Goal: Task Accomplishment & Management: Manage account settings

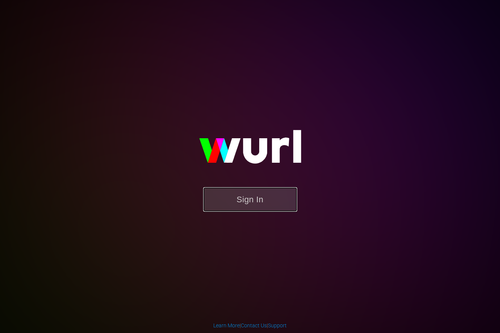
click at [232, 204] on button "Sign In" at bounding box center [250, 199] width 94 height 24
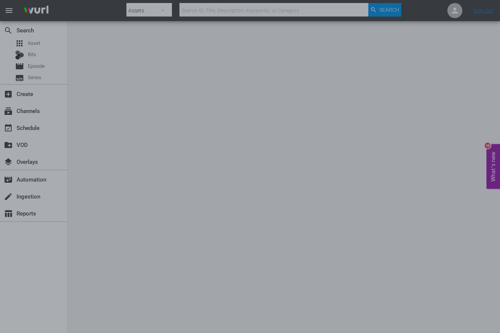
click at [417, 136] on div at bounding box center [250, 166] width 500 height 333
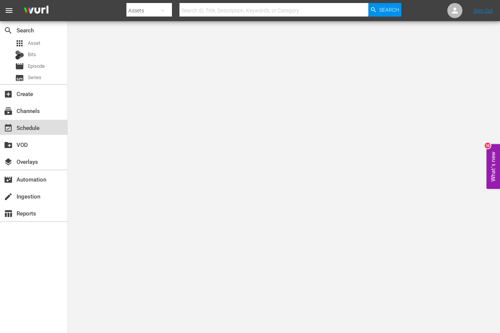
click at [29, 128] on div "event_available Schedule" at bounding box center [21, 126] width 42 height 7
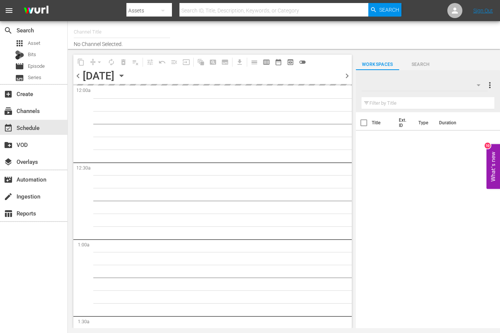
type input "Divorce Court (1590)"
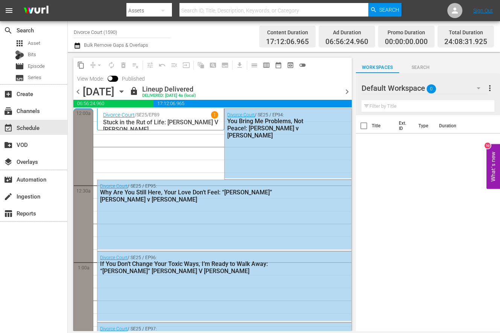
click at [344, 92] on span "chevron_right" at bounding box center [347, 91] width 9 height 9
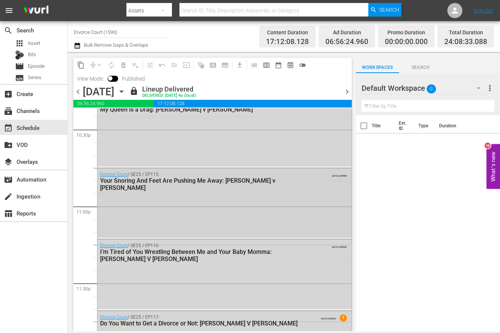
scroll to position [3487, 0]
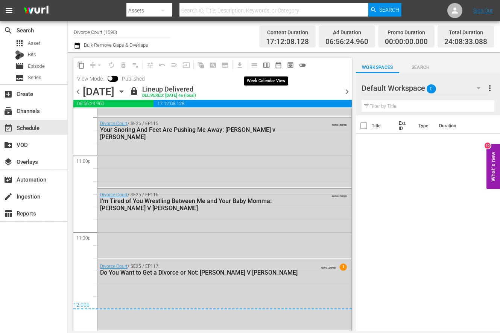
click at [266, 65] on span "calendar_view_week_outlined" at bounding box center [267, 65] width 8 height 8
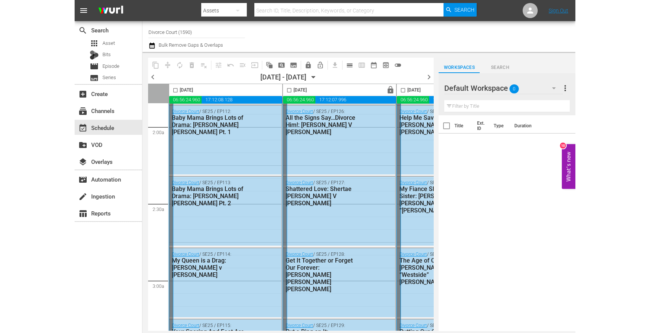
scroll to position [0, 0]
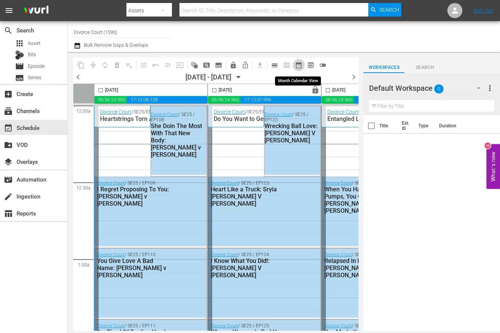
click at [296, 67] on span "date_range_outlined" at bounding box center [299, 65] width 8 height 8
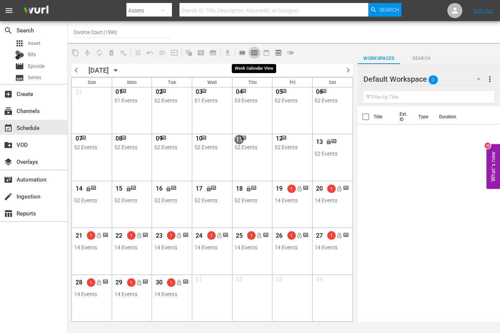
click at [253, 54] on span "calendar_view_week_outlined" at bounding box center [255, 53] width 8 height 8
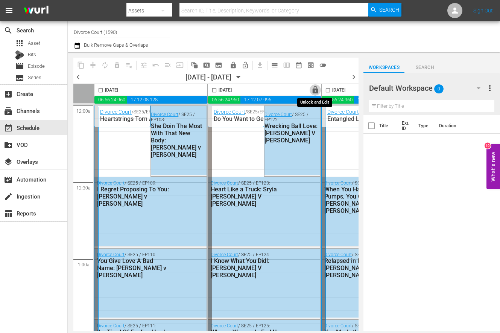
click at [314, 92] on span "lock" at bounding box center [315, 90] width 9 height 9
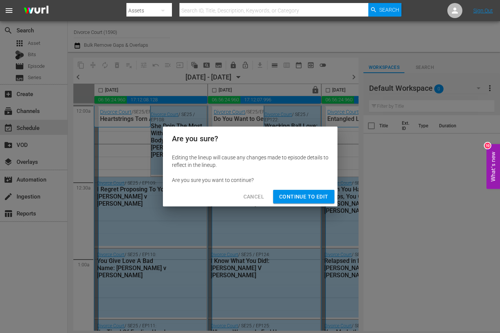
drag, startPoint x: 313, startPoint y: 197, endPoint x: 380, endPoint y: 163, distance: 75.1
click at [313, 197] on span "Continue to Edit" at bounding box center [303, 196] width 49 height 9
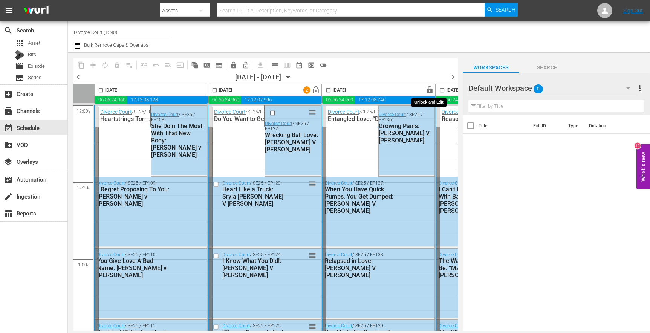
click at [430, 89] on span "lock" at bounding box center [429, 90] width 9 height 9
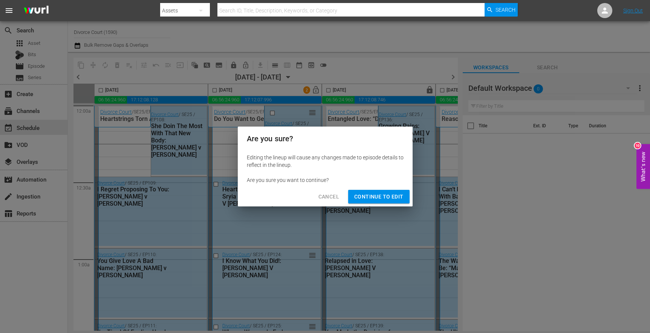
click at [375, 196] on span "Continue to Edit" at bounding box center [378, 196] width 49 height 9
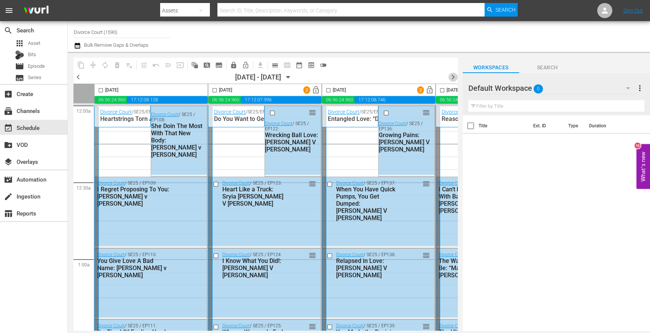
click at [452, 77] on span "chevron_right" at bounding box center [452, 76] width 9 height 9
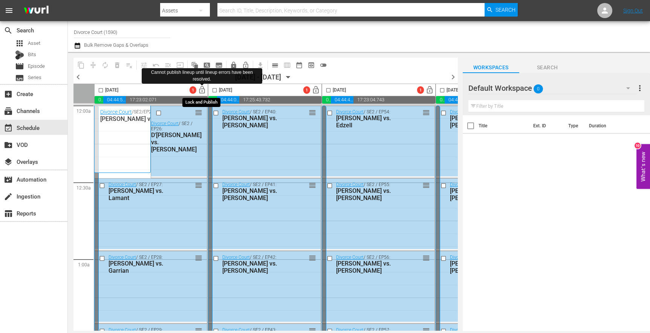
click at [199, 91] on span "lock_open" at bounding box center [202, 90] width 9 height 9
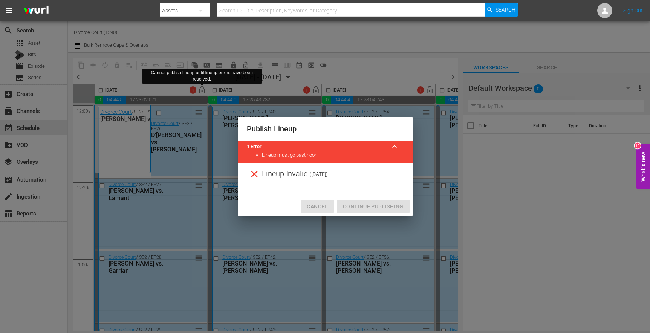
click at [321, 205] on span "Cancel" at bounding box center [317, 206] width 21 height 9
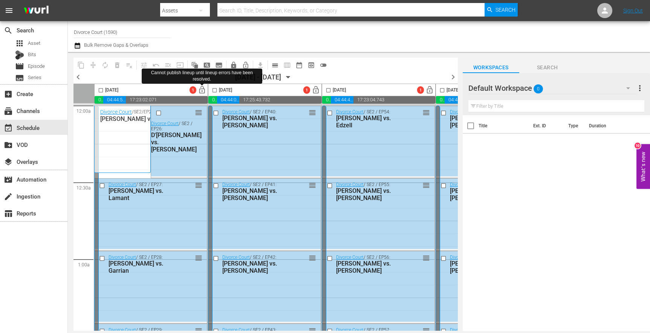
click at [77, 76] on span "chevron_left" at bounding box center [77, 76] width 9 height 9
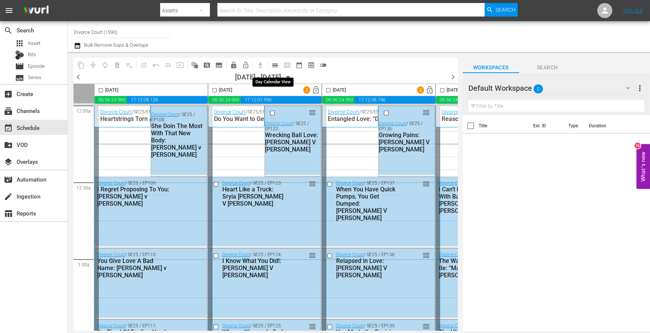
click at [275, 67] on span "calendar_view_day_outlined" at bounding box center [275, 65] width 8 height 8
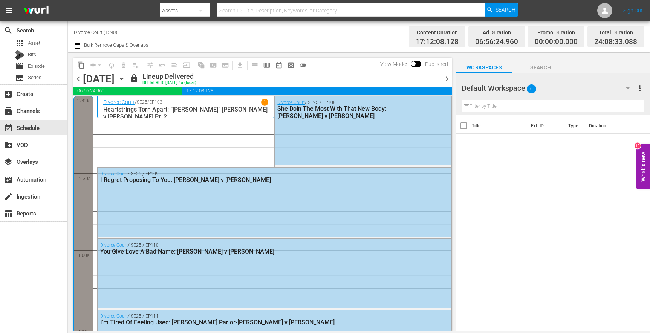
click at [446, 78] on span "chevron_right" at bounding box center [446, 78] width 9 height 9
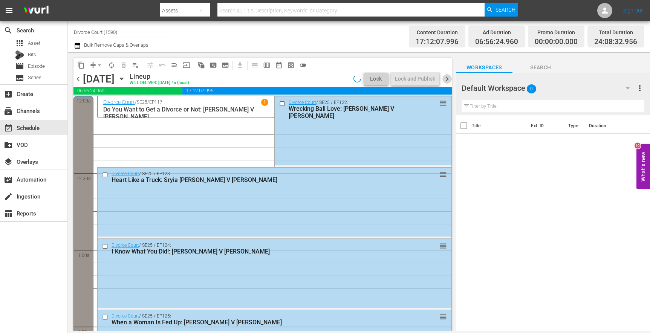
click at [448, 80] on span "chevron_right" at bounding box center [446, 78] width 9 height 9
click at [447, 80] on span "chevron_right" at bounding box center [446, 78] width 9 height 9
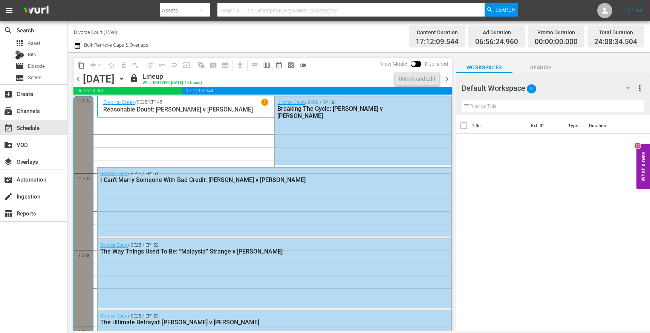
click at [446, 80] on span "chevron_right" at bounding box center [446, 78] width 9 height 9
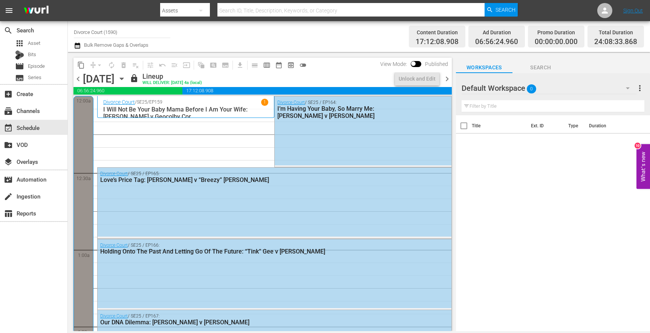
click at [202, 78] on div "Lineup" at bounding box center [172, 76] width 60 height 8
click at [139, 79] on span "lock" at bounding box center [134, 78] width 9 height 9
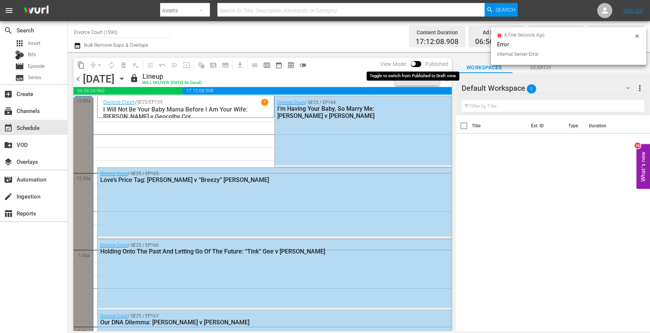
click at [418, 66] on input "checkbox" at bounding box center [413, 65] width 16 height 5
checkbox input "true"
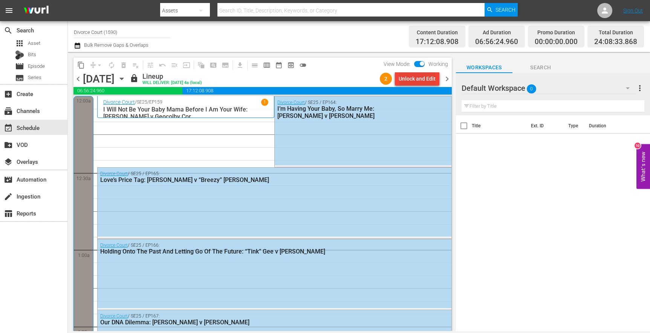
click at [417, 77] on div "Unlock and Edit" at bounding box center [416, 79] width 37 height 14
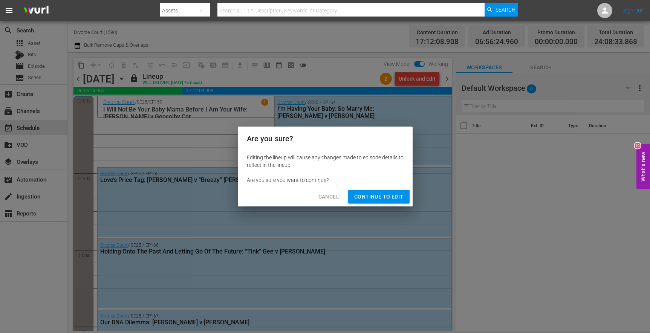
click at [389, 199] on span "Continue to Edit" at bounding box center [378, 196] width 49 height 9
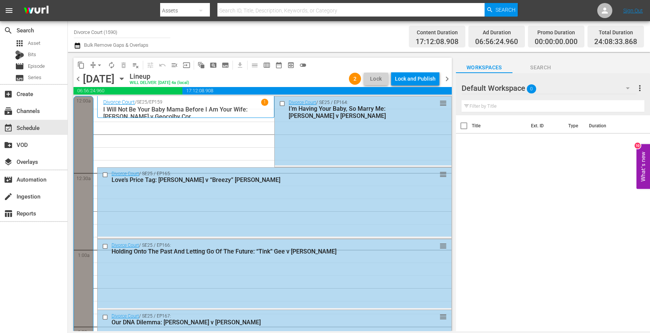
click at [76, 79] on span "chevron_left" at bounding box center [77, 78] width 9 height 9
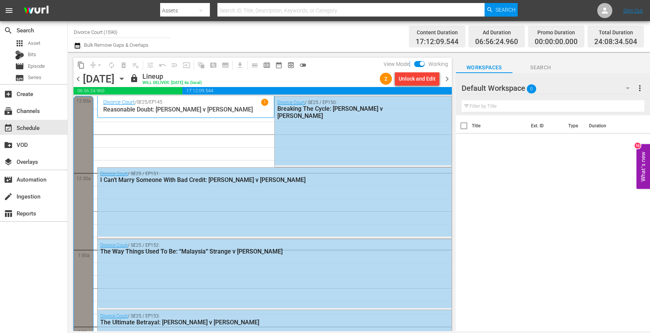
click at [410, 64] on span "View Mode:" at bounding box center [397, 64] width 34 height 6
click at [414, 74] on div "Unlock and Edit" at bounding box center [416, 79] width 37 height 14
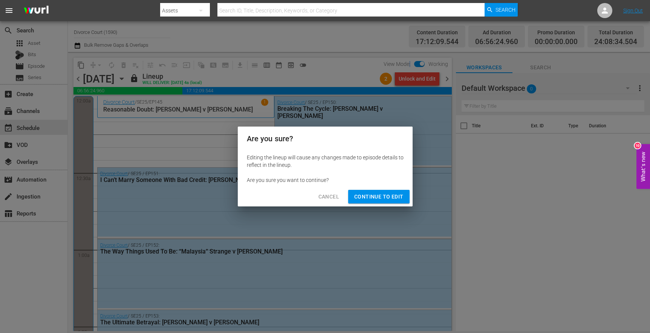
click at [399, 200] on span "Continue to Edit" at bounding box center [378, 196] width 49 height 9
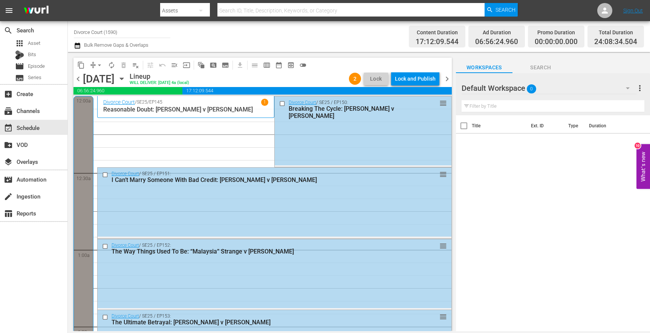
click at [77, 79] on span "chevron_left" at bounding box center [77, 78] width 9 height 9
click at [445, 80] on span "chevron_right" at bounding box center [446, 78] width 9 height 9
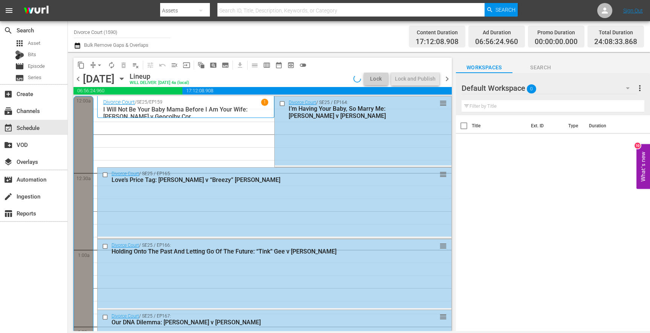
click at [445, 80] on span "chevron_right" at bounding box center [446, 78] width 9 height 9
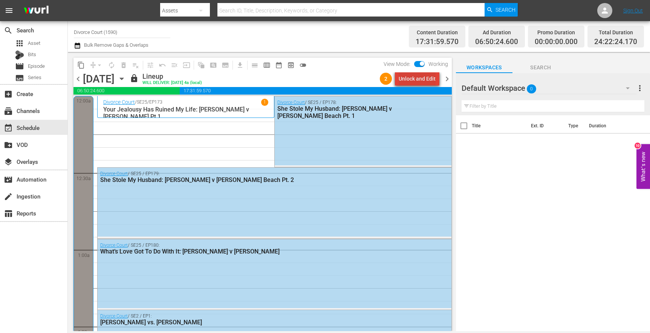
click at [422, 81] on div "Unlock and Edit" at bounding box center [416, 79] width 37 height 14
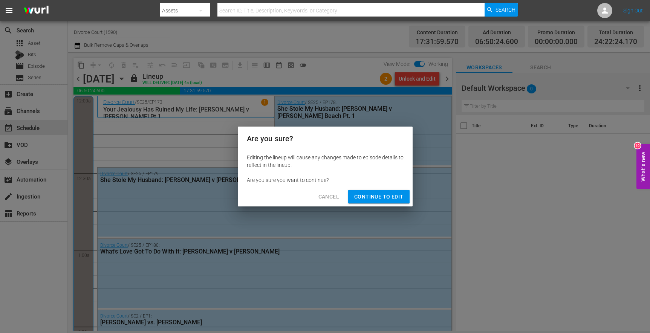
click at [391, 198] on span "Continue to Edit" at bounding box center [378, 196] width 49 height 9
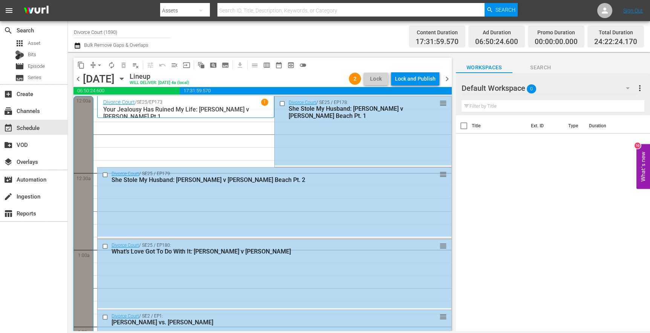
click at [446, 78] on span "chevron_right" at bounding box center [446, 78] width 9 height 9
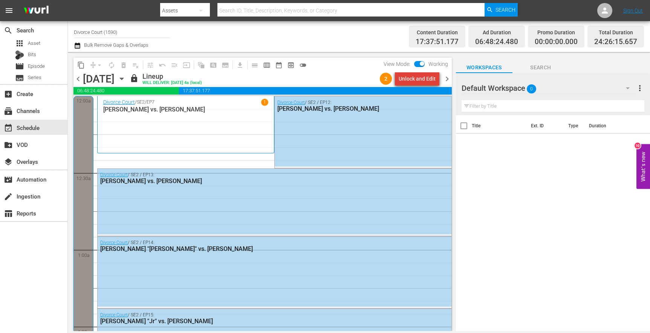
click at [428, 79] on div "Unlock and Edit" at bounding box center [416, 79] width 37 height 14
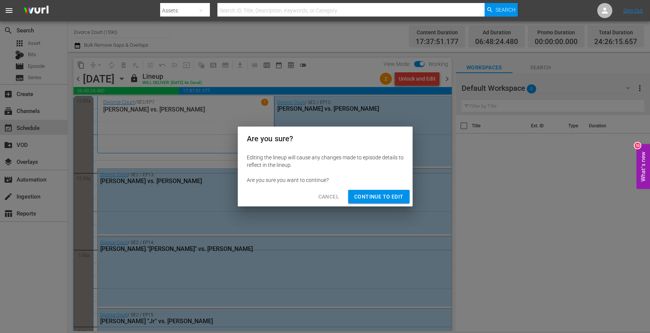
click at [386, 195] on span "Continue to Edit" at bounding box center [378, 196] width 49 height 9
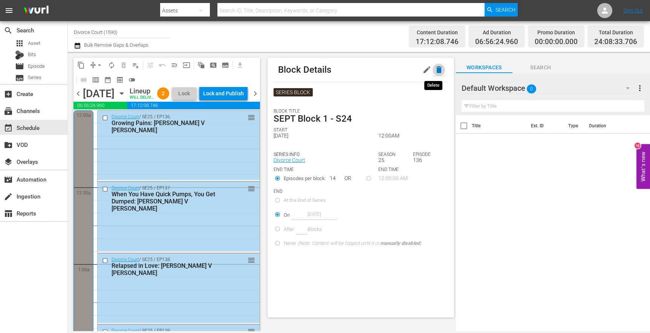
click at [436, 69] on icon "button" at bounding box center [438, 69] width 5 height 7
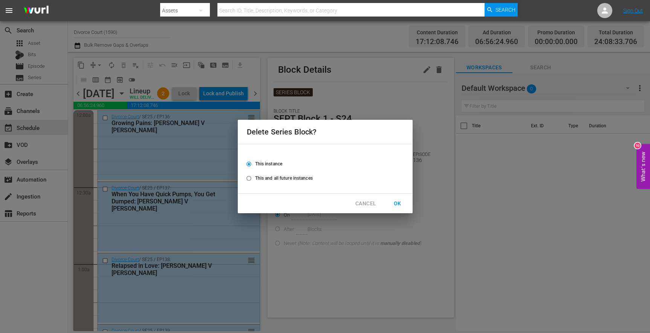
click at [249, 178] on input "This and all future instances" at bounding box center [249, 180] width 12 height 12
radio input "true"
click at [397, 203] on span "OK" at bounding box center [397, 203] width 12 height 9
radio input "false"
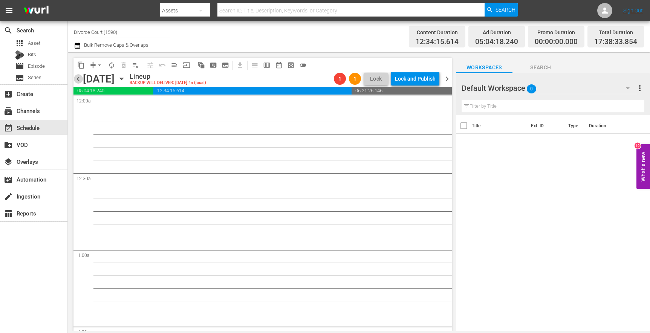
click at [79, 80] on span "chevron_left" at bounding box center [77, 78] width 9 height 9
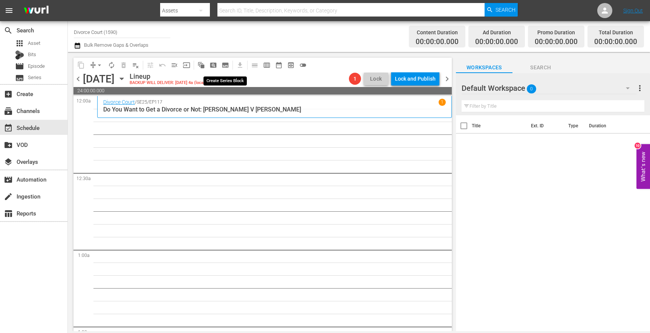
click at [221, 65] on span "subtitles_outlined" at bounding box center [225, 65] width 8 height 8
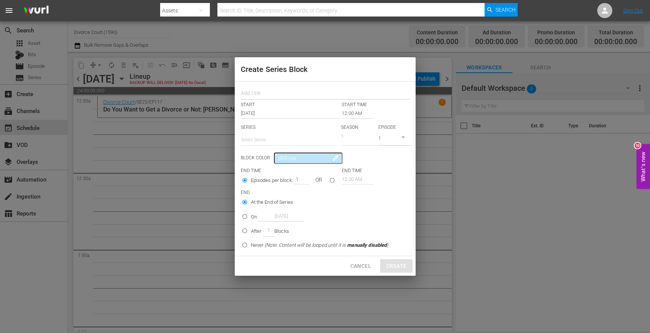
click at [250, 90] on input "text" at bounding box center [325, 94] width 169 height 12
type input "September Block 1"
click at [349, 136] on div "1" at bounding box center [378, 138] width 75 height 12
click at [342, 135] on div "1" at bounding box center [378, 138] width 75 height 12
click at [354, 137] on div "1" at bounding box center [378, 138] width 75 height 12
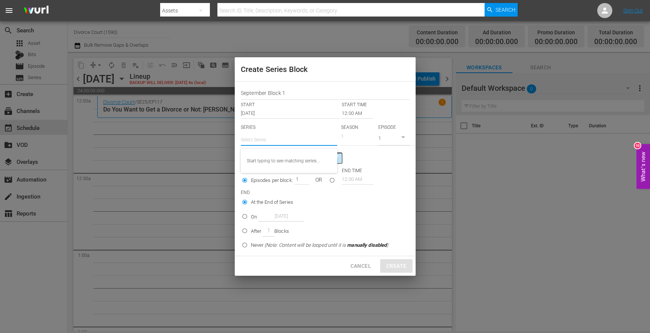
click at [277, 141] on input "text" at bounding box center [289, 140] width 96 height 18
click at [264, 156] on div "Divorce Court" at bounding box center [289, 161] width 84 height 18
type input "Divorce Court"
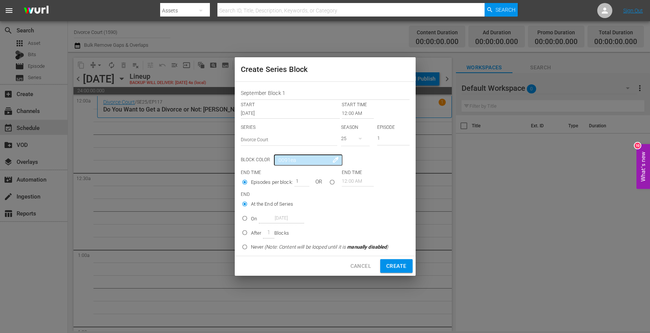
click at [357, 140] on icon "button" at bounding box center [359, 138] width 9 height 9
click at [351, 182] on div "15" at bounding box center [352, 183] width 5 height 8
click at [353, 114] on input "12:00 AM" at bounding box center [358, 113] width 32 height 11
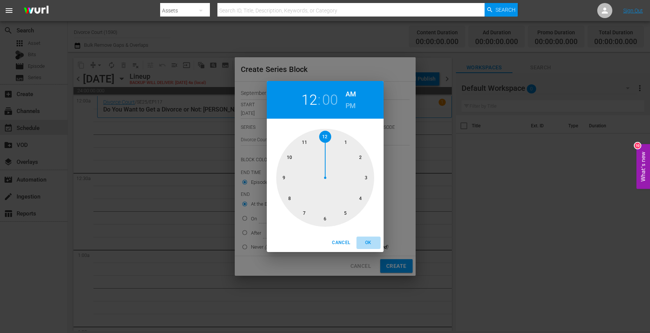
click at [367, 241] on span "OK" at bounding box center [368, 243] width 18 height 8
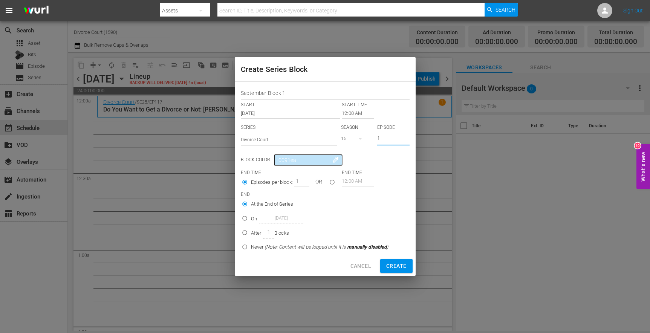
click at [384, 139] on input "1" at bounding box center [393, 139] width 32 height 12
click at [406, 139] on input "0" at bounding box center [393, 139] width 32 height 12
click at [402, 137] on input "1" at bounding box center [393, 139] width 32 height 12
type input "2"
click at [405, 137] on input "2" at bounding box center [393, 139] width 32 height 12
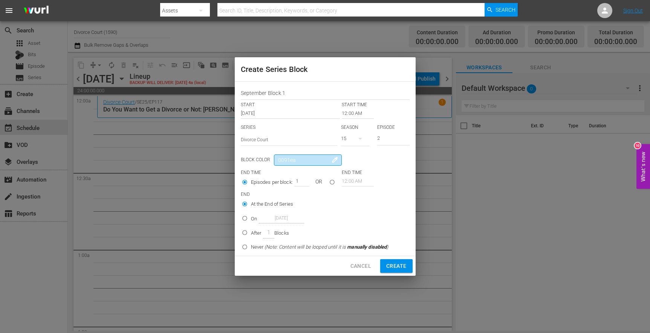
click at [294, 159] on input "0091ea" at bounding box center [308, 159] width 68 height 11
drag, startPoint x: 297, startPoint y: 161, endPoint x: 275, endPoint y: 160, distance: 21.9
click at [275, 160] on input "0091ea" at bounding box center [308, 159] width 68 height 11
click at [301, 159] on input "0091ea" at bounding box center [308, 159] width 68 height 11
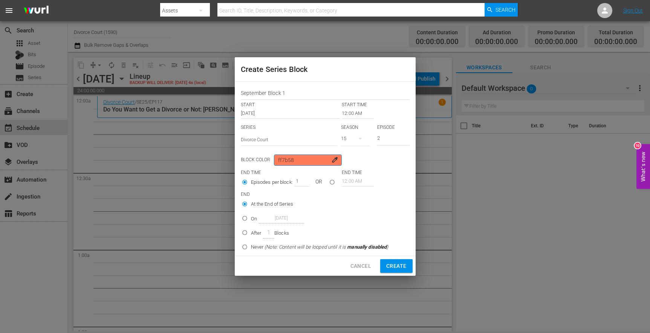
type input "ff7b58"
click at [301, 183] on input "0" at bounding box center [295, 181] width 11 height 11
click at [299, 181] on input "1" at bounding box center [295, 181] width 11 height 11
click at [299, 180] on input "1" at bounding box center [299, 181] width 11 height 11
click at [296, 180] on input "1" at bounding box center [299, 181] width 11 height 11
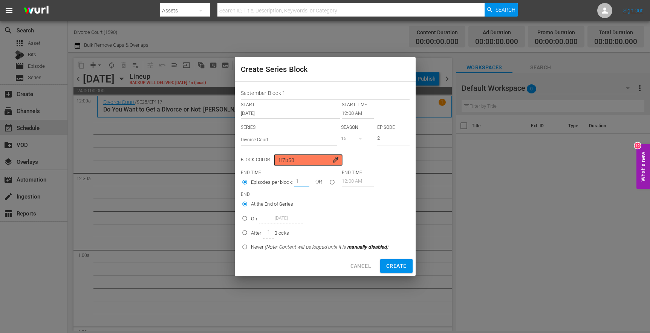
click at [299, 182] on input "1" at bounding box center [299, 181] width 11 height 11
type input "40"
click at [322, 198] on label "At the End of Series" at bounding box center [313, 204] width 150 height 12
click at [251, 199] on input "At the End of Series" at bounding box center [244, 205] width 12 height 12
drag, startPoint x: 348, startPoint y: 227, endPoint x: 375, endPoint y: 247, distance: 34.0
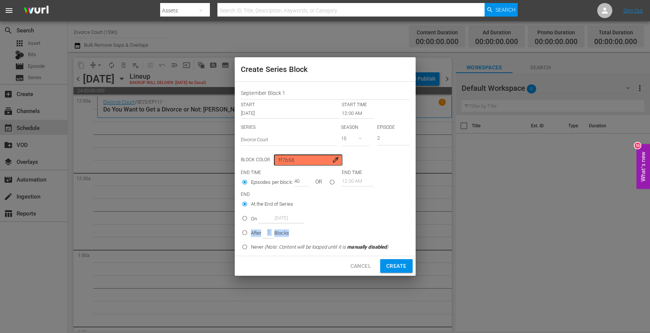
click at [369, 245] on div "At the End of Series On Sep 13th 2025 After 1 Blocks Never (Note: Content will …" at bounding box center [319, 226] width 152 height 57
click at [376, 232] on label "After 1 Blocks" at bounding box center [313, 232] width 150 height 12
click at [251, 232] on input "After 1 Blocks" at bounding box center [244, 234] width 12 height 12
radio input "false"
radio input "true"
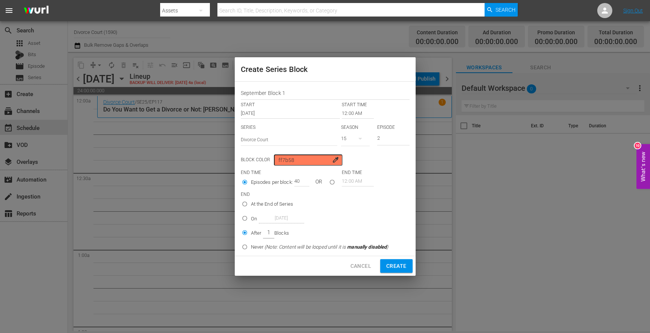
click at [246, 204] on input "At the End of Series" at bounding box center [244, 205] width 12 height 12
radio input "true"
click at [394, 264] on span "Create" at bounding box center [396, 265] width 20 height 9
type input "1"
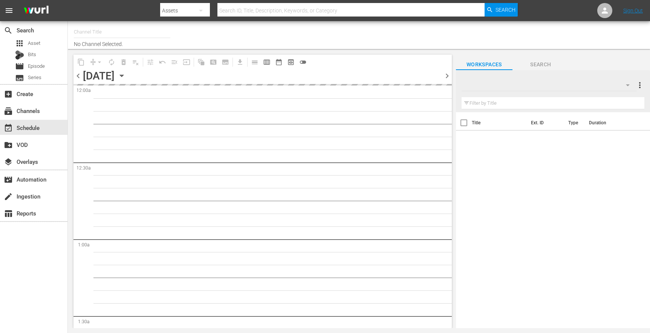
type input "Divorce Court (1590)"
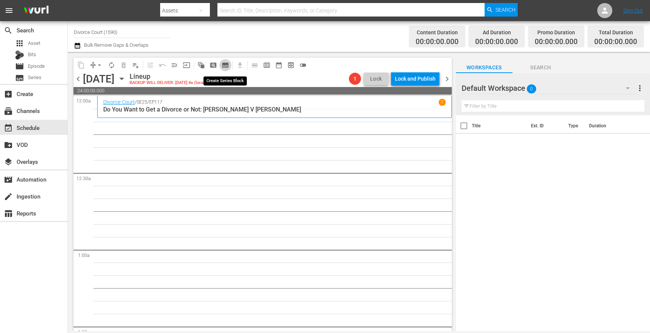
click at [226, 65] on span "subtitles_outlined" at bounding box center [225, 65] width 8 height 8
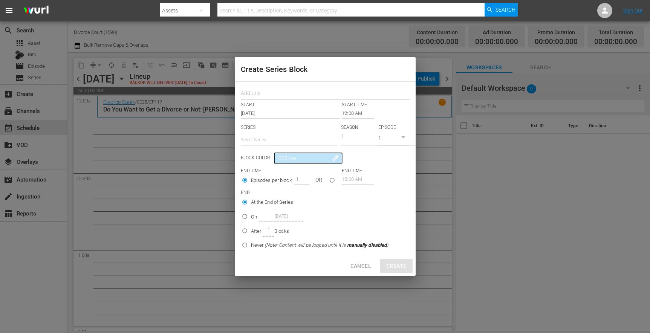
click at [271, 93] on input "text" at bounding box center [325, 94] width 169 height 12
type input "September Block 1"
click at [305, 114] on input "Sep 13th 2025" at bounding box center [290, 113] width 99 height 11
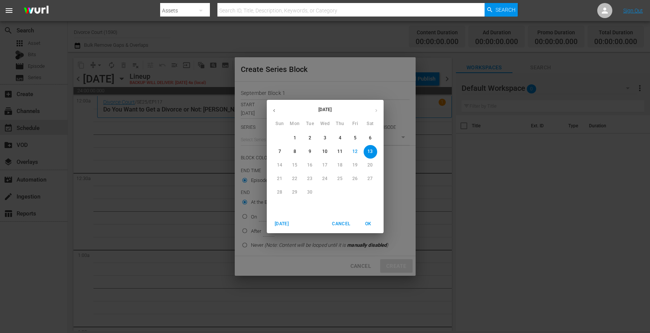
click at [280, 165] on div "14" at bounding box center [279, 166] width 15 height 14
click at [374, 120] on span "Sat" at bounding box center [370, 124] width 14 height 8
click at [332, 222] on span "Cancel" at bounding box center [341, 224] width 18 height 8
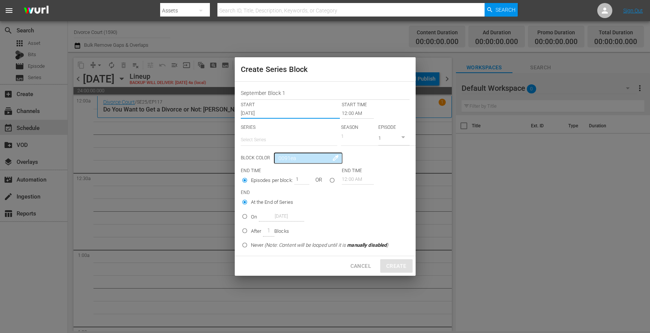
click at [436, 186] on div "Create Series Block September Block 1 START START TIME Sep 13th 2025 12:00 AM S…" at bounding box center [325, 166] width 650 height 333
click at [365, 262] on span "Cancel" at bounding box center [360, 265] width 21 height 9
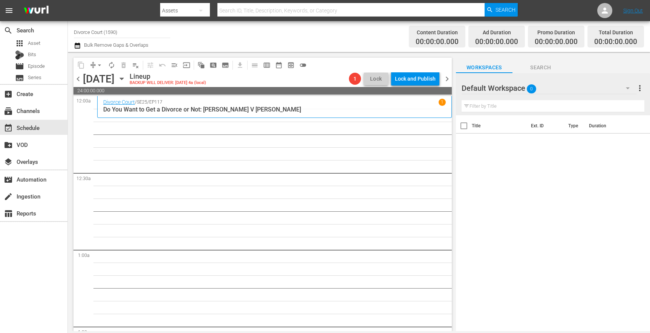
click at [448, 79] on span "chevron_right" at bounding box center [446, 78] width 9 height 9
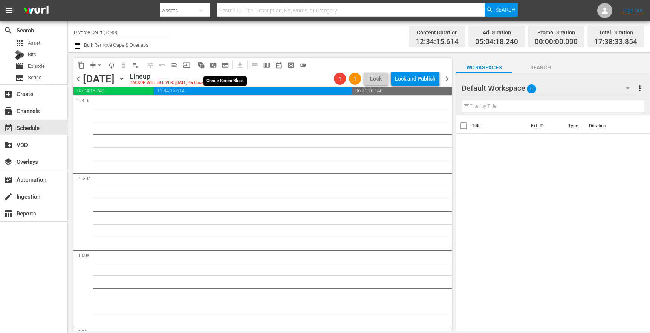
click at [223, 67] on span "subtitles_outlined" at bounding box center [225, 65] width 8 height 8
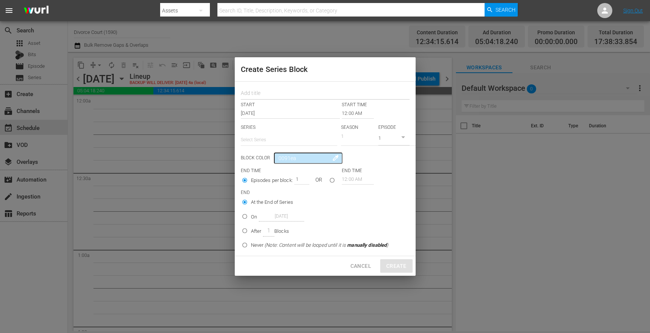
click at [283, 97] on input "text" at bounding box center [325, 94] width 169 height 12
type input "September Block 1"
click at [287, 138] on input "text" at bounding box center [289, 140] width 96 height 18
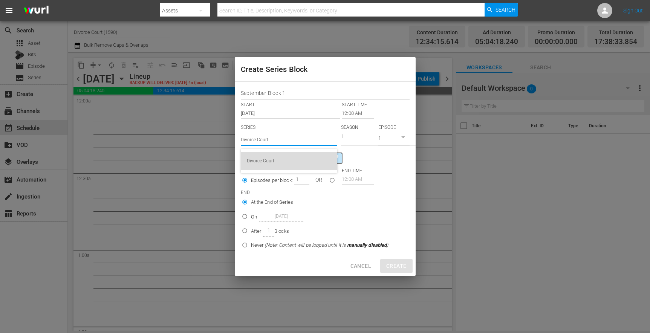
click at [276, 158] on div "Divorce Court" at bounding box center [289, 161] width 84 height 18
type input "Divorce Court"
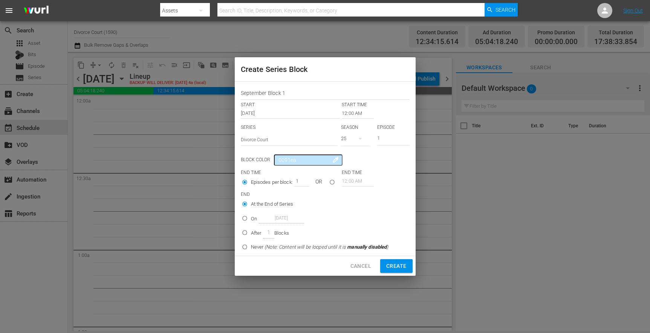
click at [359, 140] on icon "button" at bounding box center [359, 138] width 9 height 9
click at [360, 185] on div "15" at bounding box center [352, 183] width 23 height 8
click at [386, 137] on input "1" at bounding box center [393, 139] width 32 height 12
type input "2"
click at [407, 137] on input "2" at bounding box center [393, 139] width 32 height 12
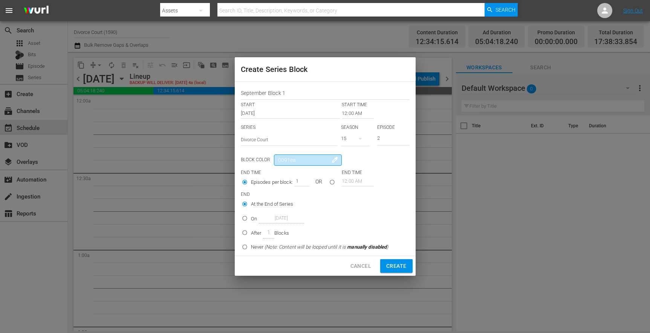
drag, startPoint x: 302, startPoint y: 163, endPoint x: 268, endPoint y: 161, distance: 34.3
click at [269, 161] on div "Block Color 0091ea colorize" at bounding box center [290, 159] width 99 height 11
drag, startPoint x: 304, startPoint y: 159, endPoint x: 266, endPoint y: 160, distance: 38.1
click at [266, 160] on div "Block Color 0091ea colorize" at bounding box center [290, 159] width 99 height 11
type input "ff7b58"
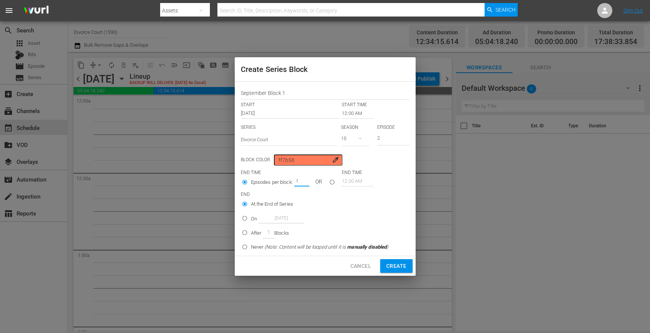
click at [298, 182] on input "1" at bounding box center [299, 181] width 11 height 11
click at [296, 182] on input "1" at bounding box center [299, 181] width 11 height 11
click at [302, 180] on input "33" at bounding box center [299, 181] width 11 height 11
click at [304, 183] on input "32" at bounding box center [299, 181] width 11 height 11
type input "31"
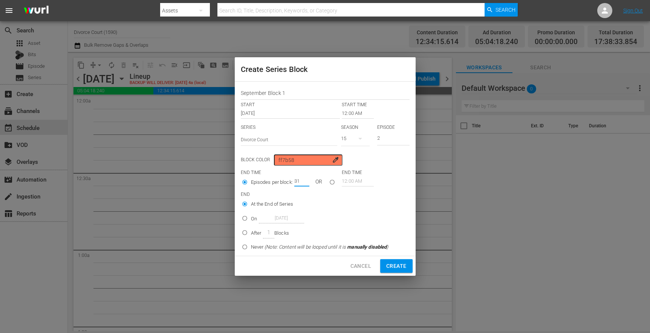
click at [304, 183] on input "31" at bounding box center [299, 181] width 11 height 11
click at [245, 218] on input "On Sep 14th 2025" at bounding box center [244, 220] width 12 height 12
radio input "true"
drag, startPoint x: 267, startPoint y: 218, endPoint x: 296, endPoint y: 219, distance: 29.8
click at [296, 219] on input "Sep 14th 2025" at bounding box center [281, 218] width 45 height 10
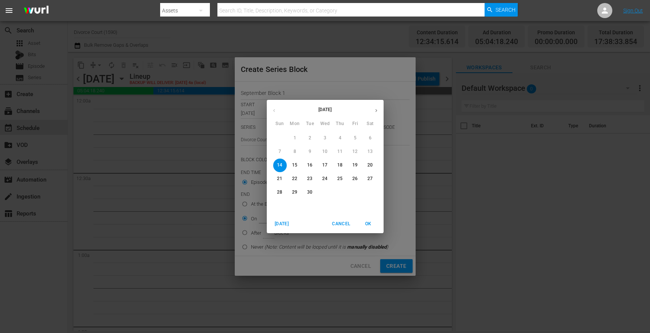
click at [375, 111] on icon "button" at bounding box center [376, 111] width 6 height 6
click at [308, 179] on p "21" at bounding box center [309, 178] width 5 height 6
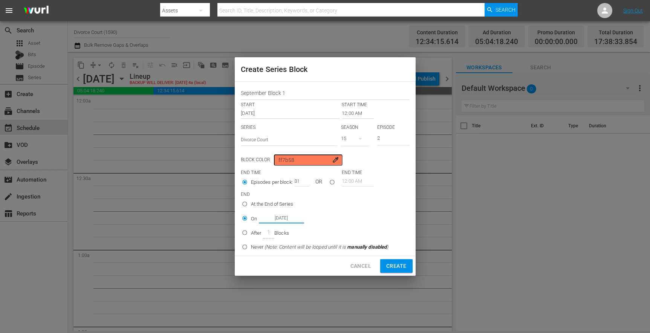
click at [296, 217] on input "Oct 21st 2025" at bounding box center [281, 218] width 45 height 10
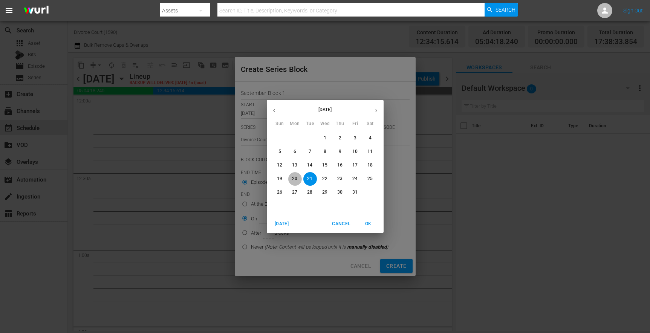
click at [297, 179] on span "20" at bounding box center [295, 178] width 14 height 6
type input "Oct 20th 2025"
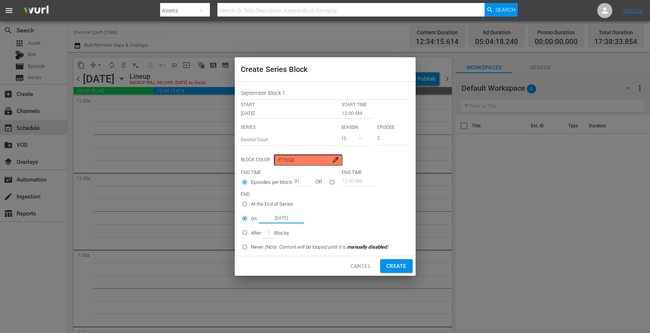
click at [391, 265] on span "Create" at bounding box center [396, 265] width 20 height 9
type input "1"
radio input "true"
type input "Sep 14th 2025"
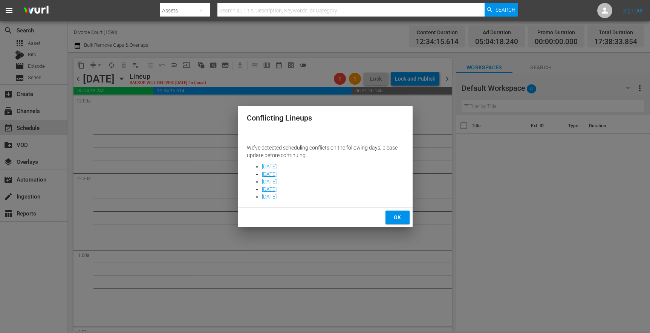
click at [403, 216] on span "OK" at bounding box center [397, 217] width 12 height 9
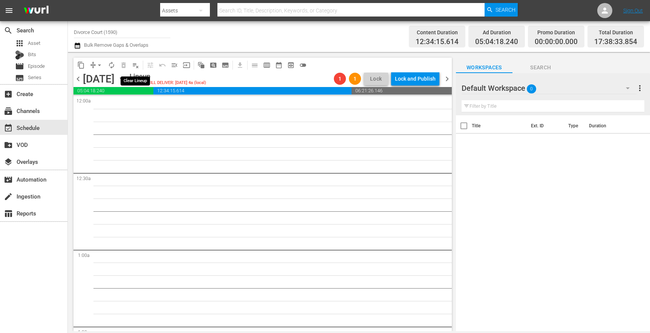
click at [136, 67] on span "playlist_remove_outlined" at bounding box center [136, 65] width 8 height 8
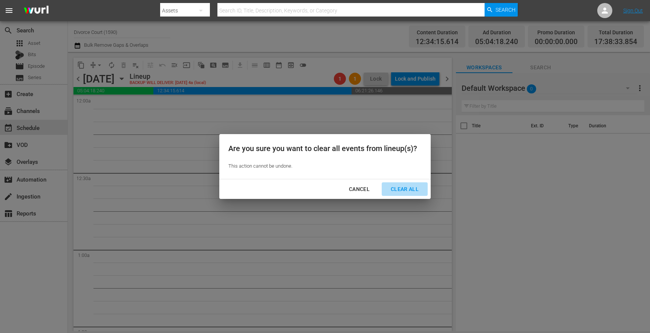
click at [394, 188] on div "Clear All" at bounding box center [404, 189] width 40 height 9
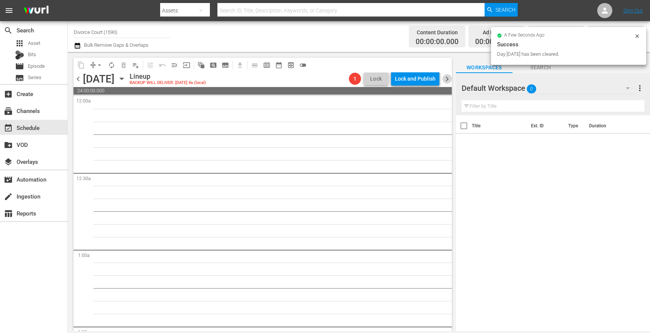
click at [444, 80] on span "chevron_right" at bounding box center [446, 78] width 9 height 9
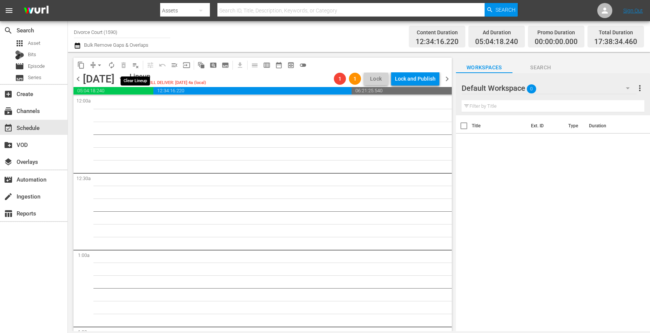
click at [133, 66] on span "playlist_remove_outlined" at bounding box center [136, 65] width 8 height 8
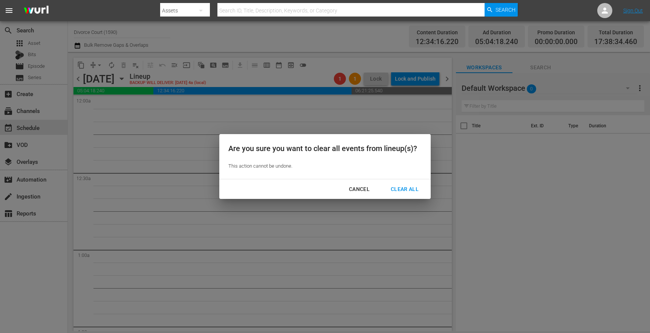
click at [412, 191] on div "Clear All" at bounding box center [404, 189] width 40 height 9
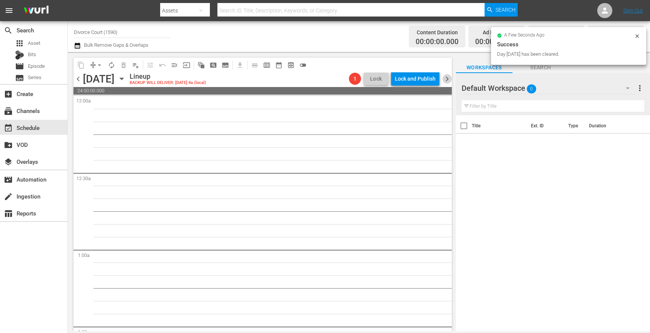
click at [446, 79] on span "chevron_right" at bounding box center [446, 78] width 9 height 9
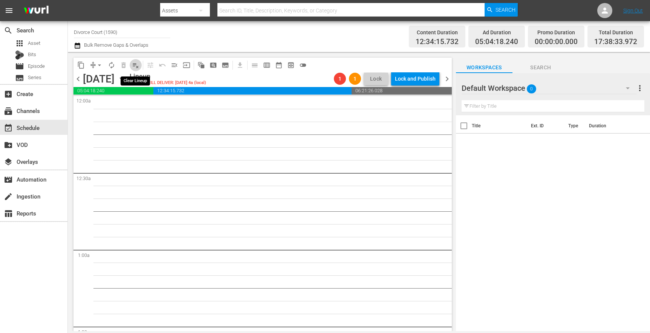
click at [132, 68] on span "playlist_remove_outlined" at bounding box center [136, 65] width 8 height 8
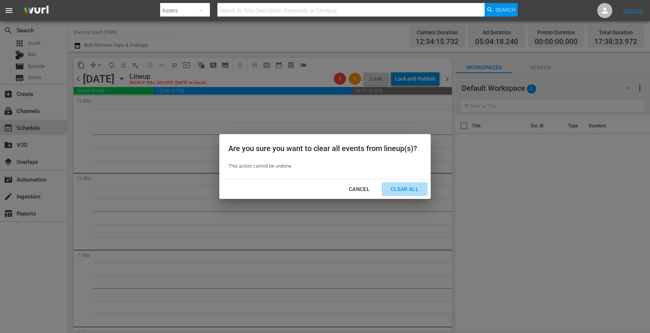
click at [399, 184] on button "Clear All" at bounding box center [404, 189] width 46 height 14
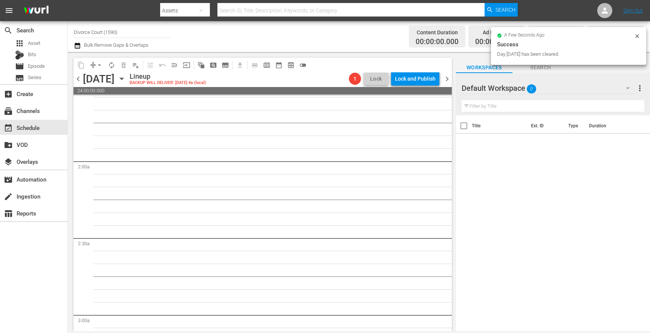
scroll to position [493, 0]
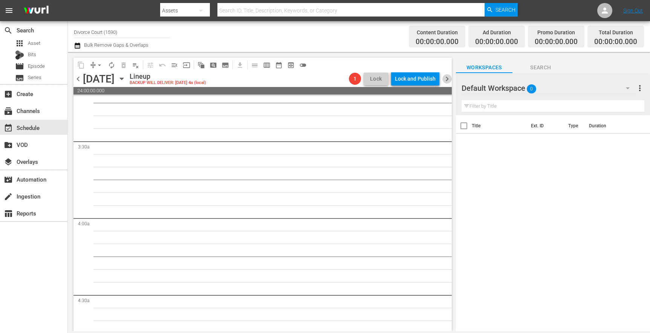
click at [446, 80] on span "chevron_right" at bounding box center [446, 78] width 9 height 9
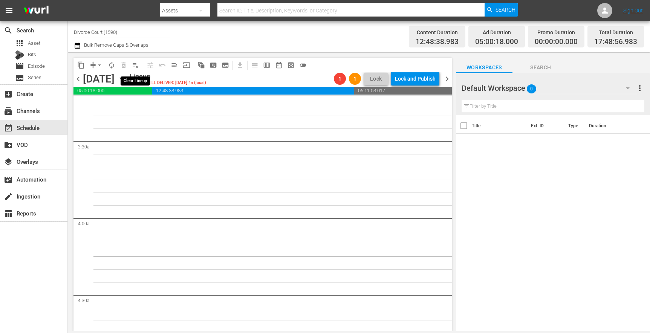
click at [135, 66] on span "playlist_remove_outlined" at bounding box center [136, 65] width 8 height 8
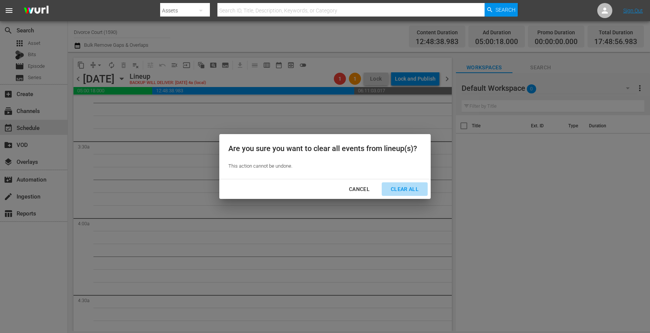
click at [413, 193] on div "Clear All" at bounding box center [404, 189] width 40 height 9
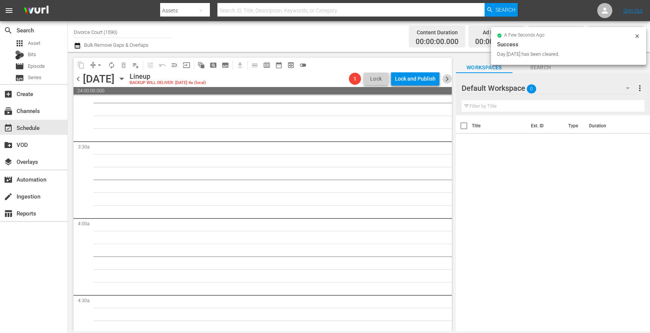
click at [446, 80] on span "chevron_right" at bounding box center [446, 78] width 9 height 9
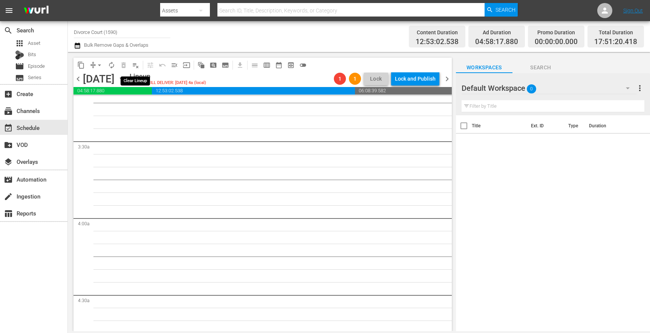
click at [132, 67] on span "playlist_remove_outlined" at bounding box center [136, 65] width 8 height 8
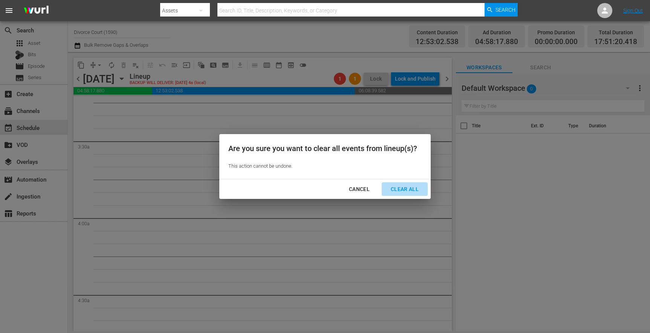
click at [398, 186] on div "Clear All" at bounding box center [404, 189] width 40 height 9
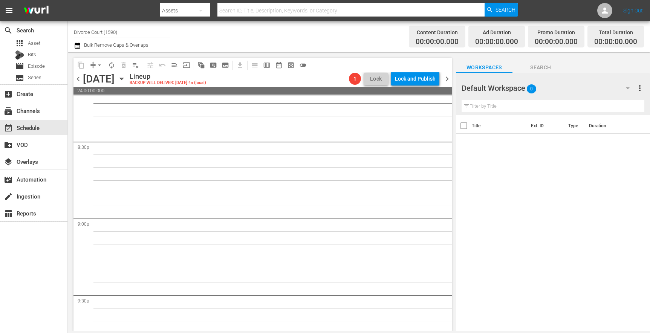
scroll to position [3453, 0]
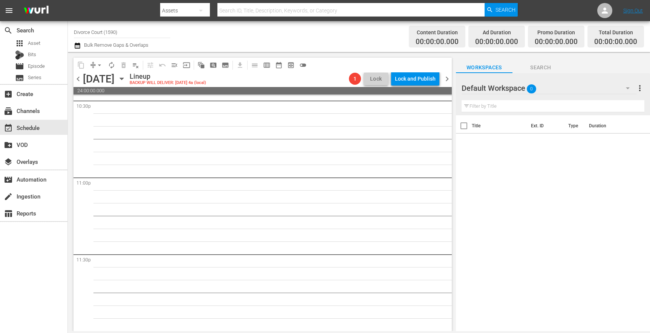
click at [447, 78] on span "chevron_right" at bounding box center [446, 78] width 9 height 9
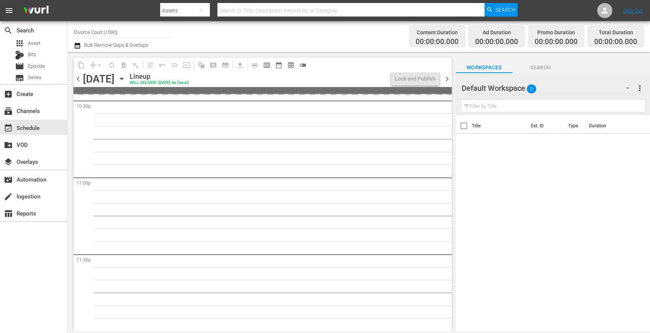
scroll to position [3453, 0]
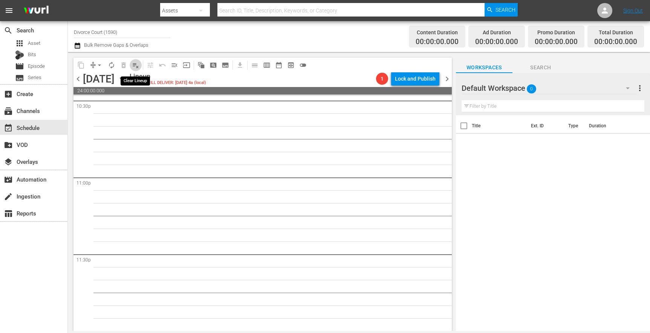
click at [138, 69] on button "playlist_remove_outlined" at bounding box center [136, 65] width 12 height 12
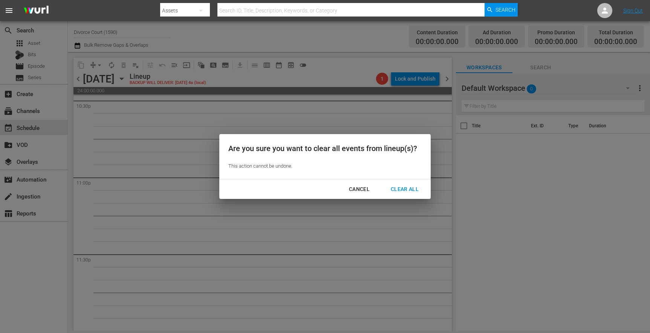
click at [399, 190] on div "Clear All" at bounding box center [404, 189] width 40 height 9
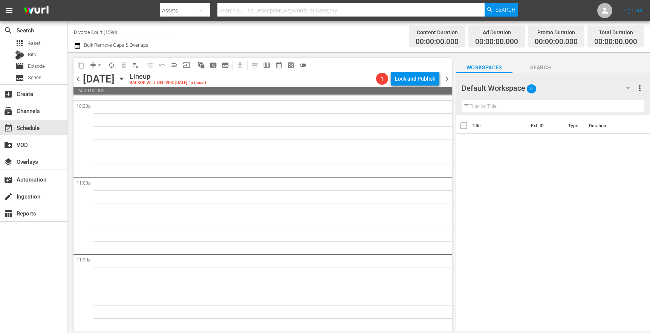
click at [440, 80] on div "1 Lock and Publish" at bounding box center [407, 78] width 69 height 13
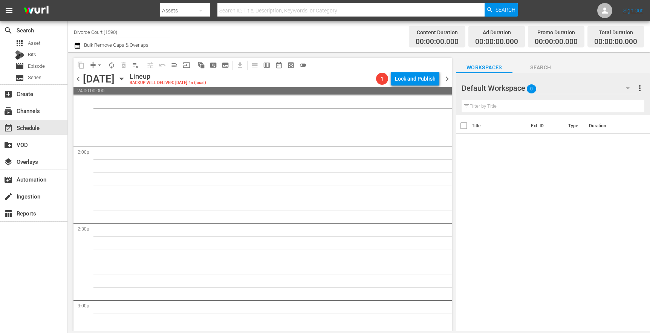
click at [447, 78] on span "chevron_right" at bounding box center [446, 78] width 9 height 9
click at [134, 66] on span "playlist_remove_outlined" at bounding box center [136, 65] width 8 height 8
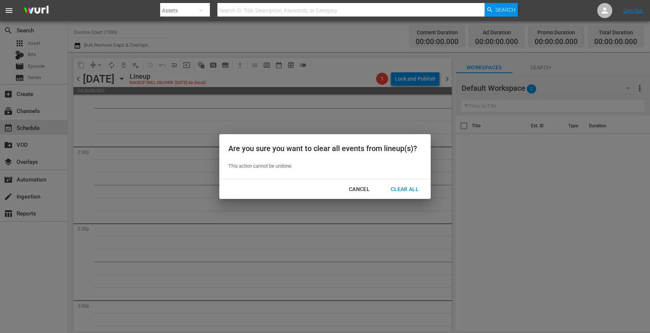
click at [397, 192] on div "Clear All" at bounding box center [404, 189] width 40 height 9
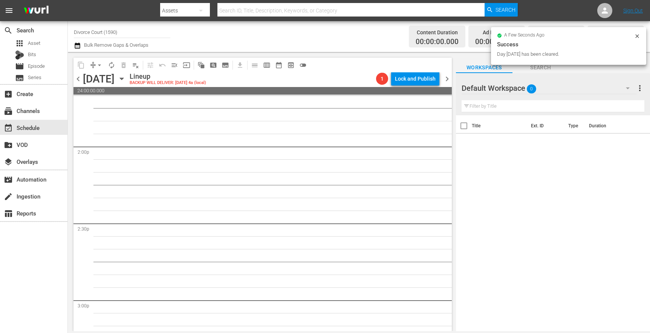
click at [77, 79] on span "chevron_left" at bounding box center [77, 78] width 9 height 9
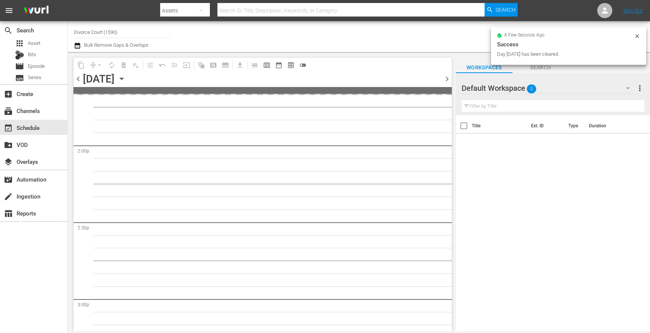
click at [77, 79] on span "chevron_left" at bounding box center [77, 78] width 9 height 9
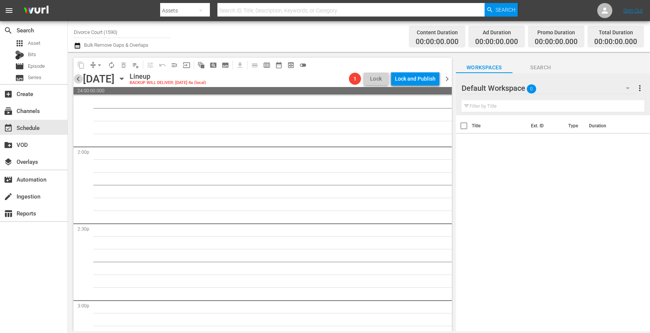
click at [77, 79] on span "chevron_left" at bounding box center [77, 78] width 9 height 9
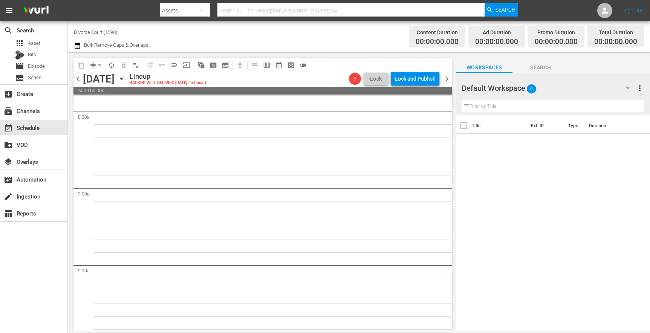
scroll to position [1169, 0]
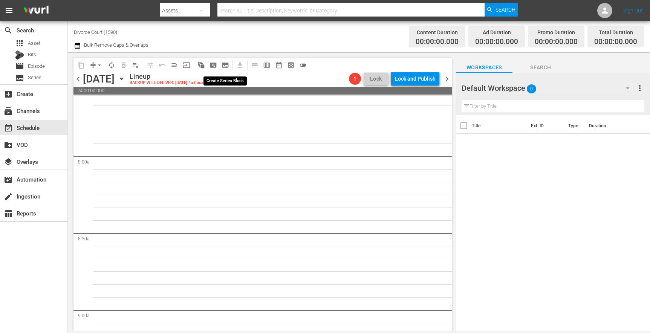
click at [223, 64] on span "subtitles_outlined" at bounding box center [225, 65] width 8 height 8
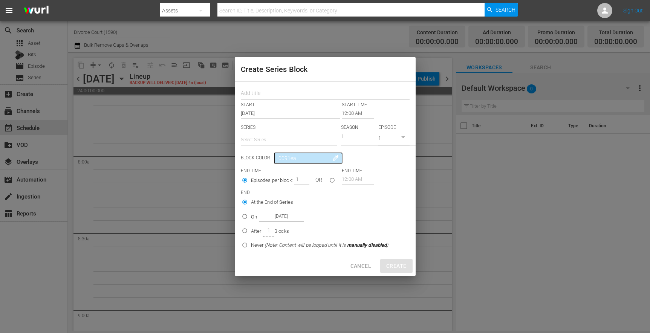
click at [256, 95] on input "text" at bounding box center [325, 94] width 169 height 12
type input "Sept Block 1"
click at [282, 139] on input "text" at bounding box center [289, 140] width 96 height 18
click at [276, 157] on div "Divorce Court" at bounding box center [289, 161] width 84 height 18
type input "Divorce Court"
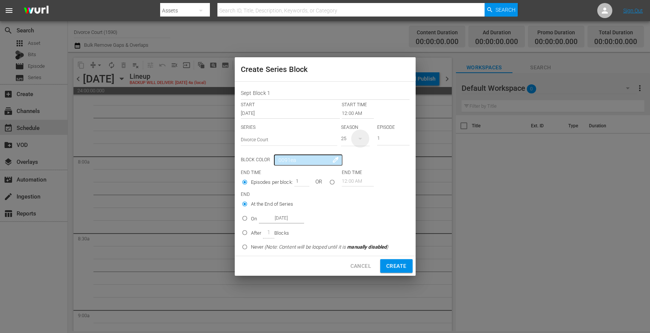
click at [356, 139] on icon "button" at bounding box center [359, 138] width 9 height 9
click at [355, 179] on div "15" at bounding box center [352, 183] width 23 height 8
click at [381, 138] on input "1" at bounding box center [393, 139] width 32 height 12
type input "2"
click at [406, 137] on input "2" at bounding box center [393, 139] width 32 height 12
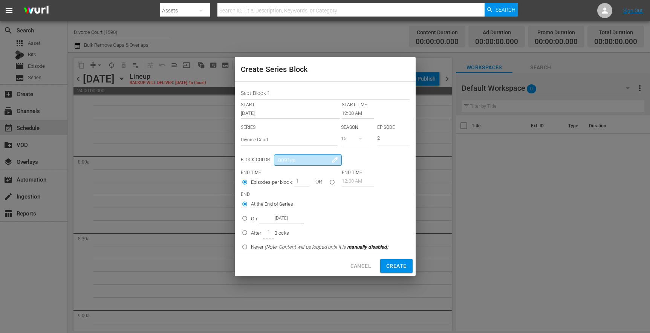
drag, startPoint x: 303, startPoint y: 161, endPoint x: 270, endPoint y: 162, distance: 32.8
click at [270, 162] on div "Block Color 0091ea colorize" at bounding box center [290, 159] width 99 height 11
type input "ff7b58"
click at [299, 179] on input "1" at bounding box center [299, 181] width 11 height 11
type input "31"
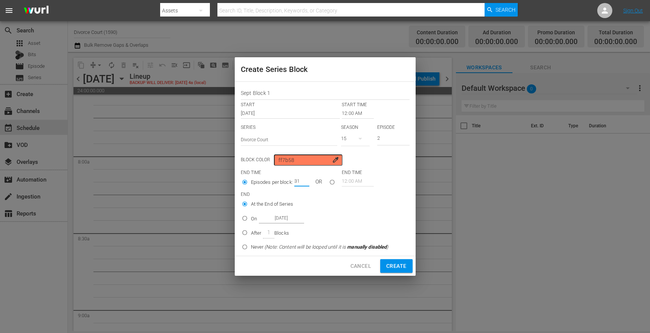
click at [331, 200] on label "At the End of Series" at bounding box center [313, 204] width 150 height 12
click at [251, 200] on input "At the End of Series" at bounding box center [244, 205] width 12 height 12
click at [246, 219] on input "On Sep 14th 2025" at bounding box center [244, 220] width 12 height 12
radio input "true"
click at [267, 217] on input "Sep 14th 2025" at bounding box center [281, 218] width 45 height 10
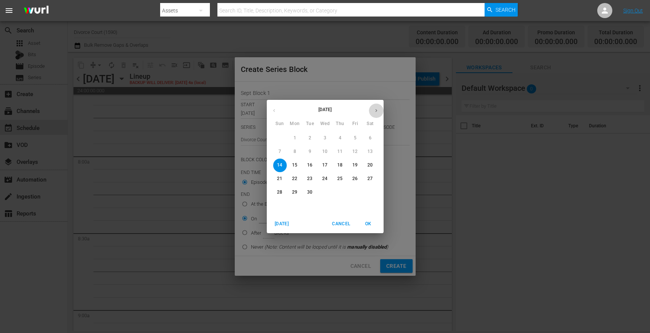
click at [376, 113] on icon "button" at bounding box center [376, 111] width 6 height 6
click at [296, 179] on p "20" at bounding box center [294, 178] width 5 height 6
type input "Oct 20th 2025"
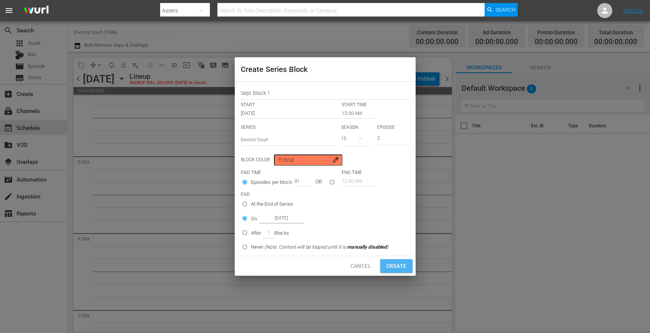
click at [399, 265] on span "Create" at bounding box center [396, 265] width 20 height 9
type input "1"
radio input "true"
type input "Sep 14th 2025"
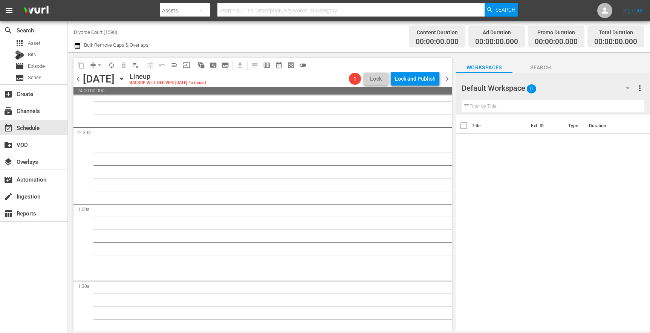
scroll to position [0, 0]
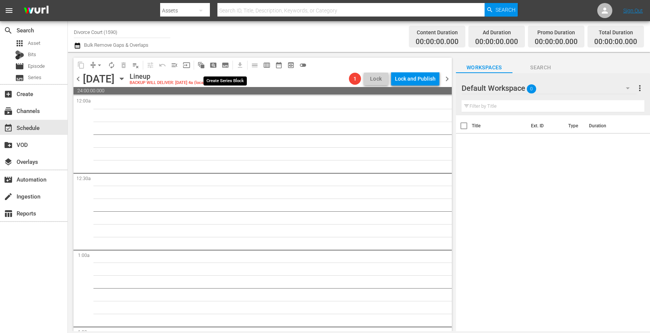
click at [227, 66] on span "subtitles_outlined" at bounding box center [225, 65] width 8 height 8
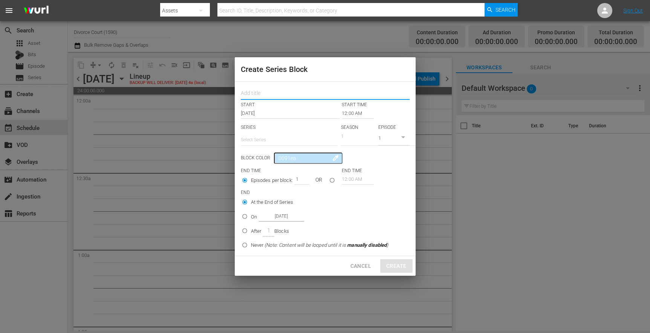
click at [261, 96] on input "text" at bounding box center [325, 94] width 169 height 12
type input "Sept Block 2"
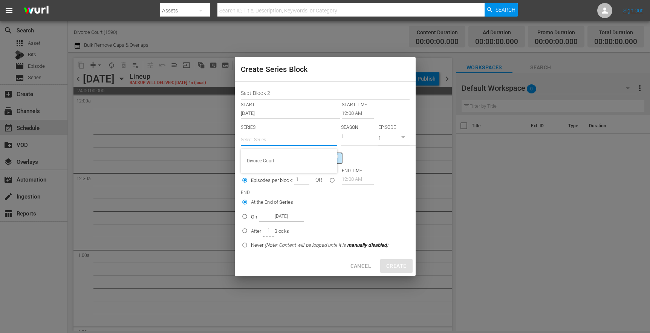
click at [293, 142] on input "text" at bounding box center [289, 140] width 96 height 18
click at [296, 161] on div "Divorce Court" at bounding box center [289, 161] width 84 height 18
type input "Divorce Court"
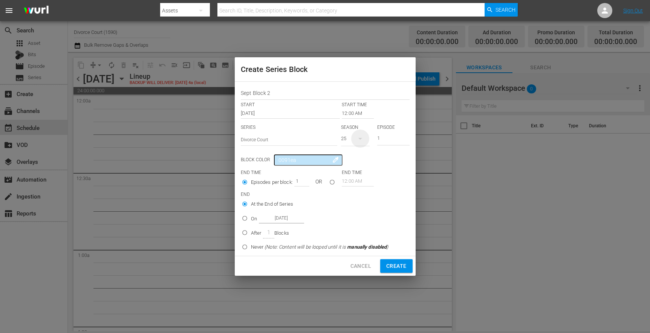
click at [357, 140] on icon "button" at bounding box center [359, 138] width 9 height 9
click at [355, 171] on div "24" at bounding box center [352, 170] width 23 height 8
click at [386, 137] on input "1" at bounding box center [393, 139] width 32 height 12
type input "2"
click at [406, 136] on input "2" at bounding box center [393, 139] width 32 height 12
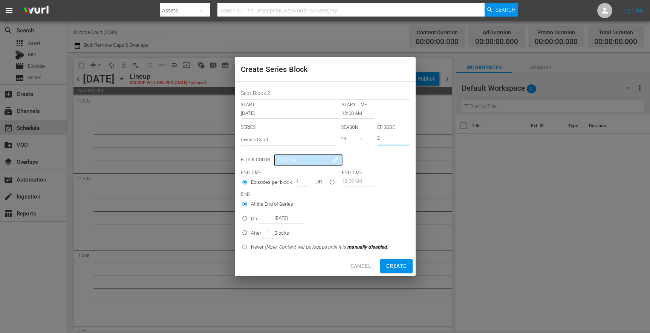
click at [327, 198] on label "At the End of Series" at bounding box center [313, 204] width 150 height 12
click at [251, 199] on input "At the End of Series" at bounding box center [244, 205] width 12 height 12
click at [305, 180] on div "1" at bounding box center [301, 181] width 15 height 11
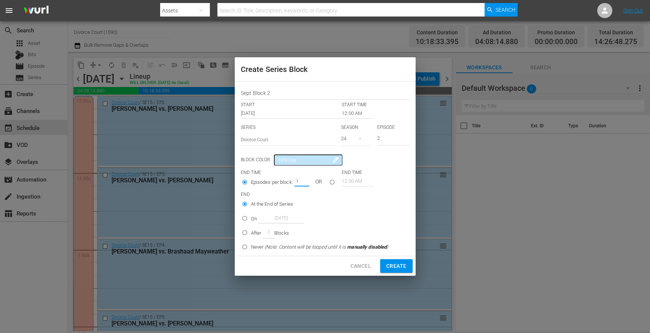
click at [345, 114] on input "12:00 AM" at bounding box center [358, 113] width 32 height 11
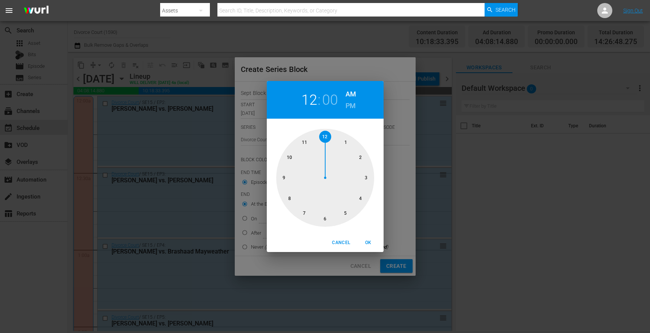
click at [366, 176] on div at bounding box center [325, 178] width 98 height 98
click at [348, 101] on h6 "PM" at bounding box center [350, 106] width 10 height 12
click at [371, 242] on span "OK" at bounding box center [368, 243] width 18 height 8
type input "03:00 PM"
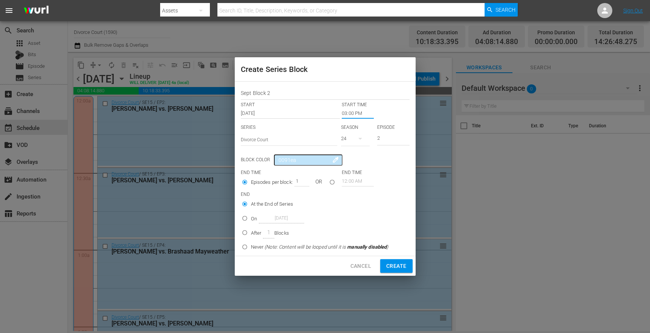
click at [299, 181] on input "1" at bounding box center [299, 181] width 11 height 11
type input "18"
click at [245, 218] on input "On Sep 14th 2025" at bounding box center [244, 220] width 12 height 12
radio input "true"
click at [278, 218] on input "Sep 14th 2025" at bounding box center [281, 218] width 45 height 10
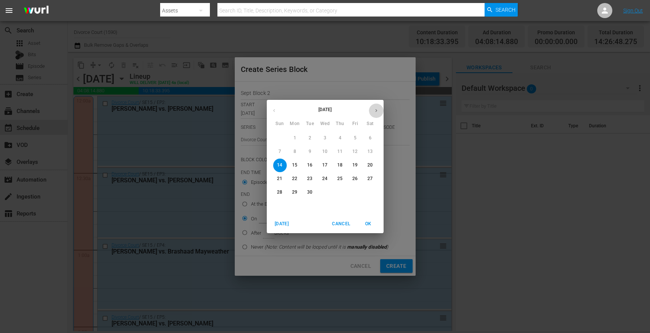
click at [376, 113] on button "button" at bounding box center [376, 110] width 15 height 15
click at [293, 178] on p "20" at bounding box center [294, 178] width 5 height 6
type input "Oct 20th 2025"
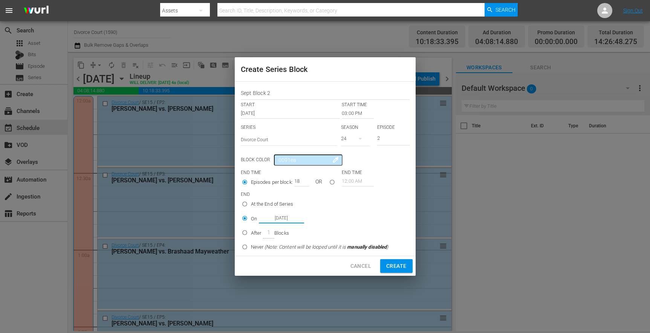
click at [398, 267] on span "Create" at bounding box center [396, 265] width 20 height 9
type input "12:00 AM"
type input "1"
radio input "true"
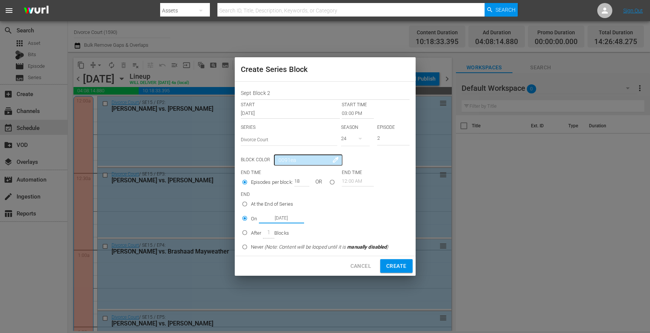
type input "Sep 14th 2025"
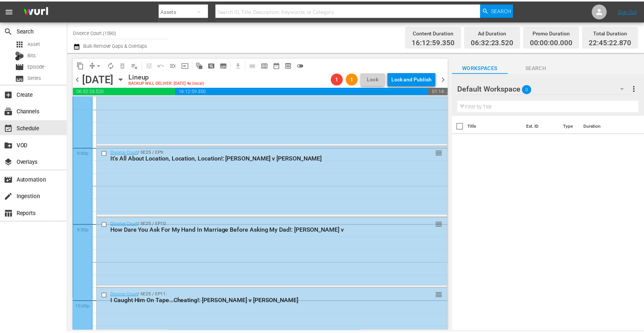
scroll to position [3175, 0]
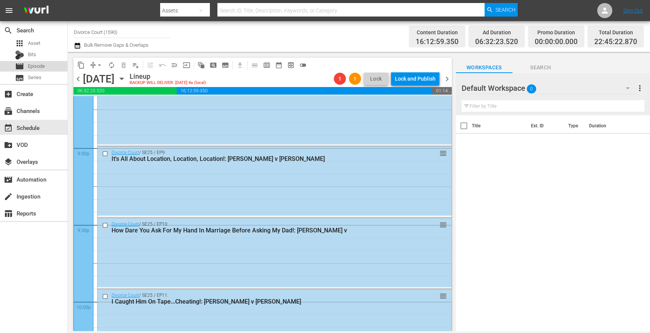
click at [45, 69] on span "Episode" at bounding box center [36, 67] width 17 height 8
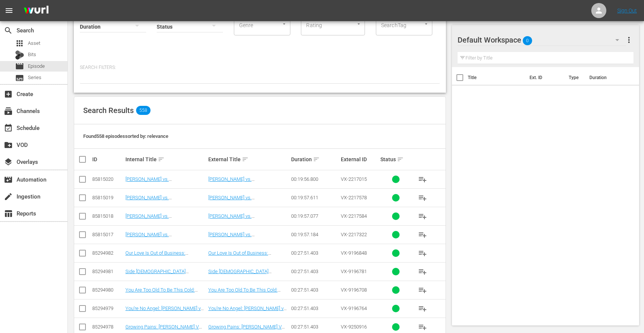
scroll to position [237, 0]
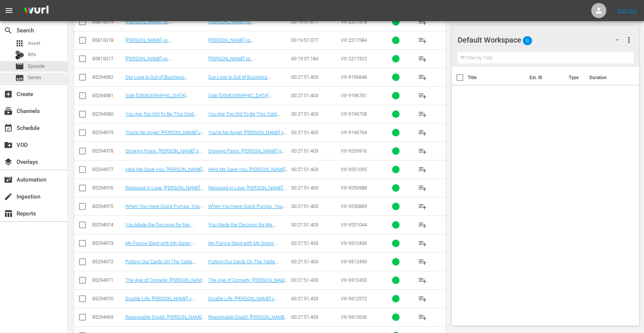
click at [42, 80] on div "subtitles Series" at bounding box center [33, 78] width 67 height 11
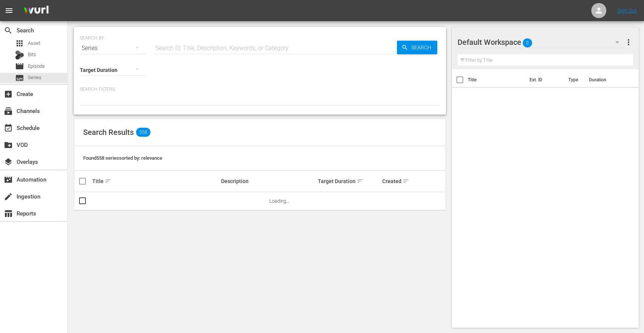
click at [127, 49] on div "Series" at bounding box center [113, 48] width 66 height 21
click at [116, 200] on div "Channels Series Episodes Bits Assets" at bounding box center [322, 166] width 644 height 333
click at [114, 203] on link "Divorce Court" at bounding box center [106, 201] width 29 height 6
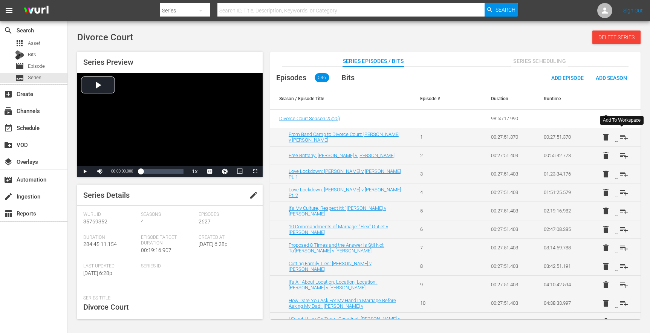
click at [623, 139] on span "playlist_add" at bounding box center [623, 137] width 9 height 9
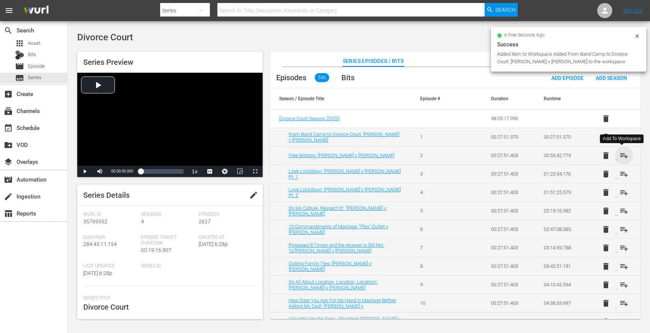
click at [623, 157] on span "playlist_add" at bounding box center [623, 155] width 9 height 9
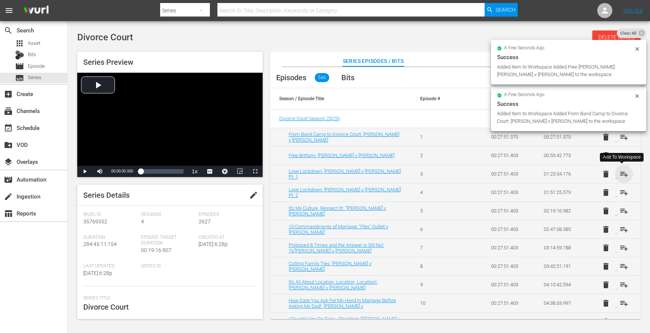
click at [622, 175] on span "playlist_add" at bounding box center [623, 173] width 9 height 9
click at [624, 191] on span "playlist_add" at bounding box center [623, 192] width 9 height 9
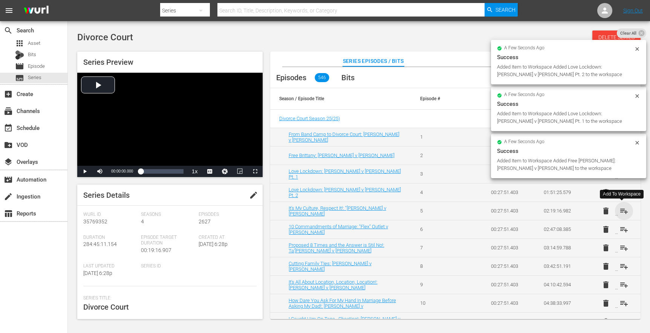
click at [623, 213] on span "playlist_add" at bounding box center [623, 210] width 9 height 9
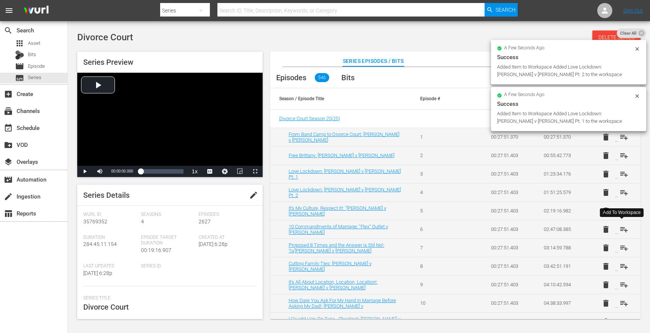
click at [625, 227] on span "playlist_add" at bounding box center [623, 229] width 9 height 9
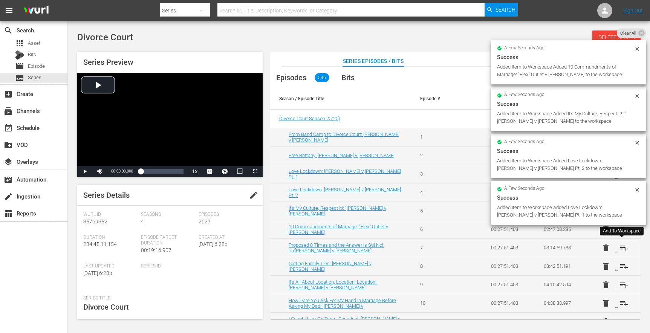
click at [624, 250] on span "playlist_add" at bounding box center [623, 247] width 9 height 9
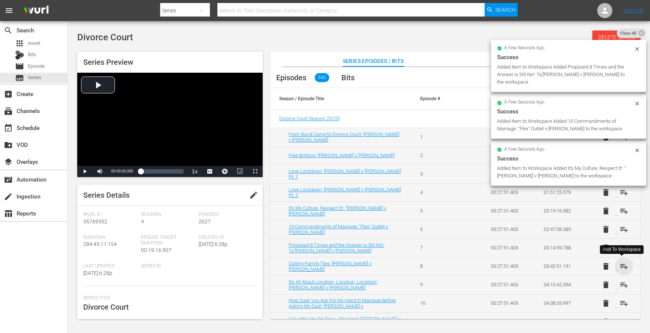
click at [625, 264] on span "playlist_add" at bounding box center [623, 266] width 9 height 9
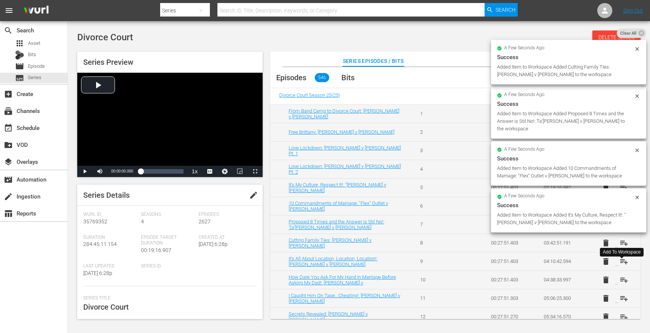
scroll to position [37, 0]
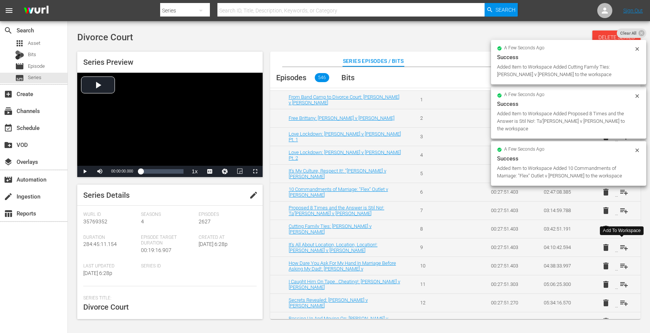
click at [625, 250] on span "playlist_add" at bounding box center [623, 247] width 9 height 9
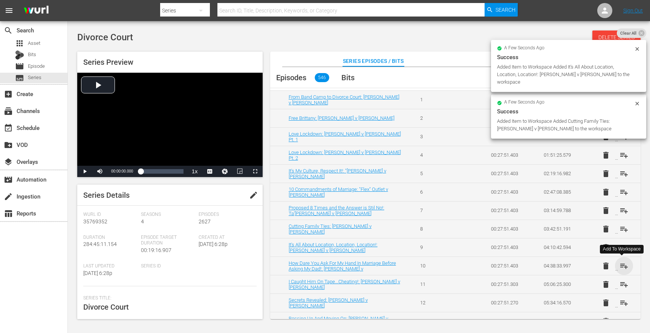
click at [626, 265] on span "playlist_add" at bounding box center [623, 265] width 9 height 9
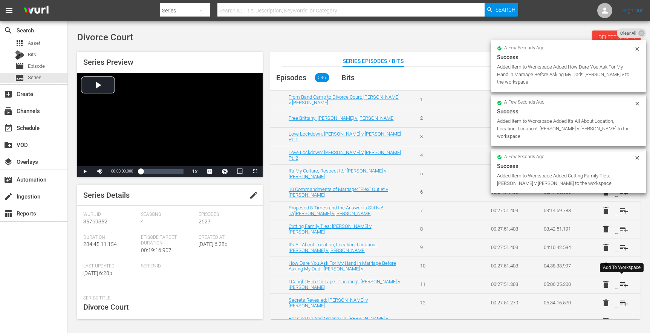
click at [622, 284] on span "playlist_add" at bounding box center [623, 284] width 9 height 9
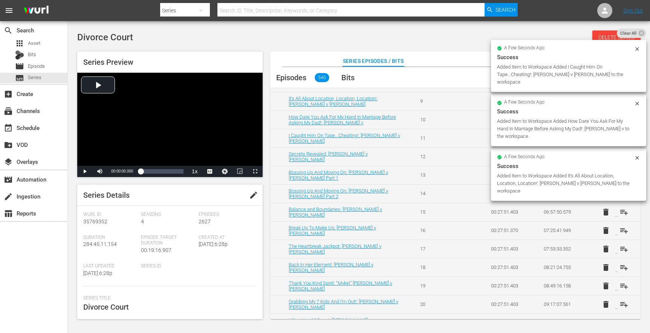
scroll to position [184, 0]
click at [624, 250] on span "playlist_add" at bounding box center [623, 248] width 9 height 9
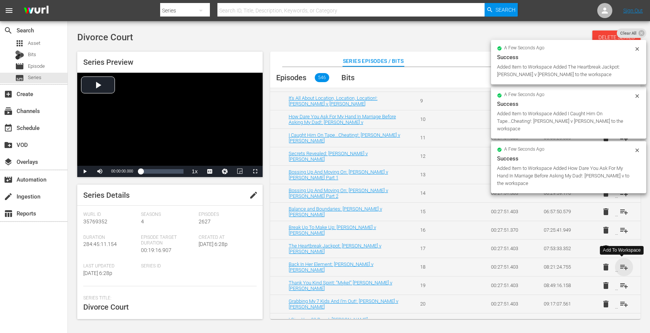
click at [624, 267] on span "playlist_add" at bounding box center [623, 266] width 9 height 9
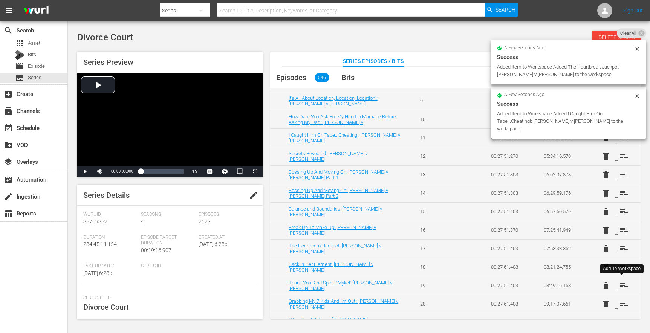
click at [626, 285] on span "playlist_add" at bounding box center [623, 285] width 9 height 9
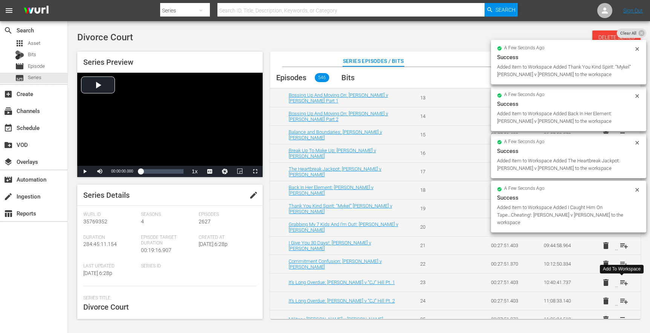
scroll to position [306, 0]
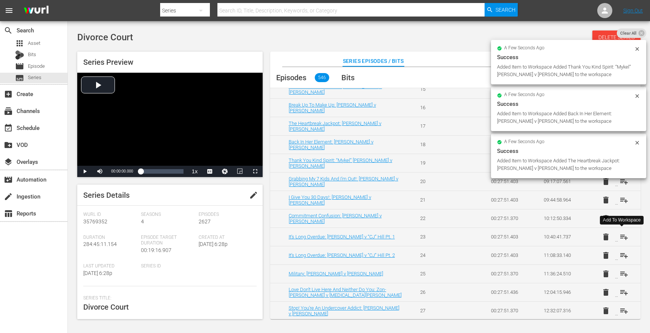
click at [625, 238] on span "playlist_add" at bounding box center [623, 236] width 9 height 9
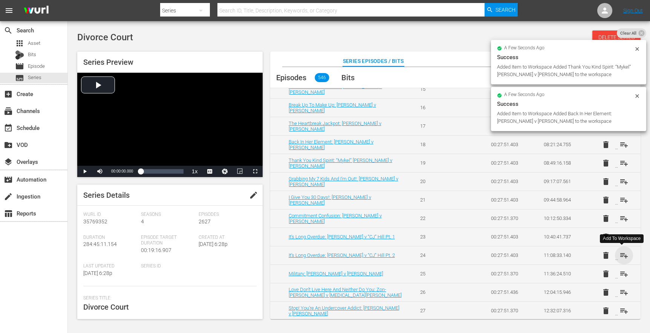
drag, startPoint x: 624, startPoint y: 255, endPoint x: 626, endPoint y: 264, distance: 9.0
click at [624, 255] on span "playlist_add" at bounding box center [623, 255] width 9 height 9
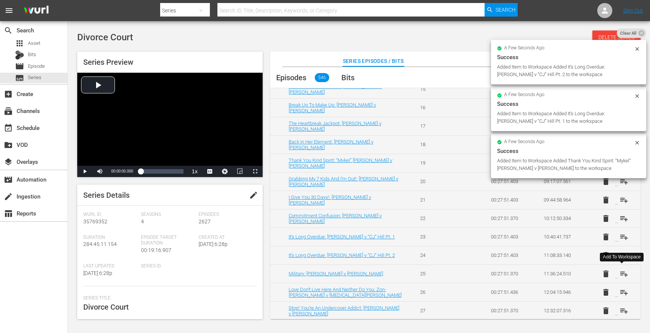
click at [624, 274] on span "playlist_add" at bounding box center [623, 273] width 9 height 9
click at [619, 294] on span "playlist_add" at bounding box center [623, 292] width 9 height 9
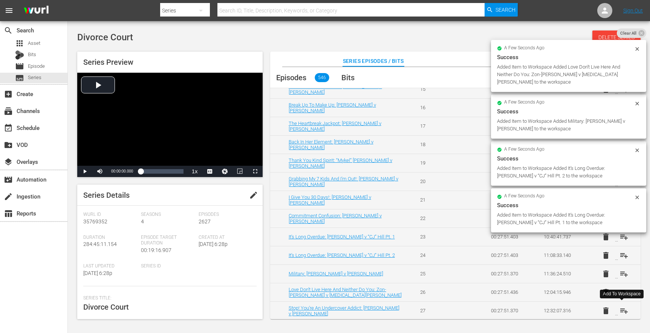
click at [622, 310] on span "playlist_add" at bounding box center [623, 310] width 9 height 9
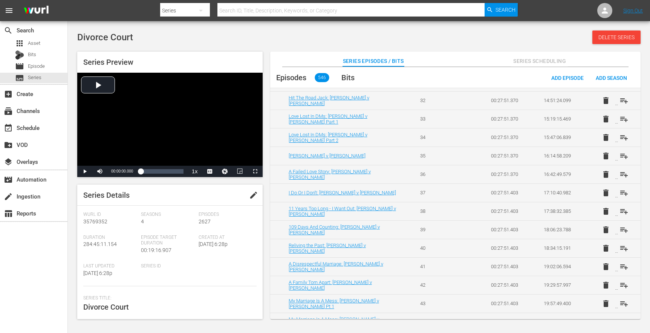
scroll to position [610, 0]
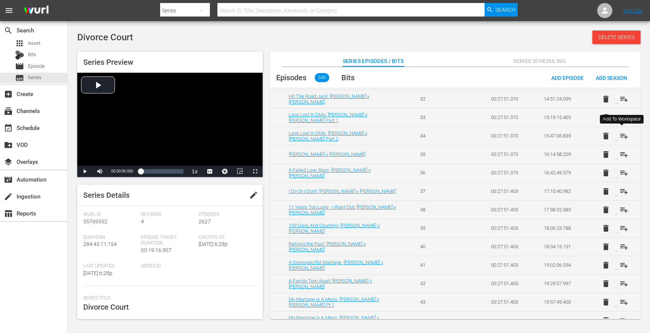
click at [622, 138] on span "playlist_add" at bounding box center [623, 135] width 9 height 9
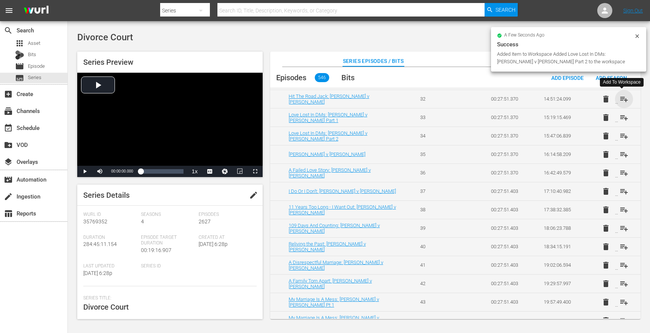
click at [624, 102] on span "playlist_add" at bounding box center [623, 99] width 9 height 9
click at [636, 95] on td "delete playlist_add" at bounding box center [613, 99] width 53 height 18
click at [639, 36] on icon at bounding box center [637, 36] width 6 height 6
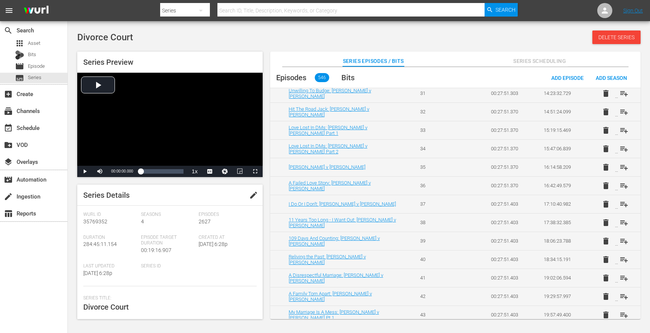
scroll to position [551, 0]
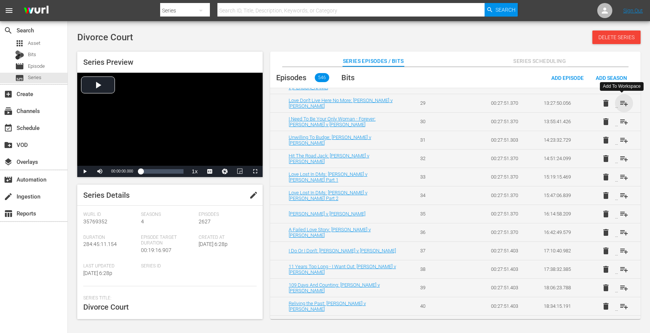
click at [621, 104] on span "playlist_add" at bounding box center [623, 103] width 9 height 9
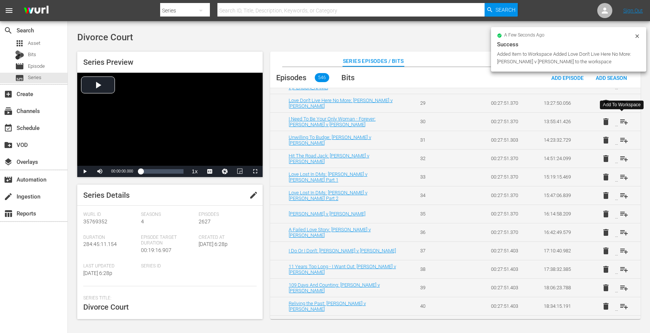
click at [621, 125] on span "playlist_add" at bounding box center [623, 121] width 9 height 9
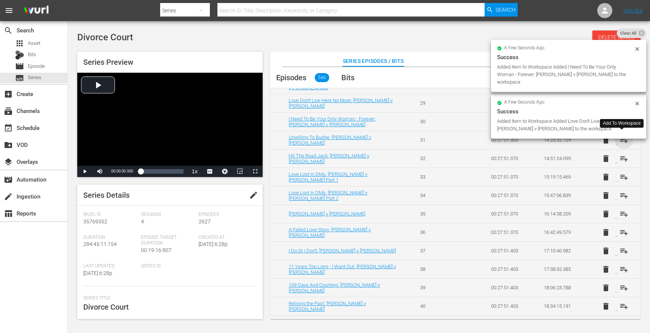
click at [622, 142] on span "playlist_add" at bounding box center [623, 140] width 9 height 9
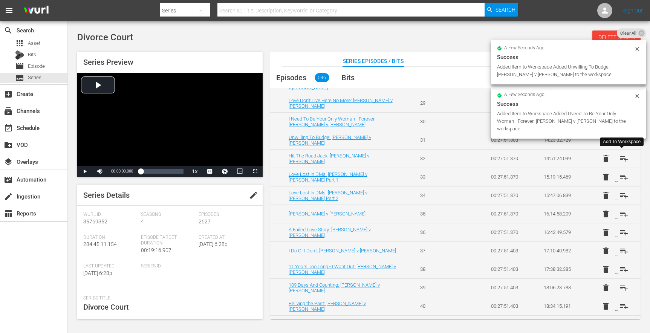
click at [623, 163] on td "delete playlist_add" at bounding box center [613, 158] width 53 height 18
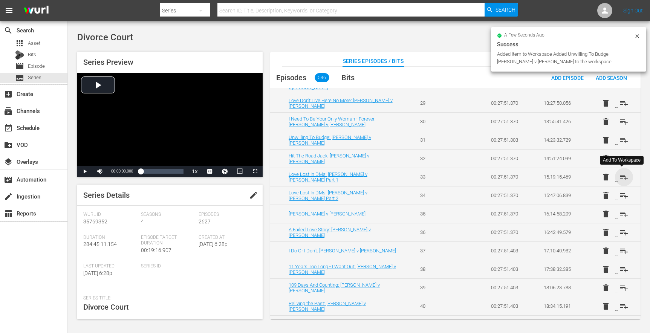
click at [623, 177] on span "playlist_add" at bounding box center [623, 176] width 9 height 9
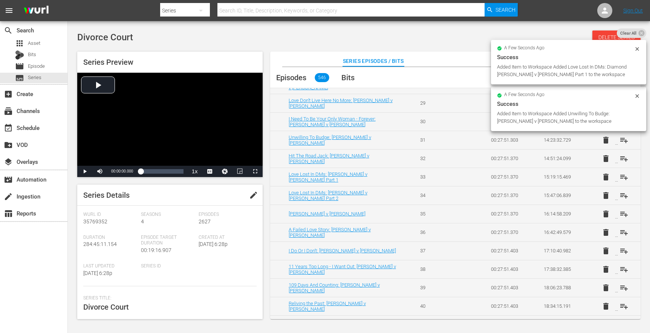
click at [622, 189] on td "delete playlist_add" at bounding box center [613, 195] width 53 height 18
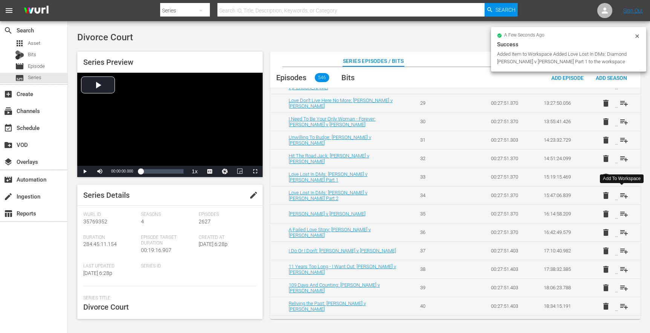
click at [623, 195] on span "playlist_add" at bounding box center [623, 195] width 9 height 9
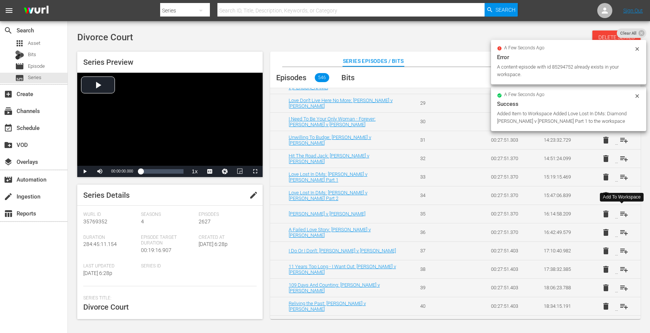
click at [623, 215] on span "playlist_add" at bounding box center [623, 213] width 9 height 9
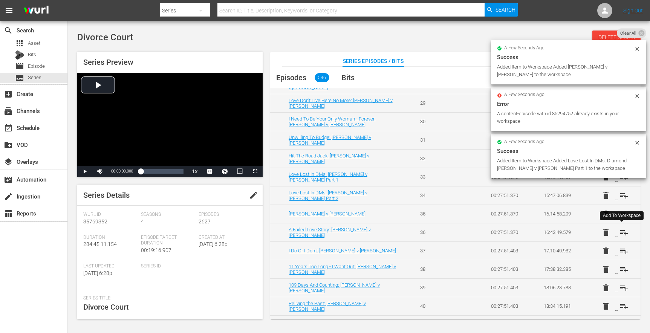
click at [620, 233] on span "playlist_add" at bounding box center [623, 232] width 9 height 9
click at [624, 233] on span "playlist_add" at bounding box center [623, 232] width 9 height 9
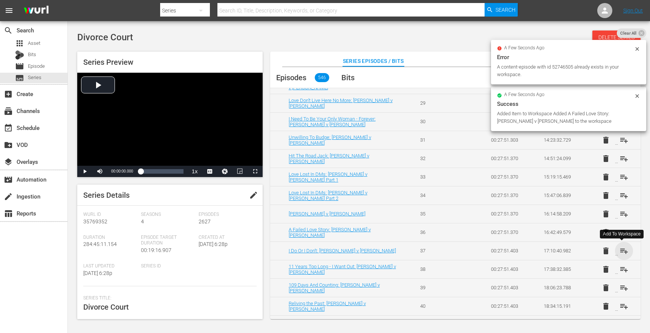
click at [623, 248] on span "playlist_add" at bounding box center [623, 250] width 9 height 9
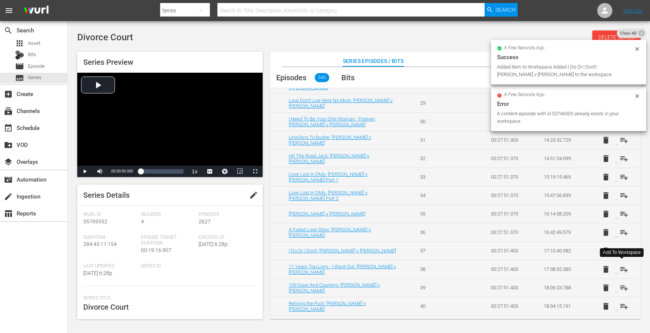
click at [623, 268] on span "playlist_add" at bounding box center [623, 269] width 9 height 9
click at [621, 290] on span "playlist_add" at bounding box center [623, 287] width 9 height 9
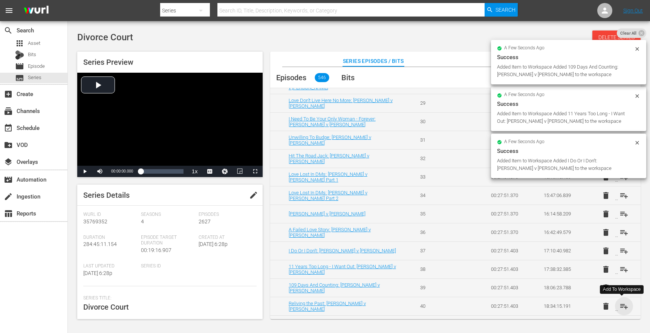
click at [622, 307] on span "playlist_add" at bounding box center [623, 306] width 9 height 9
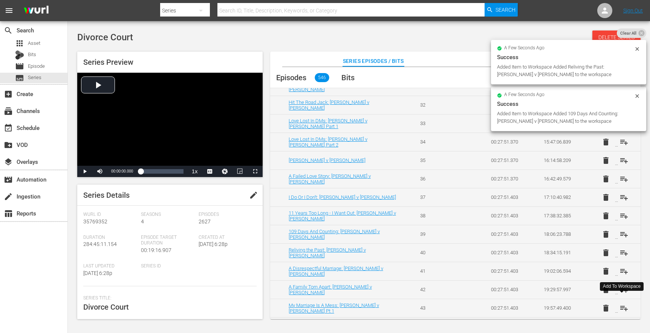
scroll to position [609, 0]
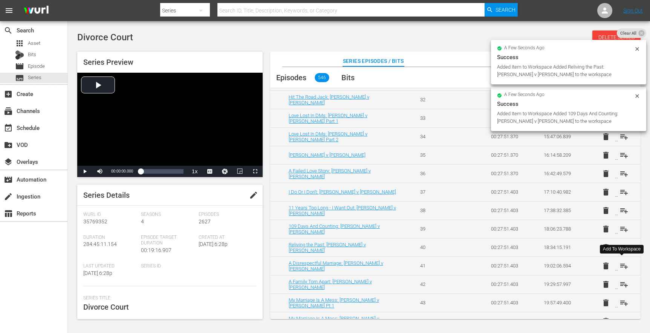
click at [622, 267] on span "playlist_add" at bounding box center [623, 265] width 9 height 9
click at [624, 288] on span "playlist_add" at bounding box center [623, 284] width 9 height 9
click at [625, 302] on span "playlist_add" at bounding box center [623, 302] width 9 height 9
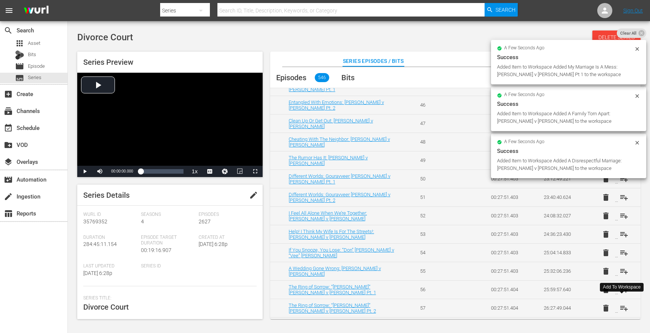
scroll to position [885, 0]
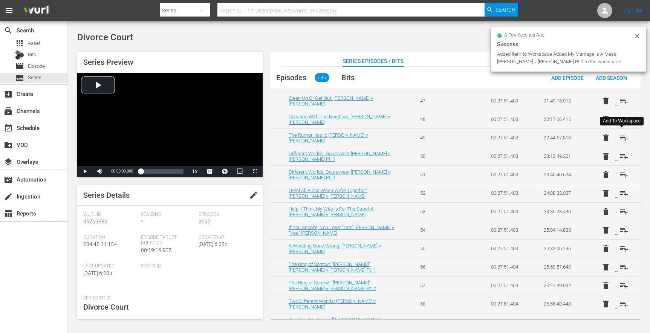
click at [623, 140] on span "playlist_add" at bounding box center [623, 137] width 9 height 9
click at [622, 153] on span "playlist_add" at bounding box center [623, 156] width 9 height 9
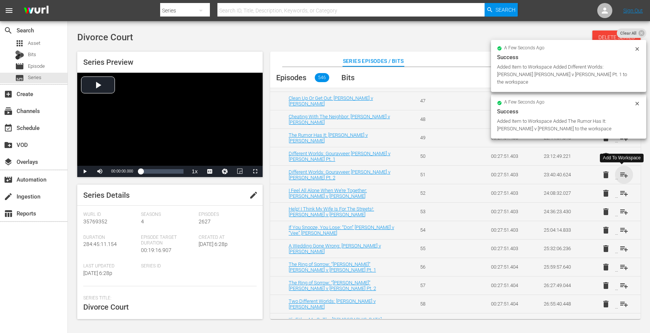
click at [621, 175] on span "playlist_add" at bounding box center [623, 174] width 9 height 9
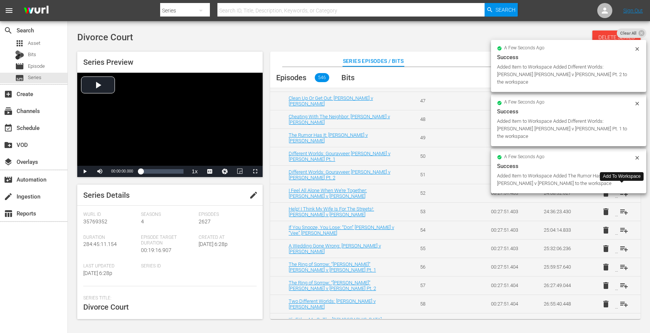
click at [624, 190] on span "playlist_add" at bounding box center [623, 193] width 9 height 9
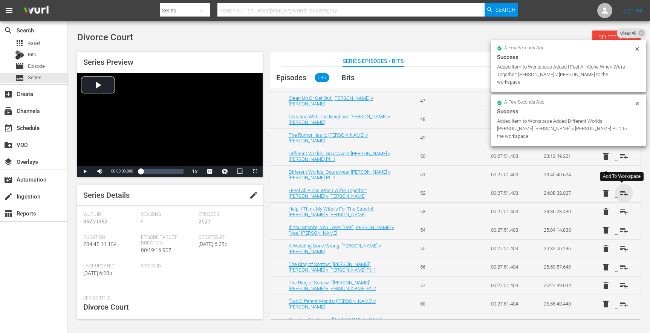
click at [626, 197] on span "playlist_add" at bounding box center [623, 193] width 9 height 9
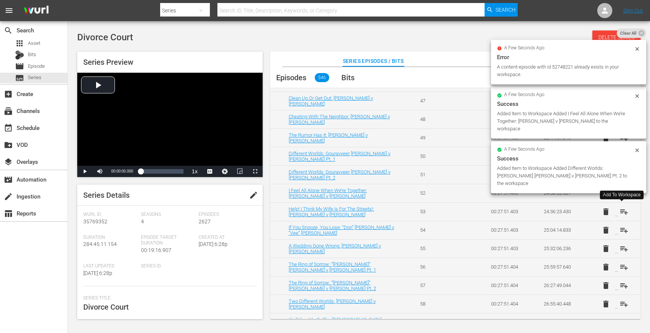
click at [625, 211] on span "playlist_add" at bounding box center [623, 211] width 9 height 9
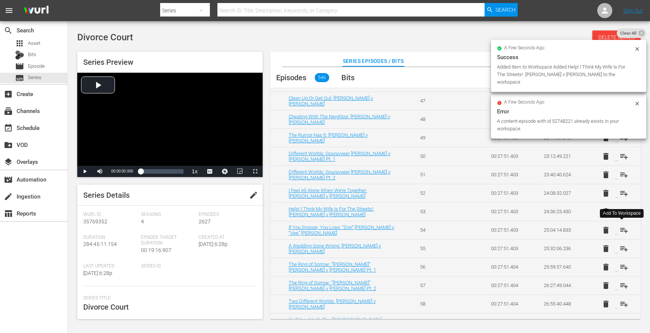
click at [624, 229] on span "playlist_add" at bounding box center [623, 230] width 9 height 9
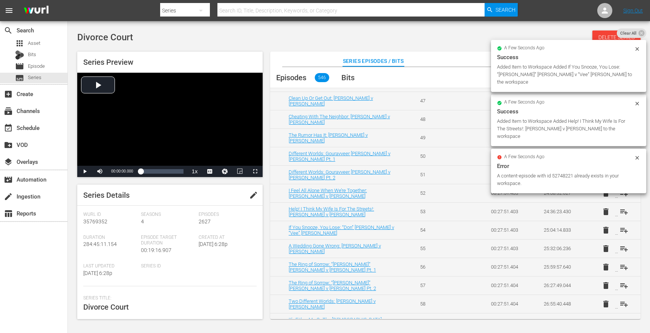
click at [622, 253] on td "delete playlist_add" at bounding box center [613, 248] width 53 height 18
click at [627, 246] on td "delete playlist_add" at bounding box center [613, 248] width 53 height 18
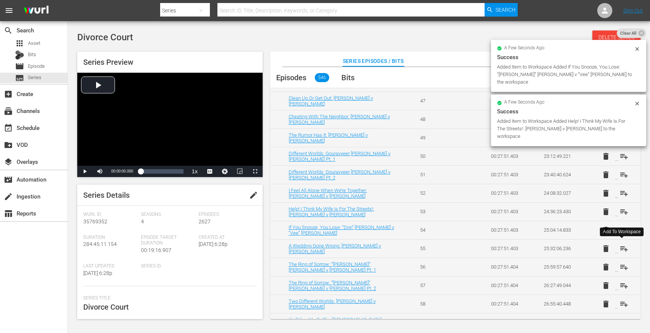
click at [624, 248] on span "playlist_add" at bounding box center [623, 248] width 9 height 9
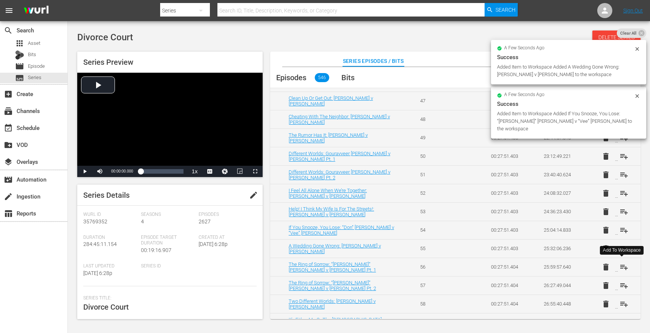
click at [624, 265] on span "playlist_add" at bounding box center [623, 266] width 9 height 9
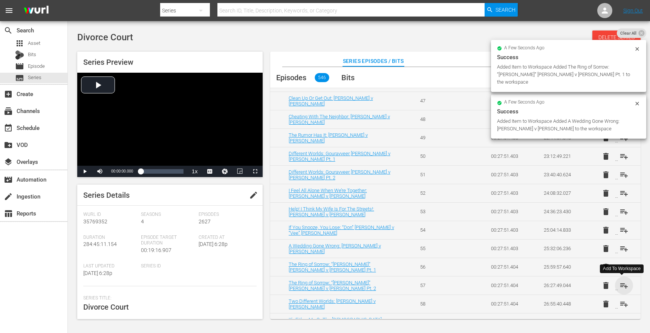
click at [623, 285] on span "playlist_add" at bounding box center [623, 285] width 9 height 9
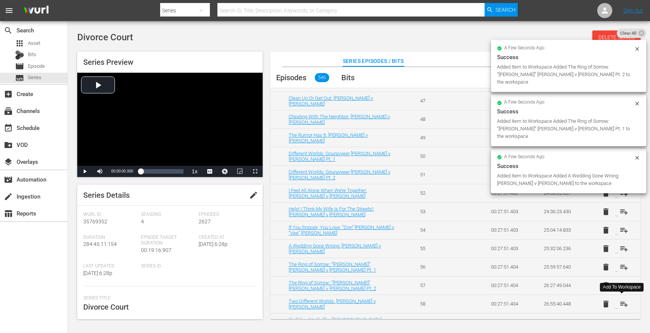
click at [623, 304] on span "playlist_add" at bounding box center [623, 303] width 9 height 9
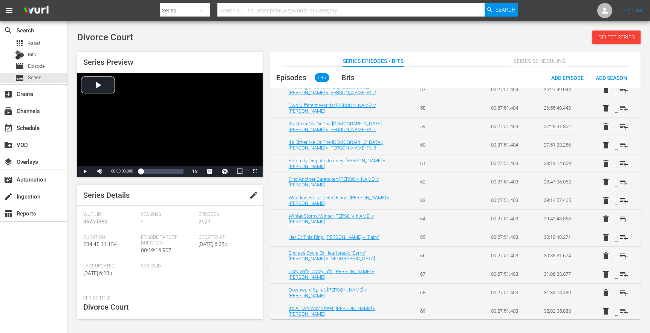
scroll to position [1085, 0]
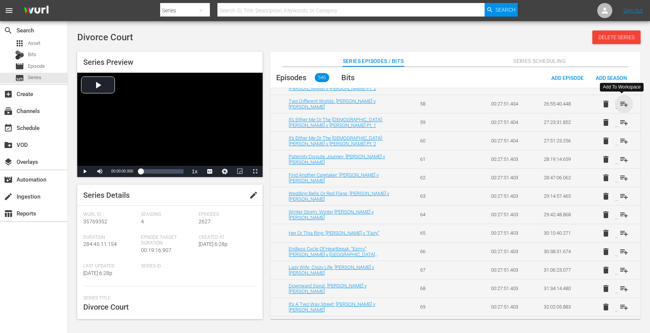
click at [624, 104] on span "playlist_add" at bounding box center [623, 103] width 9 height 9
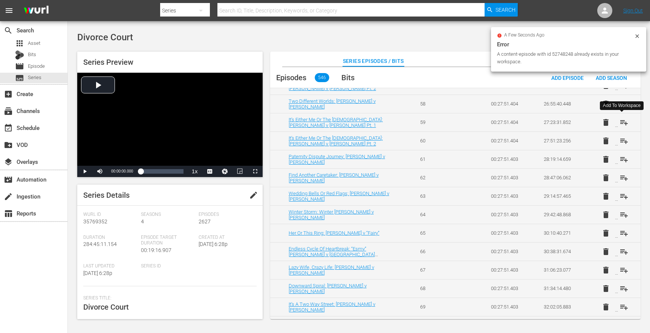
click at [623, 125] on span "playlist_add" at bounding box center [623, 122] width 9 height 9
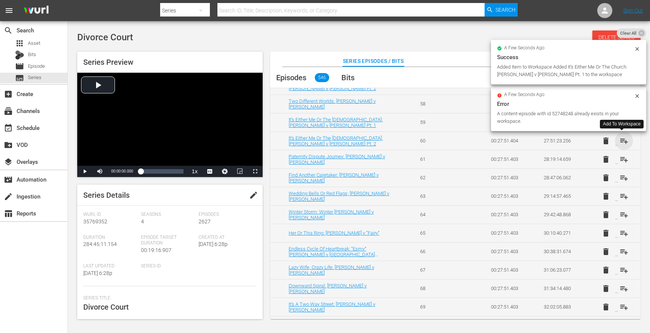
click at [623, 141] on span "playlist_add" at bounding box center [623, 140] width 9 height 9
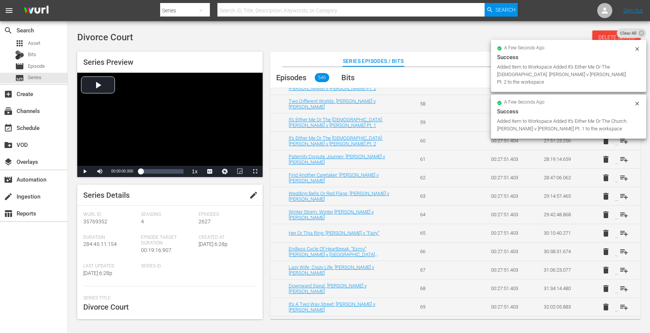
scroll to position [883, 0]
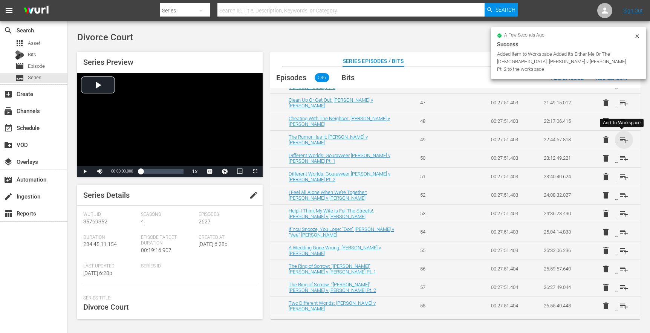
click at [623, 141] on span "playlist_add" at bounding box center [623, 139] width 9 height 9
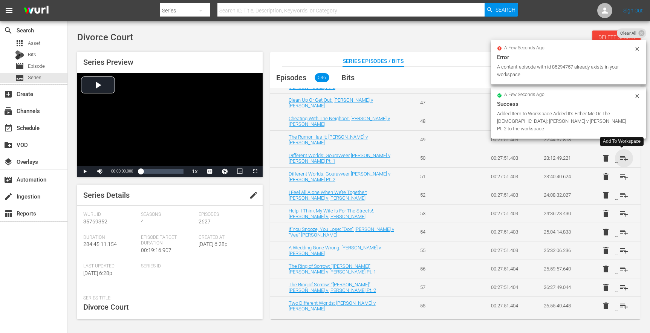
click at [624, 157] on span "playlist_add" at bounding box center [623, 158] width 9 height 9
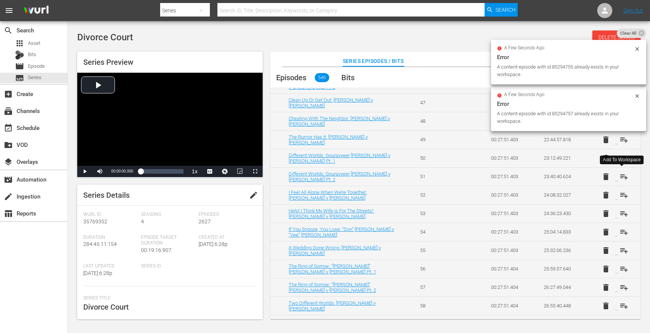
click at [623, 179] on span "playlist_add" at bounding box center [623, 176] width 9 height 9
click at [622, 204] on td "delete playlist_add" at bounding box center [613, 213] width 53 height 18
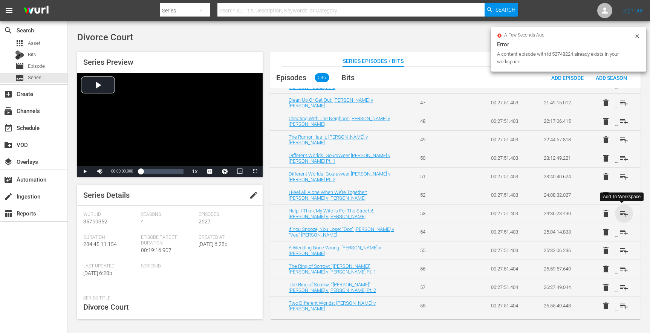
click at [619, 213] on span "playlist_add" at bounding box center [623, 213] width 9 height 9
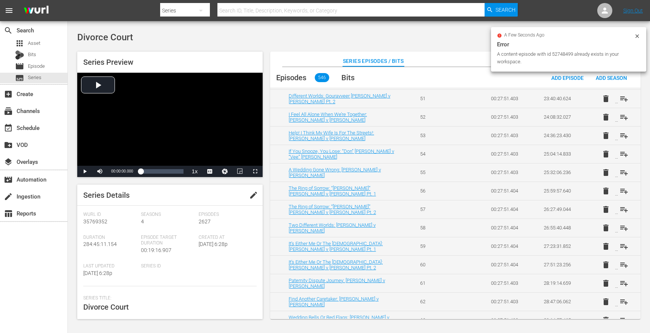
scroll to position [989, 0]
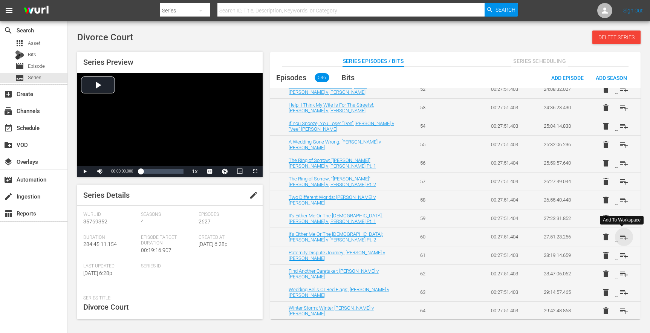
click at [622, 232] on span "playlist_add" at bounding box center [623, 236] width 9 height 9
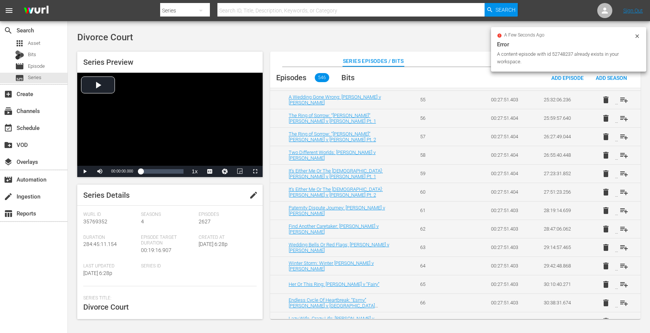
scroll to position [1037, 0]
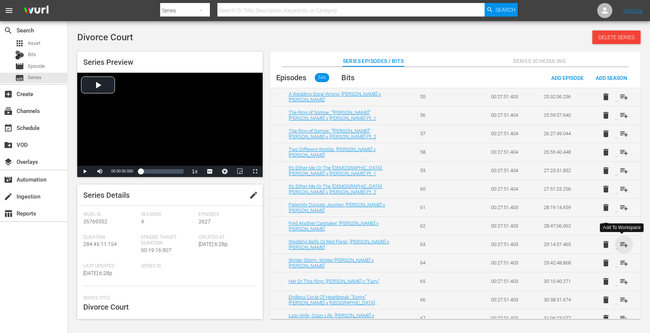
click at [623, 245] on span "playlist_add" at bounding box center [623, 244] width 9 height 9
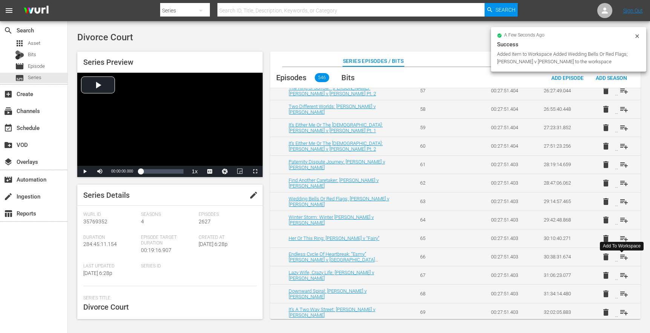
scroll to position [1089, 0]
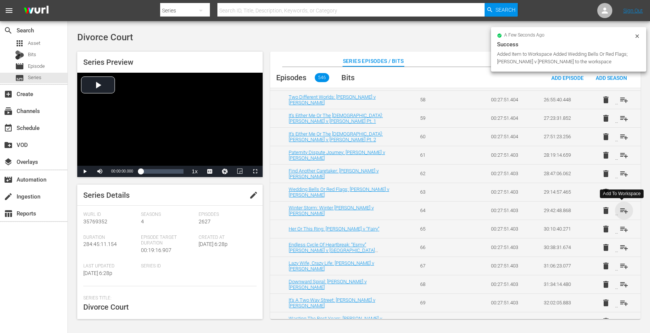
click at [622, 209] on span "playlist_add" at bounding box center [623, 210] width 9 height 9
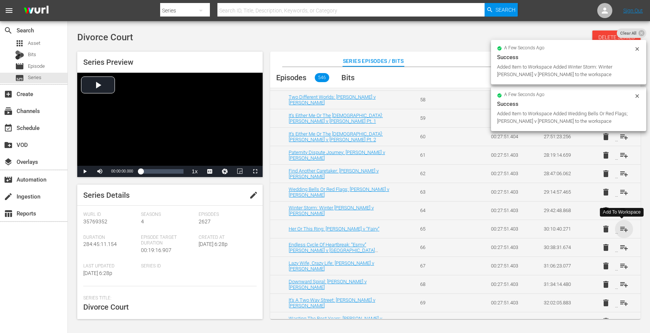
click at [622, 226] on span "playlist_add" at bounding box center [623, 228] width 9 height 9
click at [622, 248] on span "playlist_add" at bounding box center [623, 247] width 9 height 9
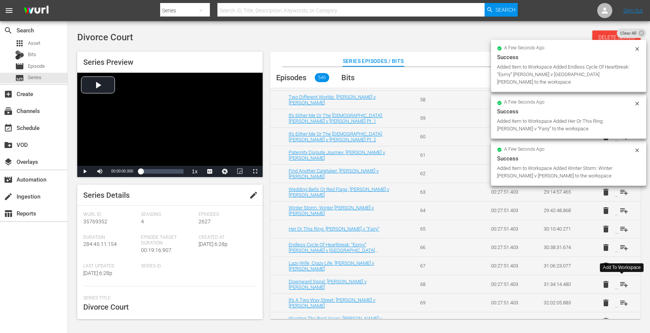
click at [621, 282] on span "playlist_add" at bounding box center [623, 284] width 9 height 9
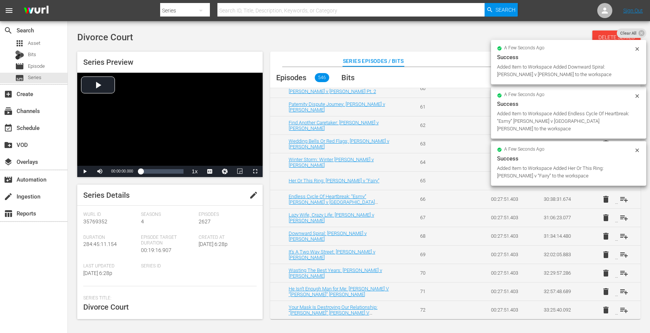
scroll to position [1138, 0]
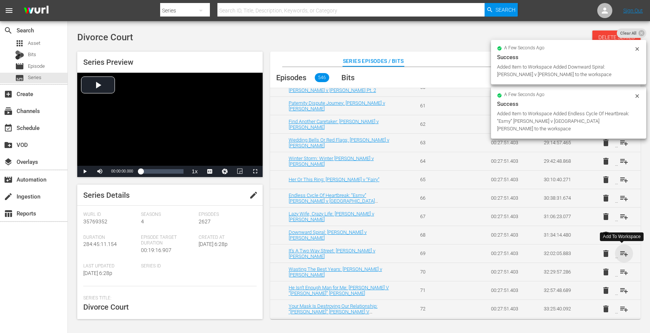
click at [625, 253] on span "playlist_add" at bounding box center [623, 253] width 9 height 9
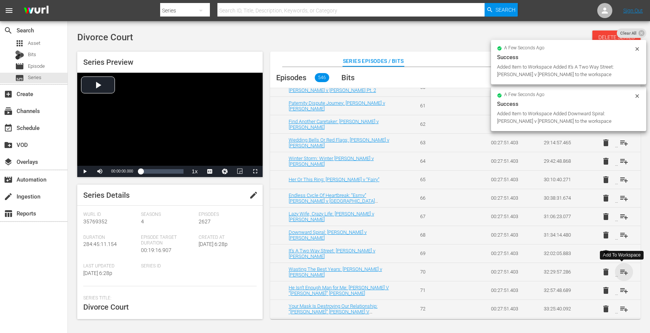
click at [626, 271] on span "playlist_add" at bounding box center [623, 271] width 9 height 9
click at [623, 291] on span "playlist_add" at bounding box center [623, 290] width 9 height 9
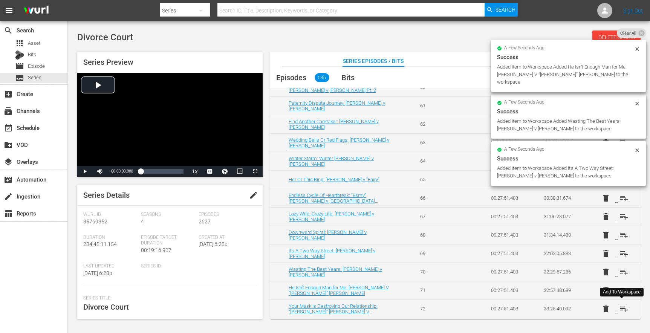
click at [624, 306] on span "playlist_add" at bounding box center [623, 308] width 9 height 9
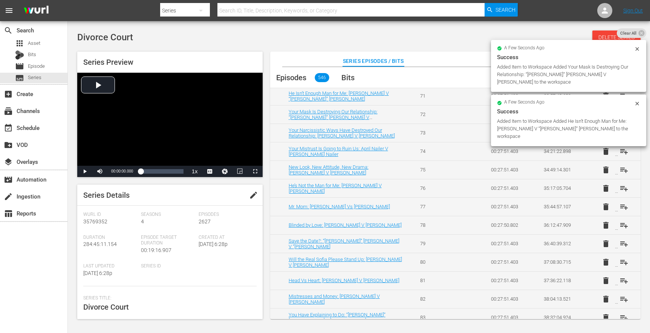
scroll to position [1372, 0]
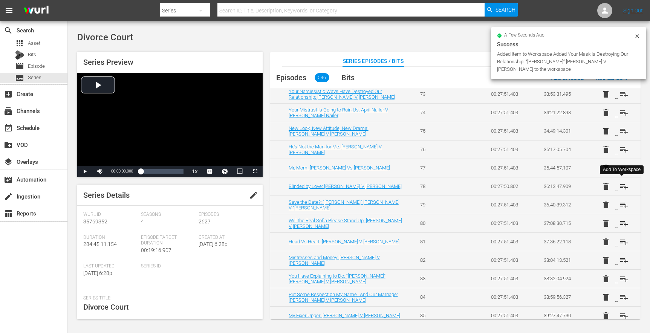
click at [626, 186] on span "playlist_add" at bounding box center [623, 186] width 9 height 9
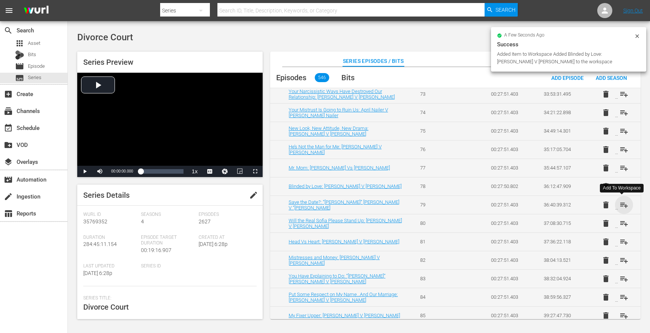
click at [625, 206] on span "playlist_add" at bounding box center [623, 204] width 9 height 9
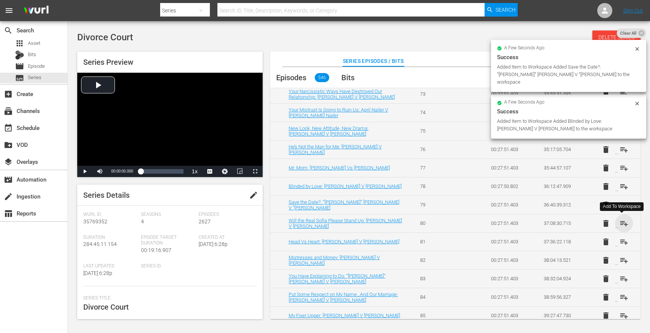
click at [623, 223] on span "playlist_add" at bounding box center [623, 223] width 9 height 9
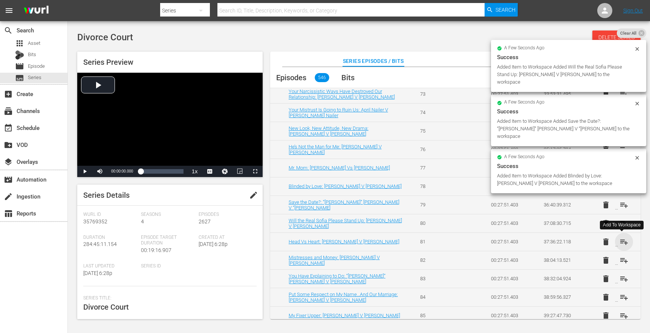
click at [624, 240] on span "playlist_add" at bounding box center [623, 241] width 9 height 9
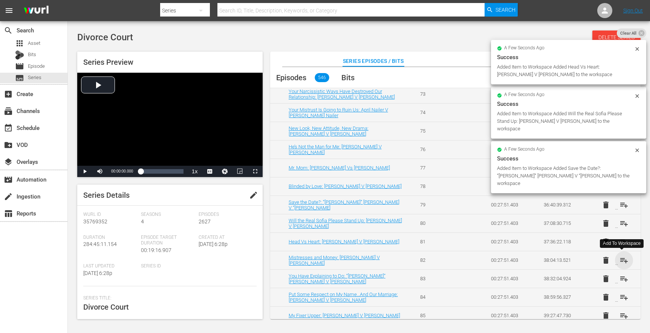
click at [622, 258] on span "playlist_add" at bounding box center [623, 260] width 9 height 9
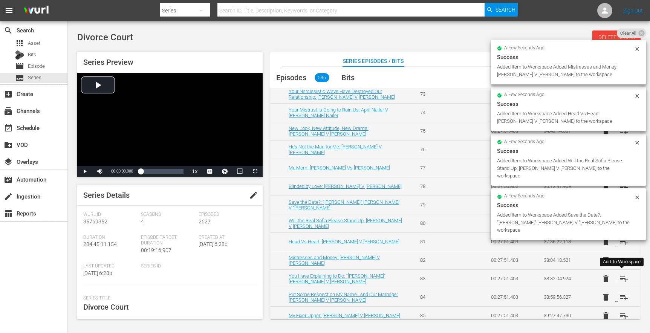
click at [621, 279] on span "playlist_add" at bounding box center [623, 278] width 9 height 9
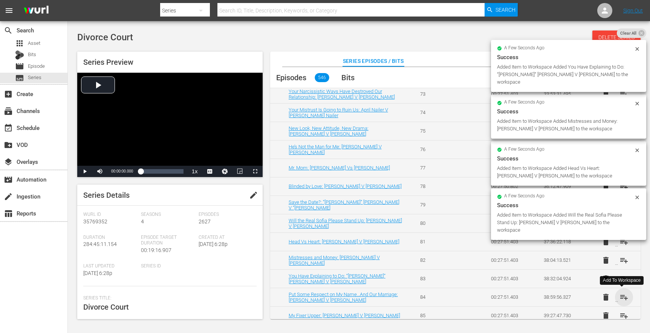
click at [624, 298] on span "playlist_add" at bounding box center [623, 297] width 9 height 9
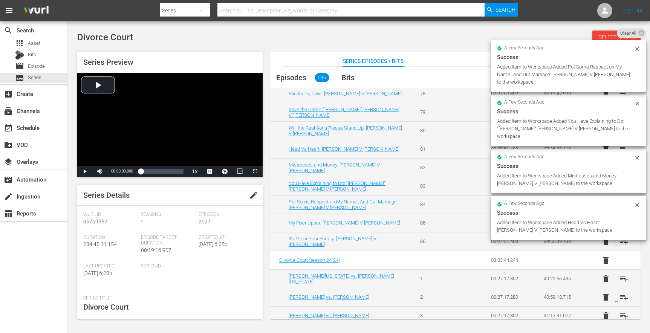
scroll to position [1502, 0]
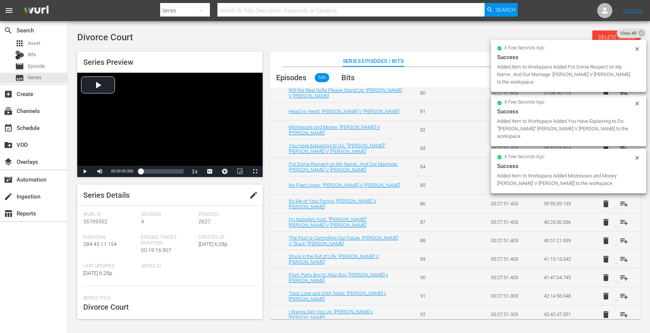
click at [623, 264] on td "delete playlist_add" at bounding box center [613, 259] width 53 height 18
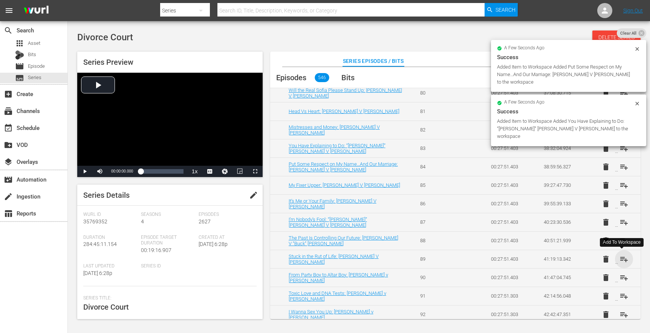
click at [623, 260] on span "playlist_add" at bounding box center [623, 259] width 9 height 9
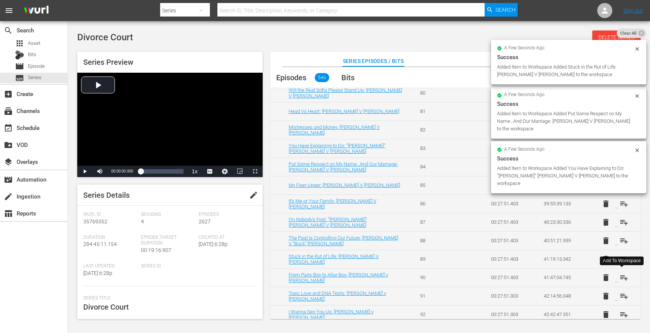
drag, startPoint x: 624, startPoint y: 275, endPoint x: 623, endPoint y: 281, distance: 6.0
click at [624, 276] on span "playlist_add" at bounding box center [623, 277] width 9 height 9
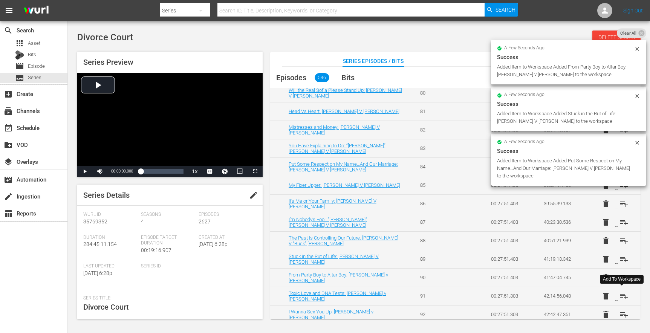
click at [623, 294] on span "playlist_add" at bounding box center [623, 295] width 9 height 9
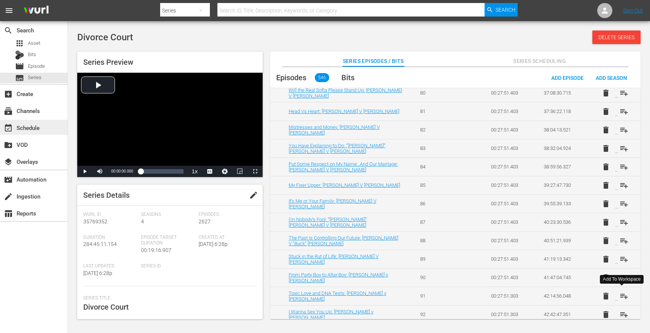
click at [29, 122] on div "event_available Schedule" at bounding box center [33, 127] width 67 height 15
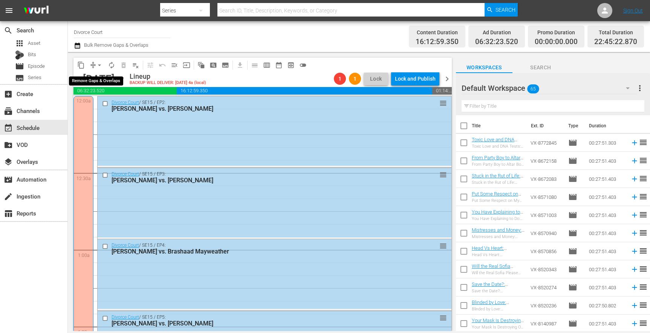
click at [93, 64] on button "arrow_drop_down" at bounding box center [99, 65] width 12 height 12
click at [115, 95] on li "Align to First Episode" at bounding box center [100, 93] width 62 height 12
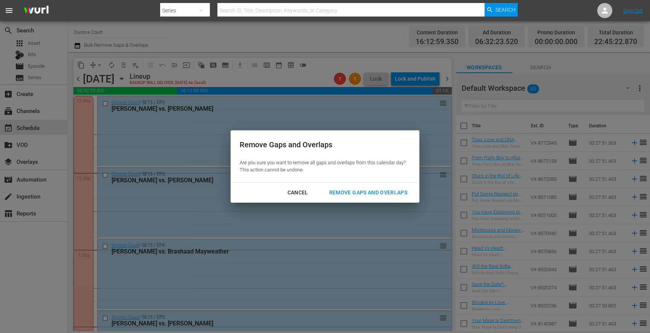
click at [390, 193] on div "Remove Gaps and Overlaps" at bounding box center [368, 192] width 90 height 9
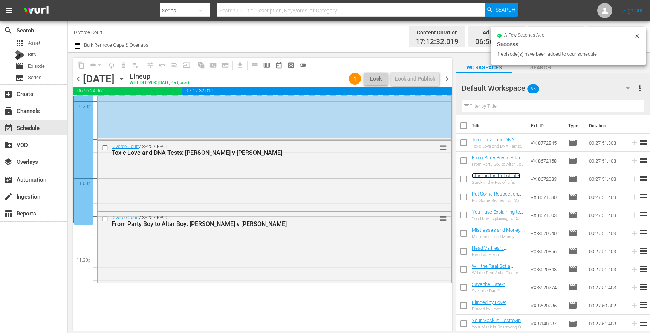
scroll to position [3453, 0]
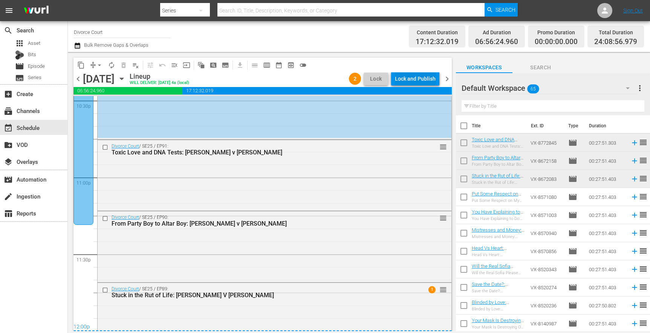
click at [410, 81] on div "Lock and Publish" at bounding box center [415, 79] width 41 height 14
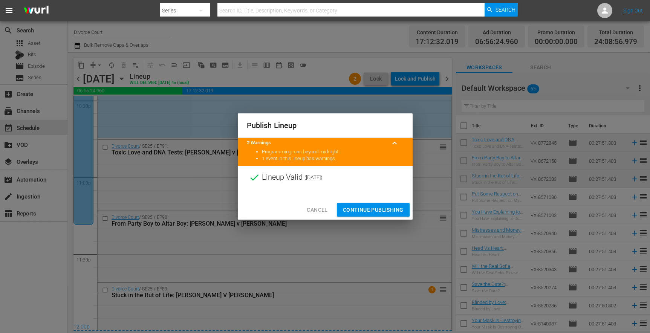
click at [389, 208] on span "Continue Publishing" at bounding box center [373, 209] width 61 height 9
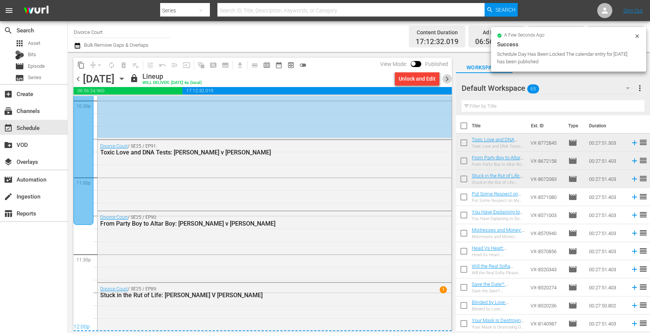
click at [447, 80] on span "chevron_right" at bounding box center [446, 78] width 9 height 9
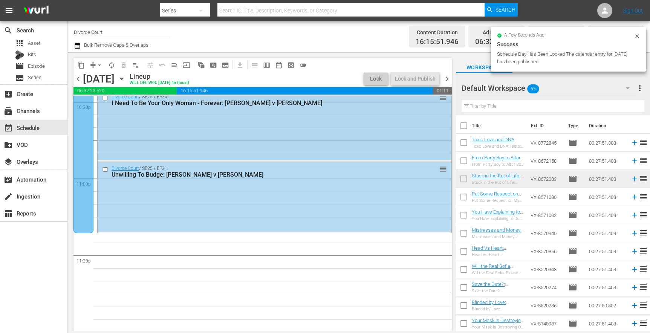
scroll to position [3453, 0]
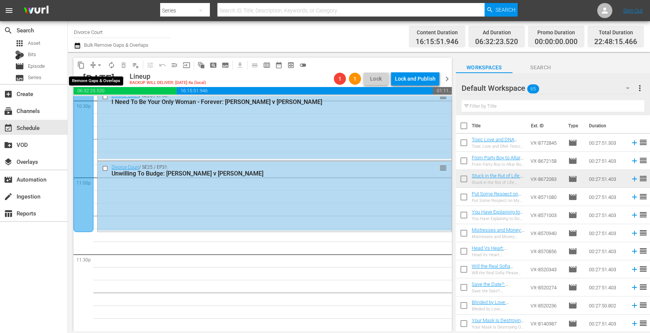
click at [96, 66] on span "arrow_drop_down" at bounding box center [100, 65] width 8 height 8
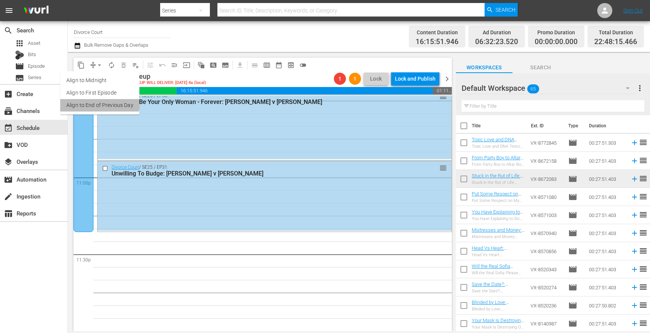
click at [98, 103] on li "Align to End of Previous Day" at bounding box center [99, 105] width 79 height 12
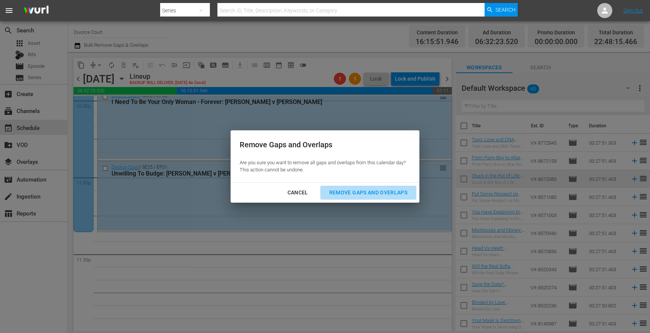
click at [335, 191] on div "Remove Gaps and Overlaps" at bounding box center [368, 192] width 90 height 9
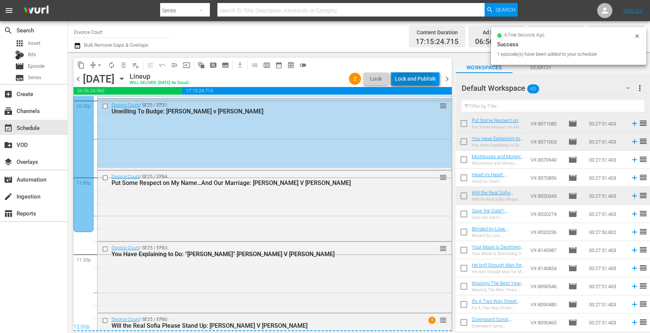
click at [405, 79] on div "Lock and Publish" at bounding box center [415, 79] width 41 height 14
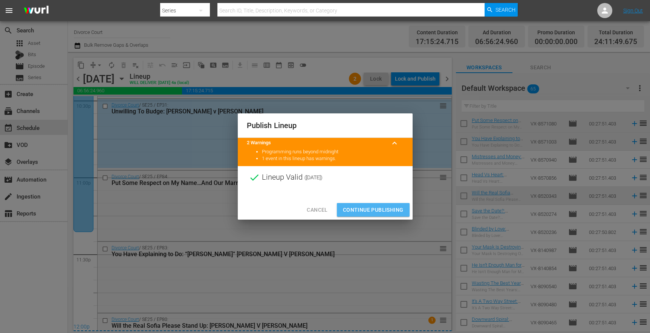
click at [373, 210] on span "Continue Publishing" at bounding box center [373, 209] width 61 height 9
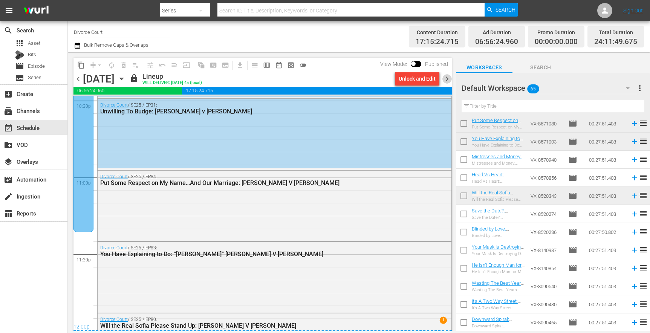
click at [443, 81] on span "chevron_right" at bounding box center [446, 78] width 9 height 9
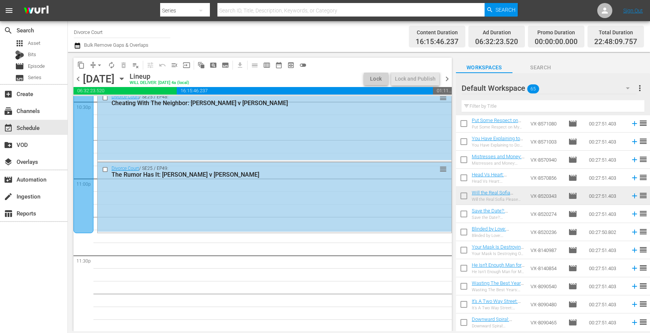
scroll to position [3453, 0]
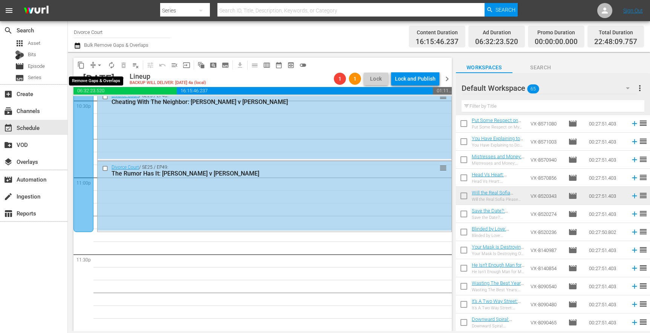
click at [99, 67] on span "arrow_drop_down" at bounding box center [100, 65] width 8 height 8
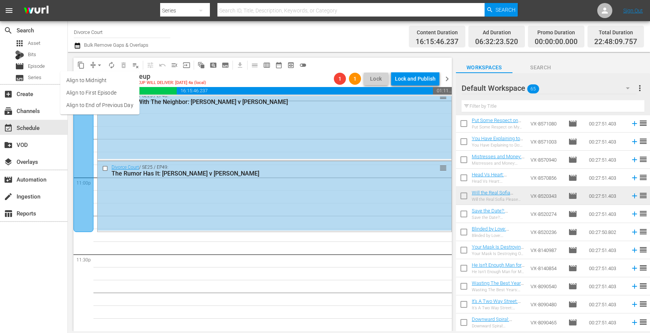
click at [99, 105] on li "Align to End of Previous Day" at bounding box center [99, 105] width 79 height 12
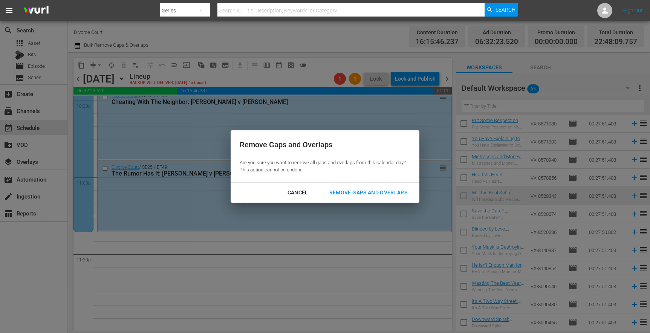
click at [354, 192] on div "Remove Gaps and Overlaps" at bounding box center [368, 192] width 90 height 9
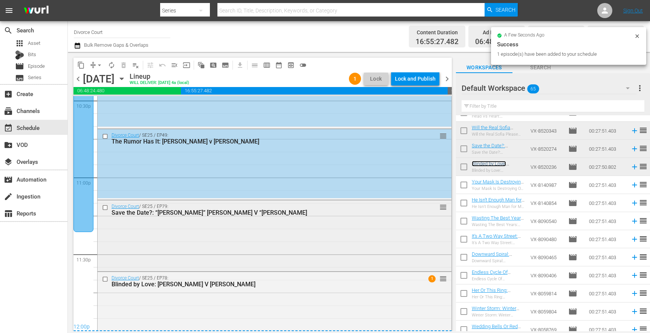
scroll to position [3464, 0]
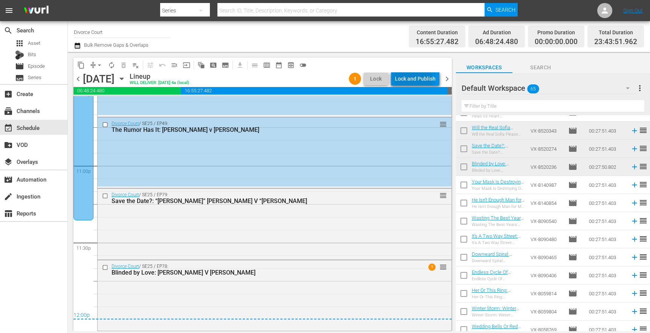
click at [412, 80] on div "Lock and Publish" at bounding box center [415, 79] width 41 height 14
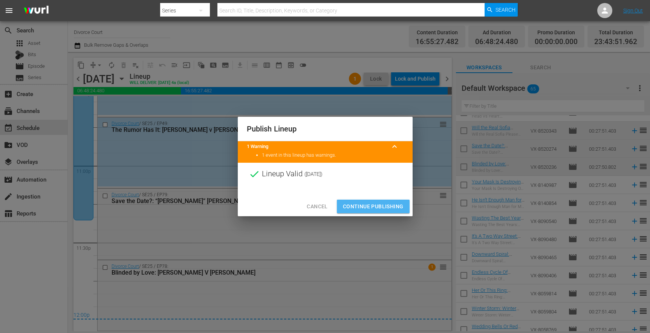
click at [379, 207] on span "Continue Publishing" at bounding box center [373, 206] width 61 height 9
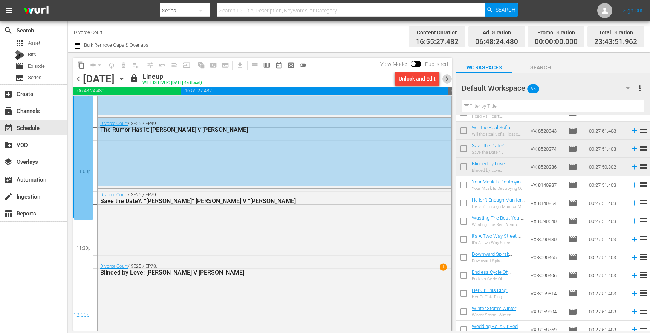
click at [447, 79] on span "chevron_right" at bounding box center [446, 78] width 9 height 9
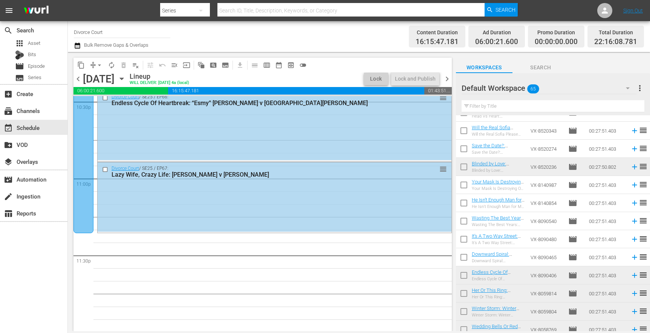
scroll to position [3453, 0]
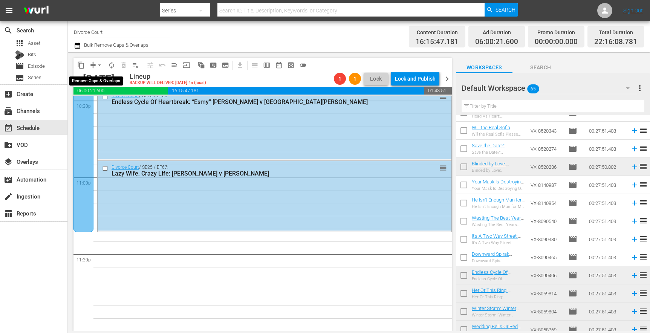
click at [95, 64] on button "arrow_drop_down" at bounding box center [99, 65] width 12 height 12
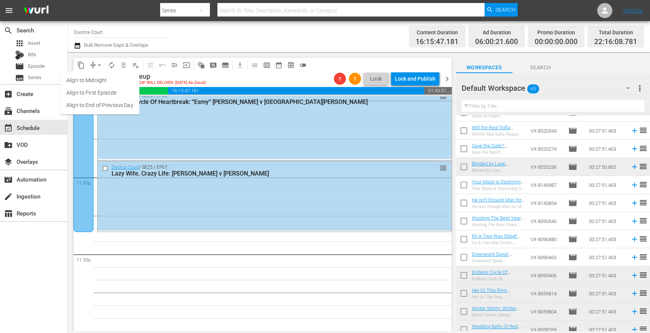
click at [100, 103] on li "Align to End of Previous Day" at bounding box center [99, 105] width 79 height 12
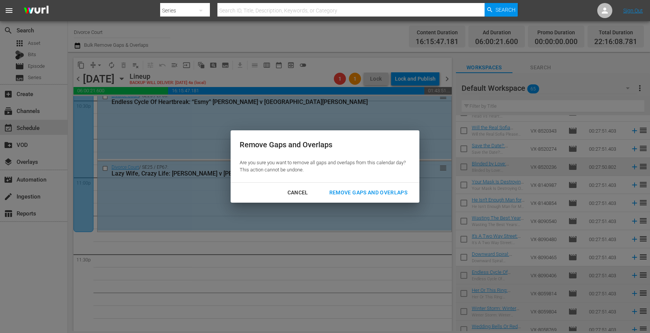
click at [386, 195] on div "Remove Gaps and Overlaps" at bounding box center [368, 192] width 90 height 9
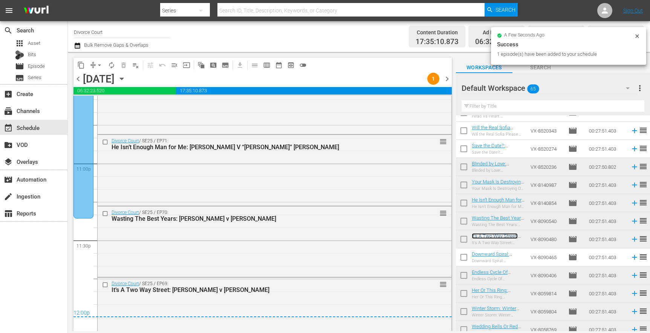
scroll to position [3483, 0]
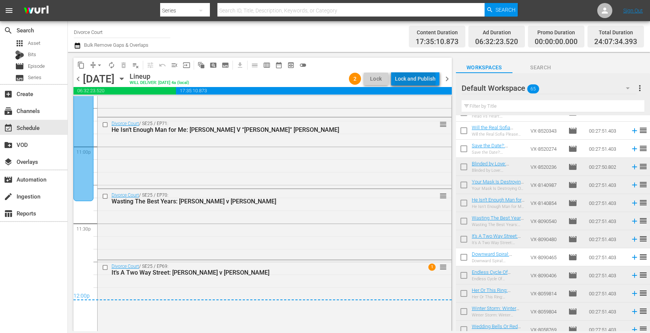
click at [417, 79] on div "Lock and Publish" at bounding box center [415, 79] width 41 height 14
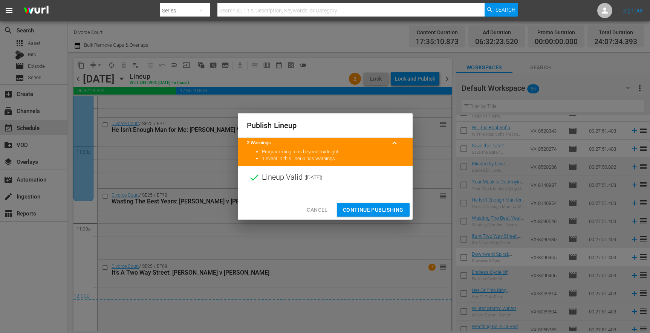
click at [374, 213] on span "Continue Publishing" at bounding box center [373, 209] width 61 height 9
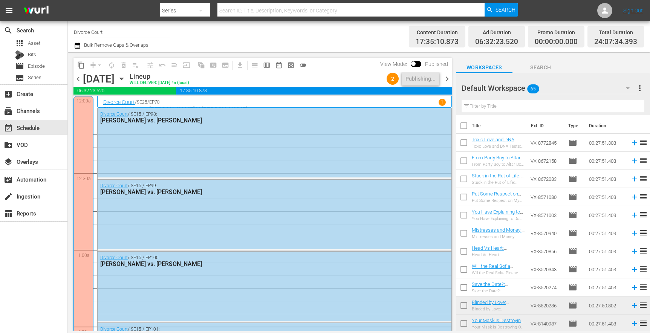
scroll to position [139, 0]
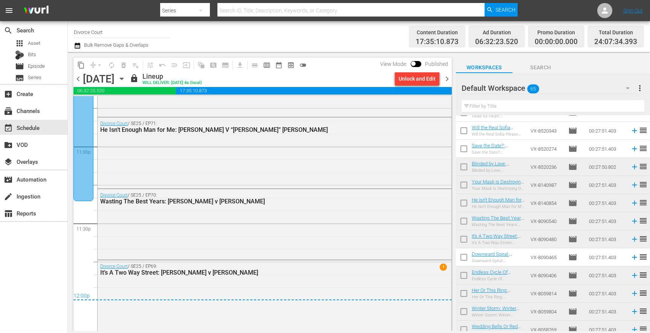
click at [443, 80] on span "chevron_right" at bounding box center [446, 78] width 9 height 9
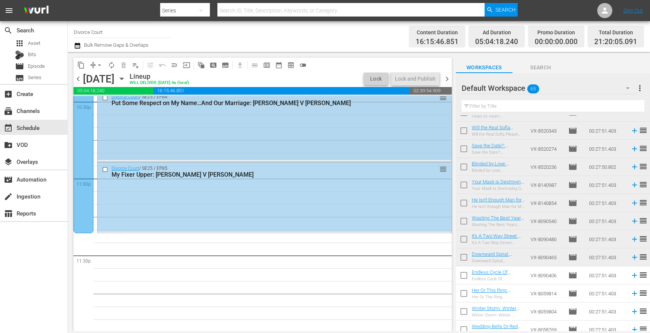
scroll to position [3453, 0]
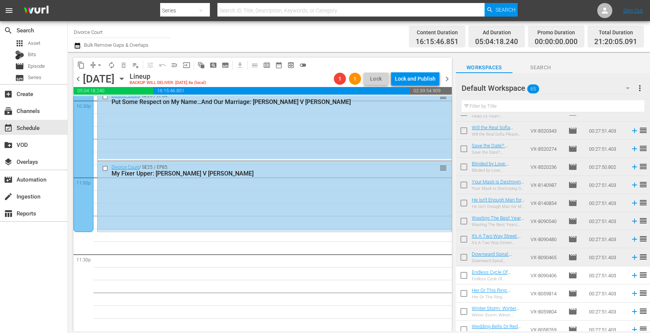
click at [95, 67] on button "arrow_drop_down" at bounding box center [99, 65] width 12 height 12
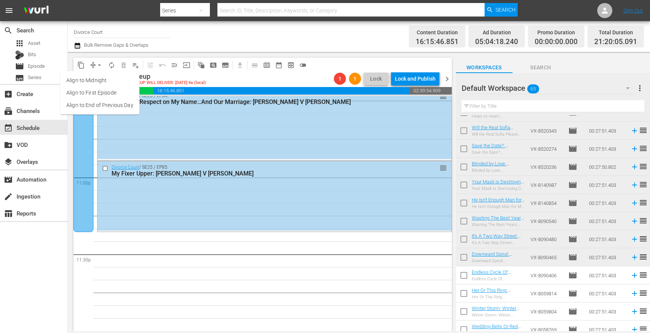
click at [101, 102] on li "Align to End of Previous Day" at bounding box center [99, 105] width 79 height 12
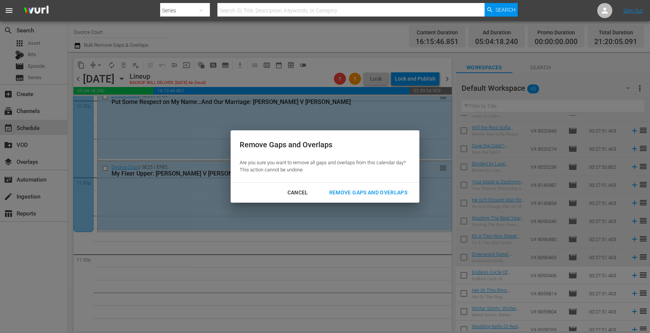
click at [362, 191] on div "Remove Gaps and Overlaps" at bounding box center [368, 192] width 90 height 9
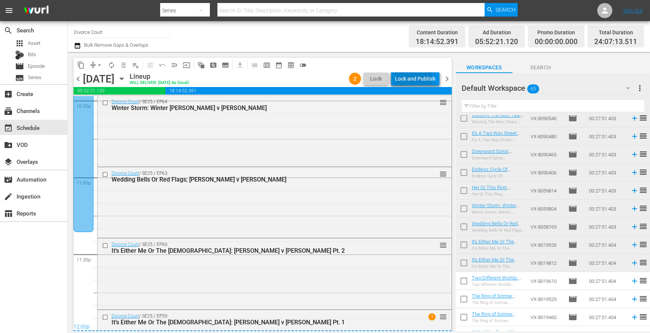
click at [408, 79] on div "Lock and Publish" at bounding box center [415, 79] width 41 height 14
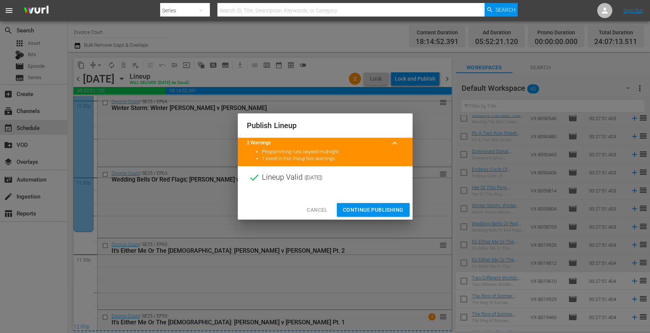
click at [369, 210] on span "Continue Publishing" at bounding box center [373, 209] width 61 height 9
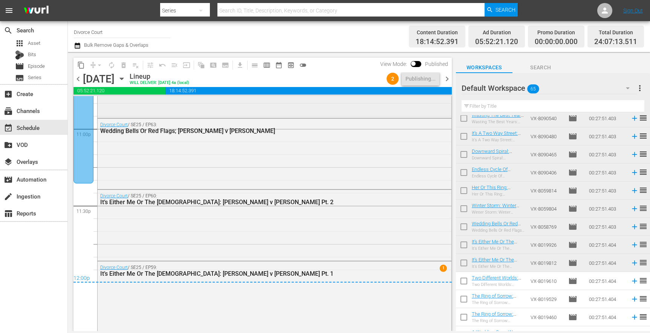
scroll to position [3502, 0]
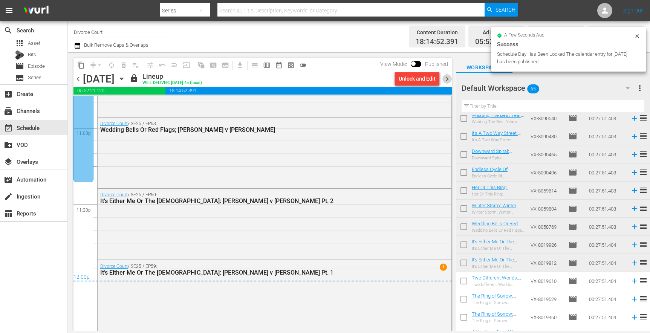
click at [446, 81] on span "chevron_right" at bounding box center [446, 78] width 9 height 9
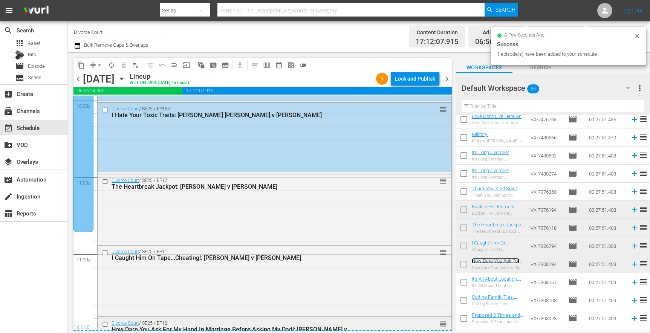
scroll to position [3510, 0]
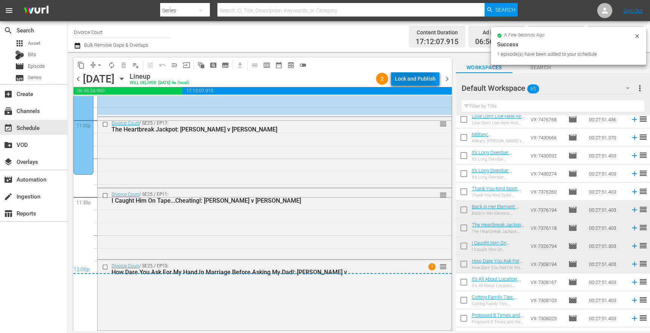
click at [415, 78] on div "Lock and Publish" at bounding box center [415, 79] width 41 height 14
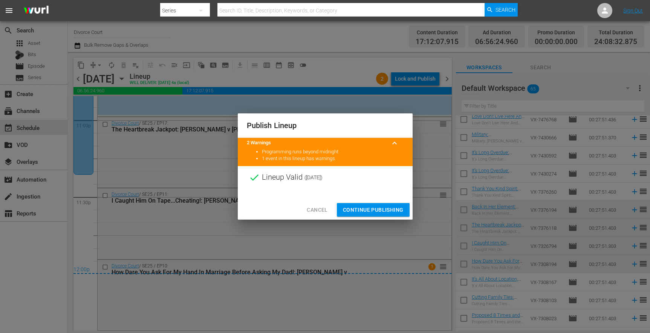
click at [378, 207] on span "Continue Publishing" at bounding box center [373, 209] width 61 height 9
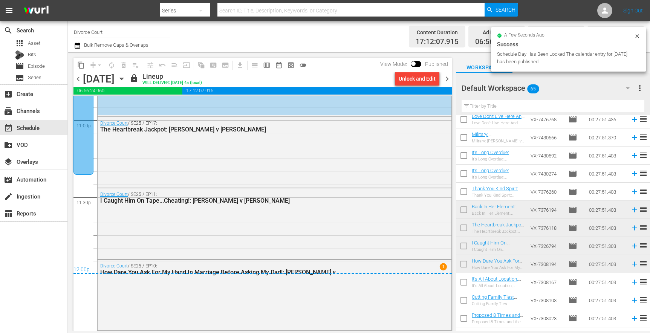
click at [446, 79] on span "chevron_right" at bounding box center [446, 78] width 9 height 9
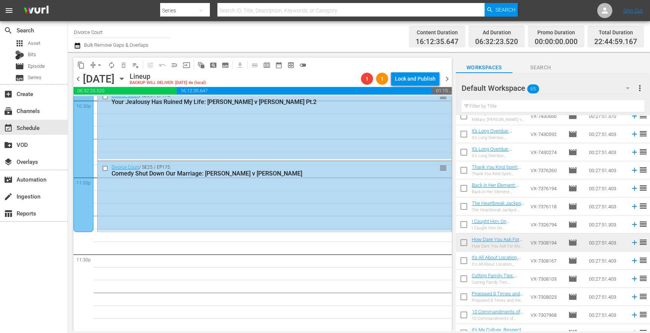
scroll to position [932, 0]
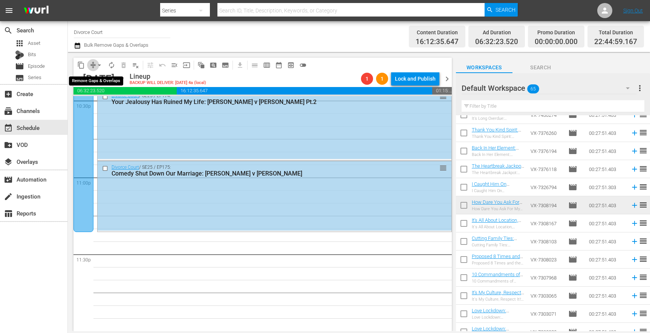
click at [93, 63] on span "compress" at bounding box center [93, 65] width 8 height 8
click at [96, 65] on span "arrow_drop_down" at bounding box center [100, 65] width 8 height 8
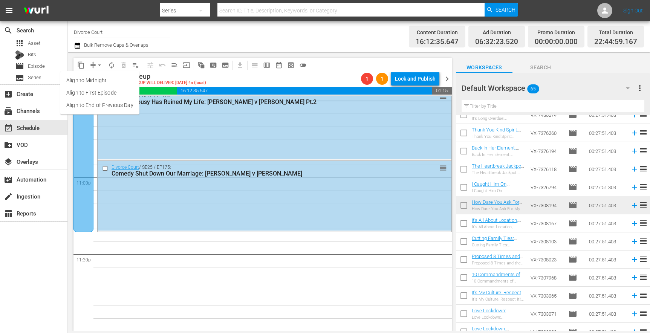
click at [105, 107] on li "Align to End of Previous Day" at bounding box center [99, 105] width 79 height 12
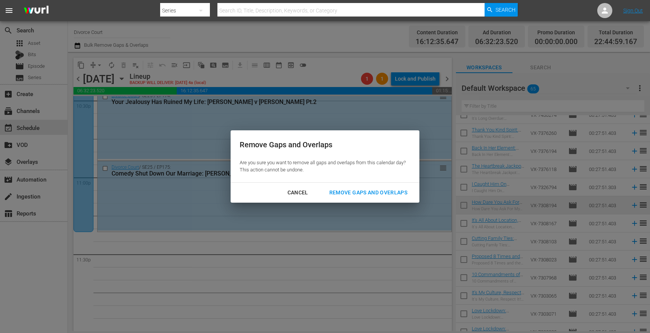
click at [386, 191] on div "Remove Gaps and Overlaps" at bounding box center [368, 192] width 90 height 9
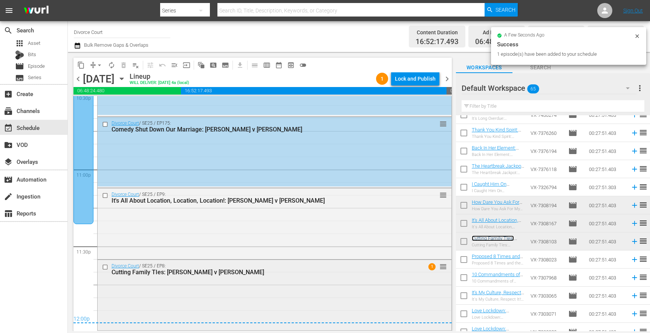
scroll to position [3460, 0]
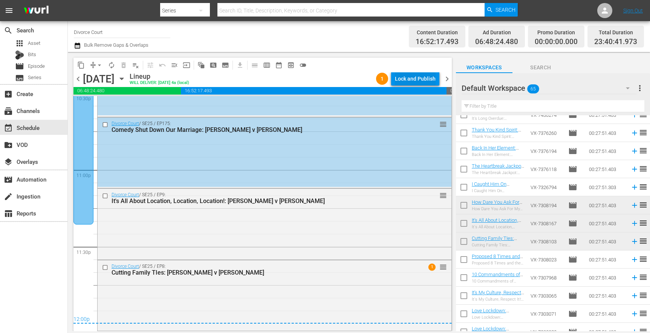
click at [405, 81] on div "Lock and Publish" at bounding box center [415, 79] width 41 height 14
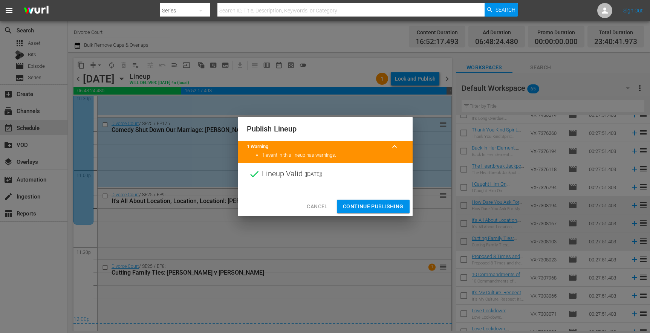
click at [386, 204] on span "Continue Publishing" at bounding box center [373, 206] width 61 height 9
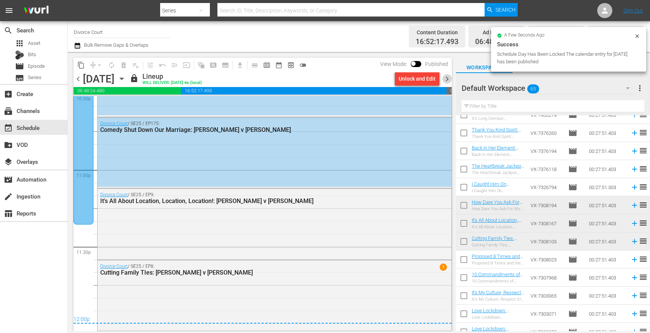
click at [444, 79] on span "chevron_right" at bounding box center [446, 78] width 9 height 9
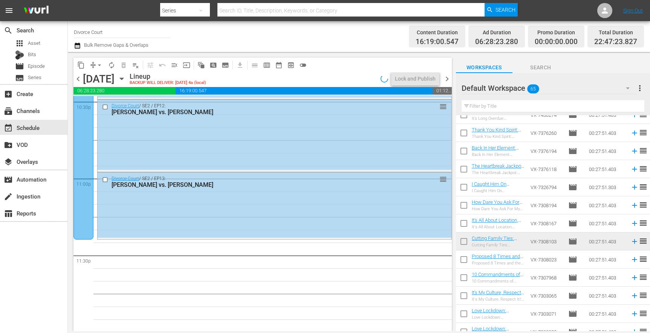
scroll to position [3453, 0]
click at [92, 66] on span "compress" at bounding box center [93, 65] width 8 height 8
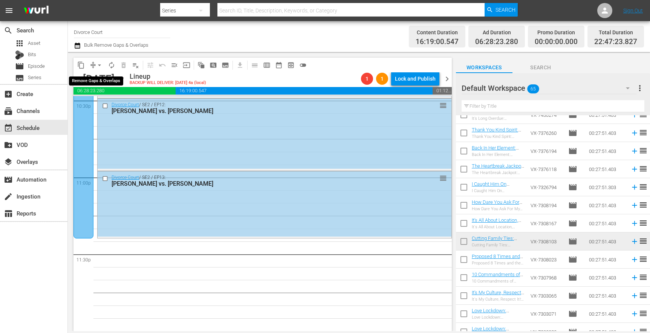
click at [100, 64] on span "arrow_drop_down" at bounding box center [100, 65] width 8 height 8
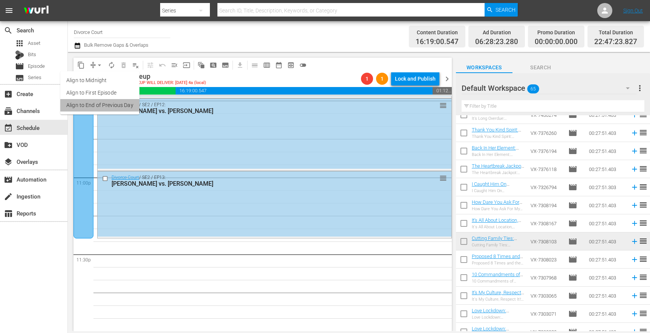
click at [101, 105] on li "Align to End of Previous Day" at bounding box center [99, 105] width 79 height 12
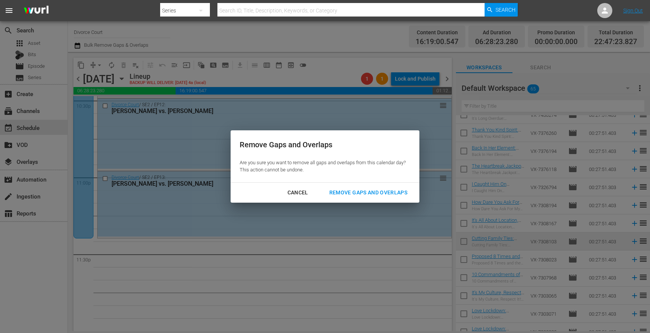
click at [405, 192] on div "Remove Gaps and Overlaps" at bounding box center [368, 192] width 90 height 9
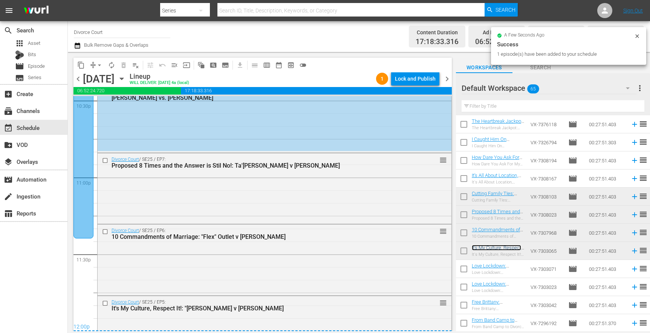
scroll to position [3460, 0]
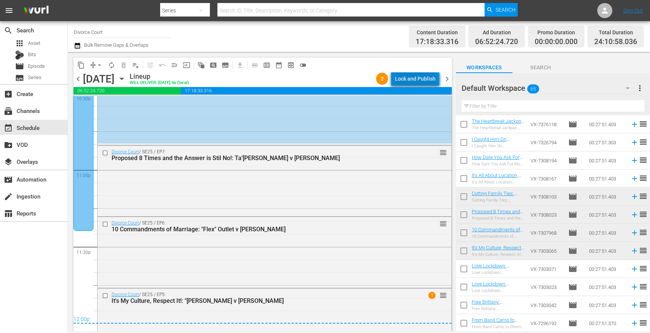
click at [418, 81] on div "Lock and Publish" at bounding box center [415, 79] width 41 height 14
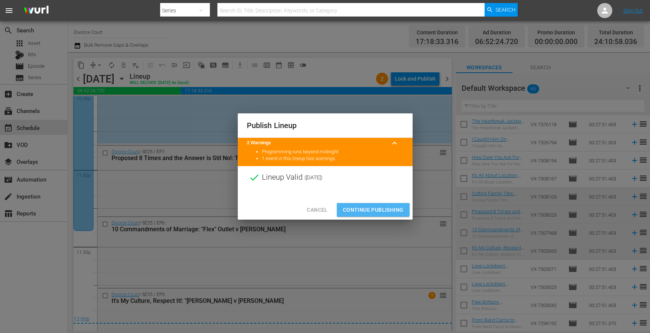
click at [361, 211] on span "Continue Publishing" at bounding box center [373, 209] width 61 height 9
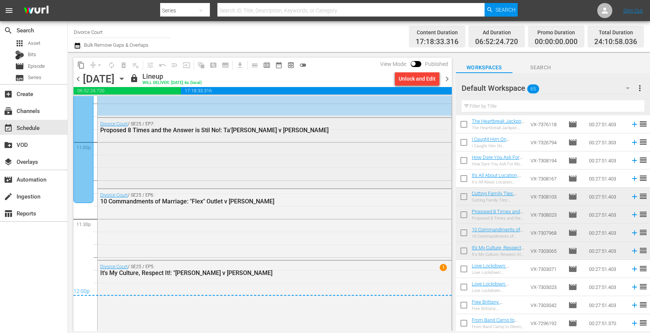
scroll to position [3488, 0]
click at [445, 81] on span "chevron_right" at bounding box center [446, 78] width 9 height 9
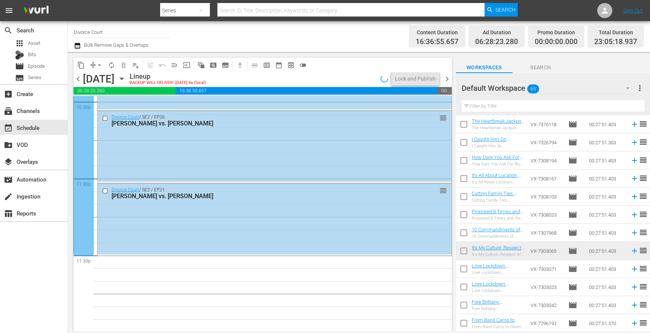
scroll to position [3453, 0]
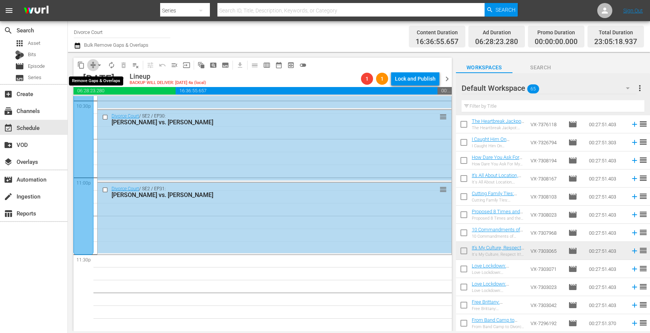
click at [93, 64] on span "compress" at bounding box center [93, 65] width 8 height 8
click at [100, 65] on span "arrow_drop_down" at bounding box center [100, 65] width 8 height 8
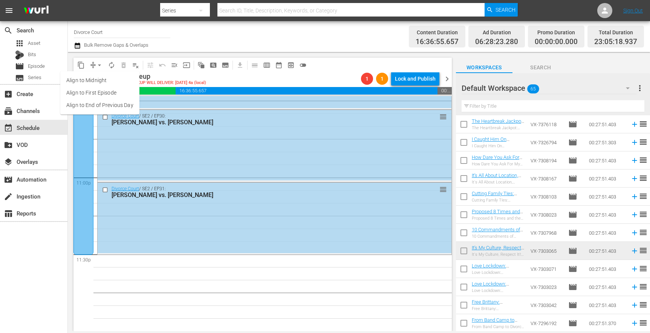
click at [96, 104] on li "Align to End of Previous Day" at bounding box center [99, 105] width 79 height 12
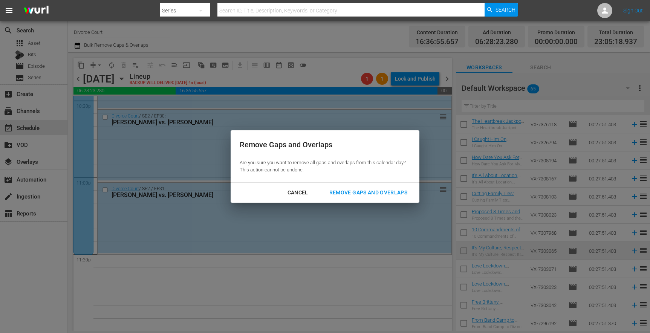
click at [378, 194] on div "Remove Gaps and Overlaps" at bounding box center [368, 192] width 90 height 9
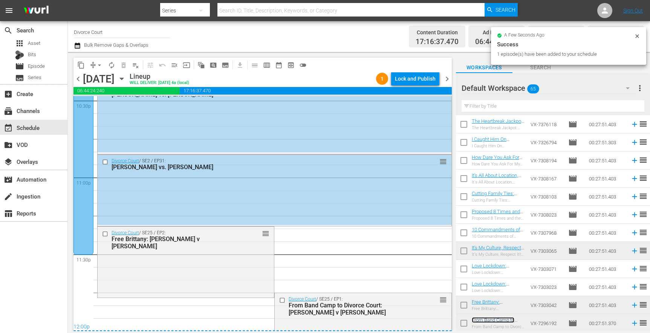
scroll to position [3485, 0]
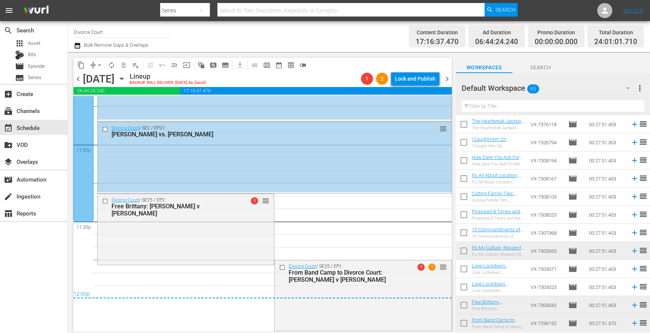
drag, startPoint x: 360, startPoint y: 268, endPoint x: 247, endPoint y: 276, distance: 112.9
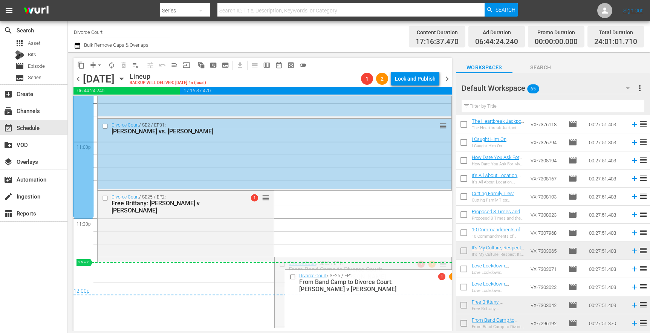
drag, startPoint x: 435, startPoint y: 267, endPoint x: 343, endPoint y: 262, distance: 92.4
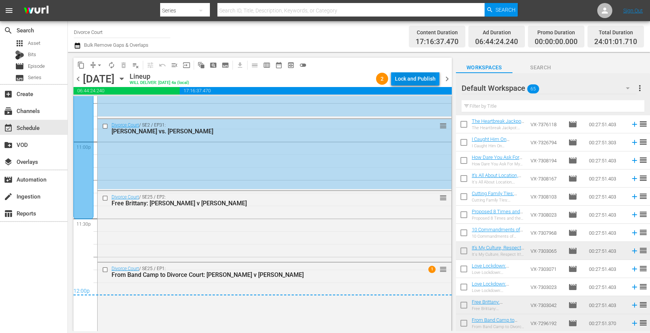
click at [419, 81] on div "Lock and Publish" at bounding box center [415, 79] width 41 height 14
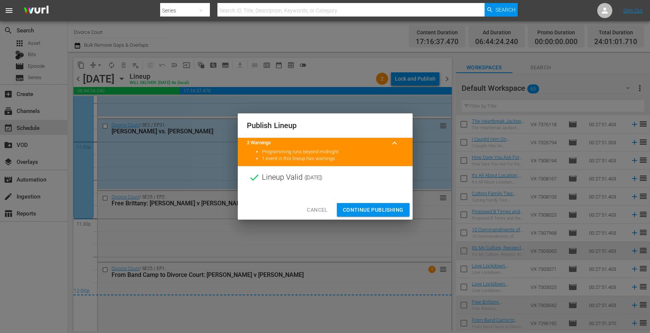
click at [387, 213] on span "Continue Publishing" at bounding box center [373, 209] width 61 height 9
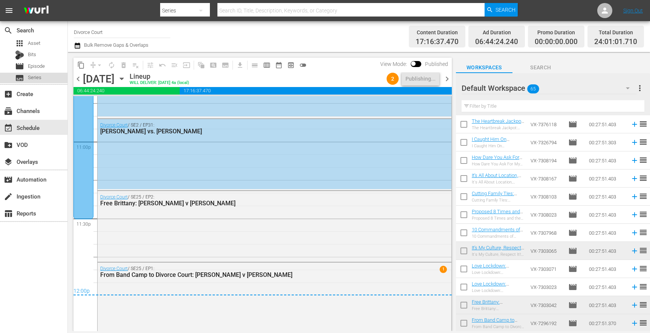
click at [37, 76] on span "Series" at bounding box center [35, 78] width 14 height 8
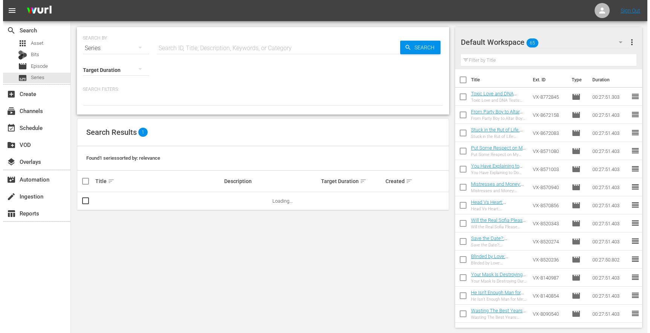
scroll to position [147, 0]
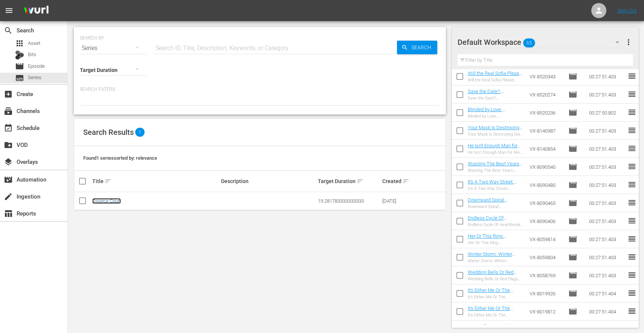
click at [102, 200] on link "Divorce Court" at bounding box center [106, 201] width 29 height 6
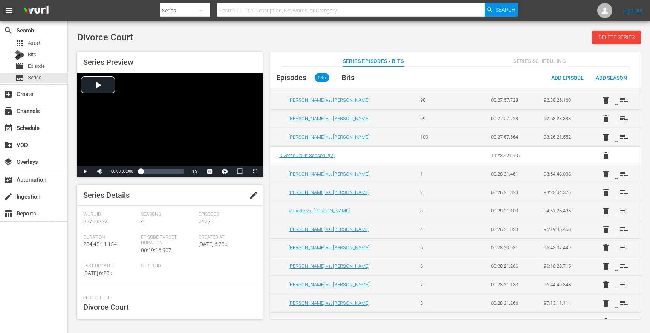
scroll to position [3724, 0]
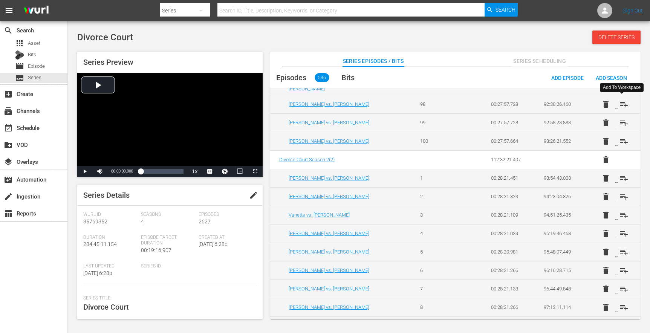
click at [625, 106] on span "playlist_add" at bounding box center [623, 104] width 9 height 9
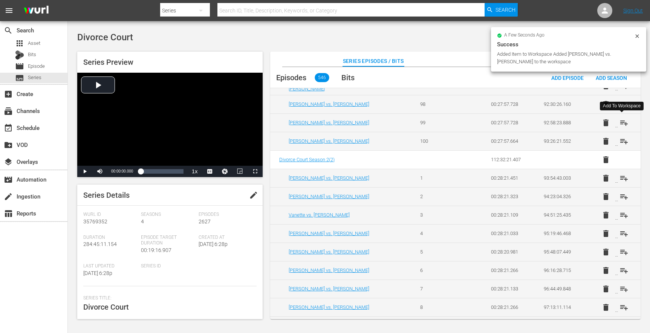
click at [623, 121] on span "playlist_add" at bounding box center [623, 122] width 9 height 9
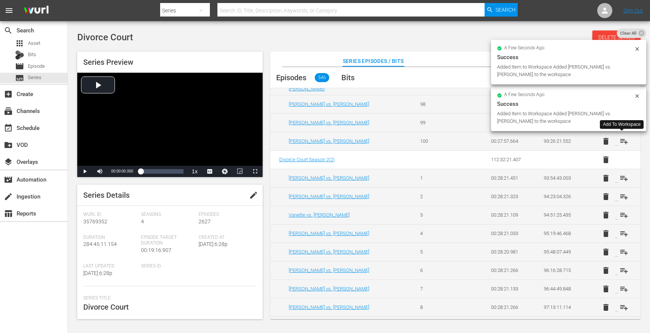
click at [624, 141] on span "playlist_add" at bounding box center [623, 141] width 9 height 9
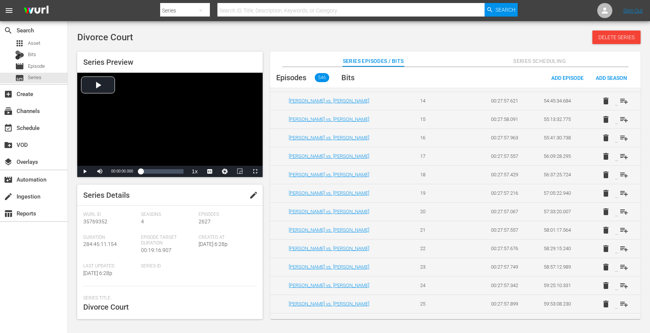
scroll to position [2232, 0]
drag, startPoint x: 640, startPoint y: 185, endPoint x: 642, endPoint y: 197, distance: 12.5
click at [642, 197] on div "Series Preview Video Player is loading. Play Video Play Mute Current Time 00:00…" at bounding box center [358, 181] width 571 height 267
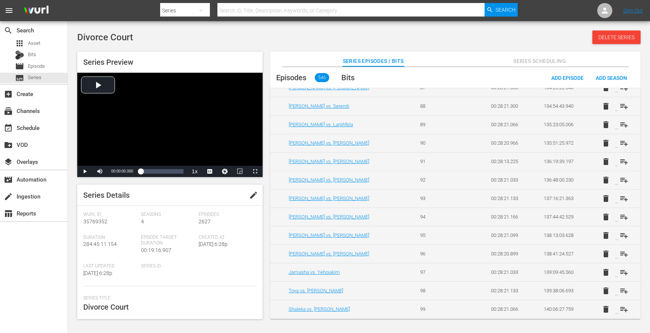
scroll to position [5313, 0]
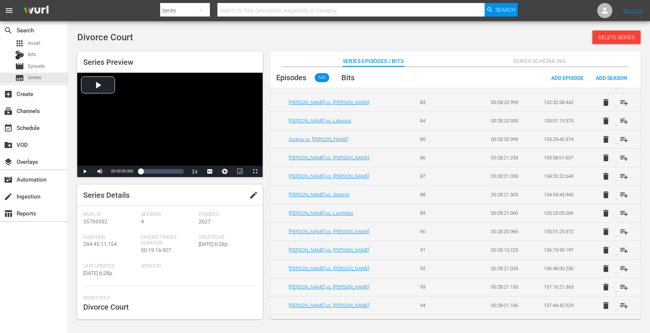
click at [323, 79] on span "546" at bounding box center [321, 77] width 14 height 9
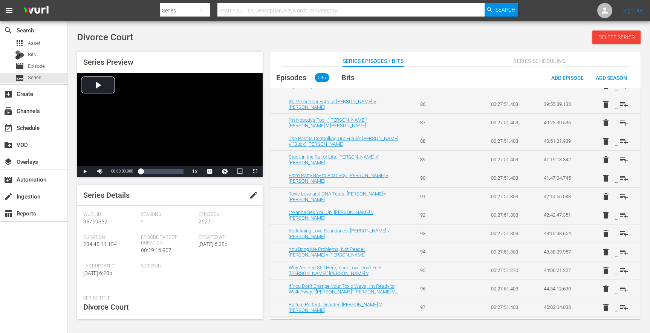
scroll to position [1499, 0]
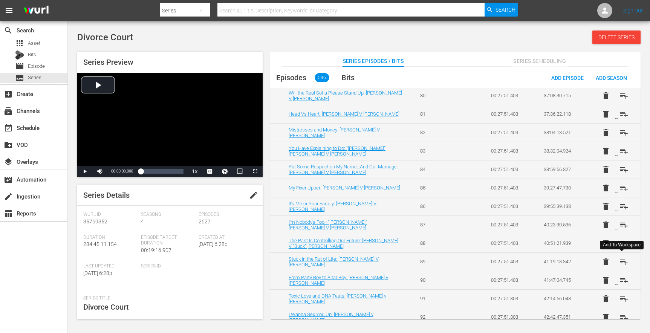
click at [621, 263] on span "playlist_add" at bounding box center [623, 261] width 9 height 9
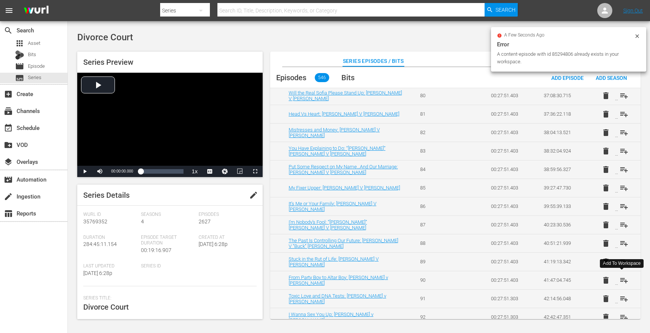
click at [625, 282] on span "playlist_add" at bounding box center [623, 280] width 9 height 9
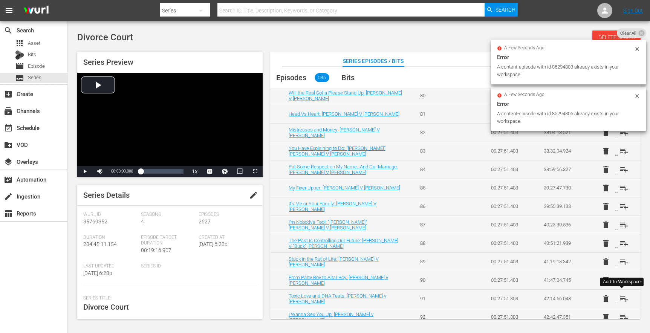
click at [621, 294] on span "playlist_add" at bounding box center [623, 298] width 9 height 9
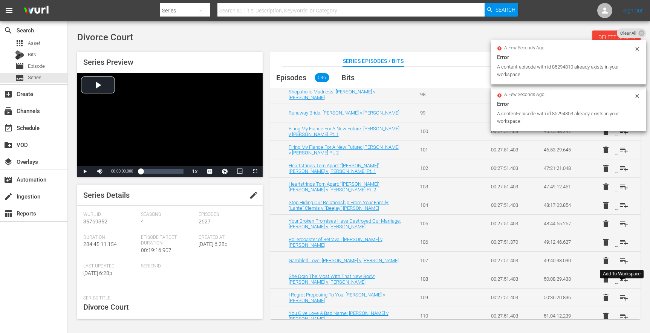
scroll to position [1840, 0]
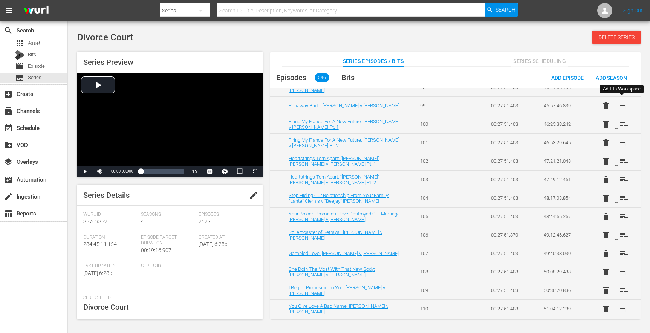
click at [623, 106] on span "playlist_add" at bounding box center [623, 105] width 9 height 9
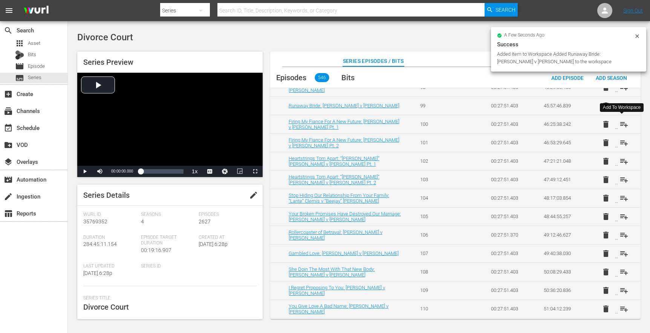
click at [621, 122] on span "playlist_add" at bounding box center [623, 124] width 9 height 9
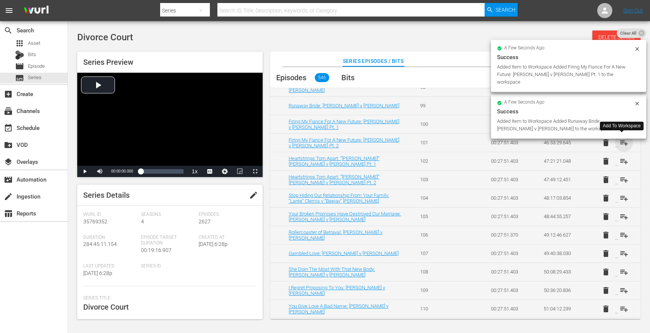
click at [621, 145] on span "playlist_add" at bounding box center [623, 142] width 9 height 9
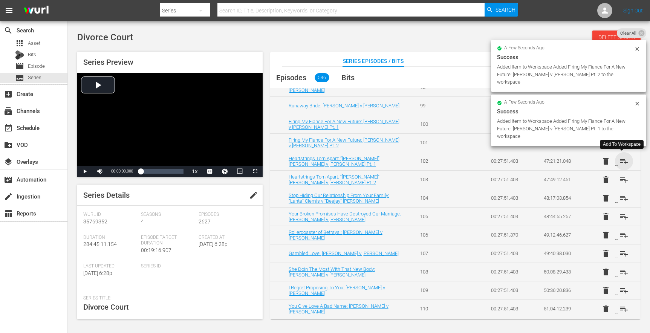
click at [621, 159] on span "playlist_add" at bounding box center [623, 161] width 9 height 9
click at [620, 142] on span "playlist_add" at bounding box center [623, 142] width 9 height 9
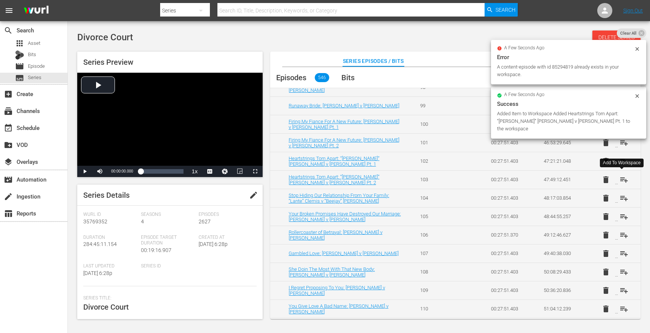
click at [619, 182] on span "playlist_add" at bounding box center [623, 179] width 9 height 9
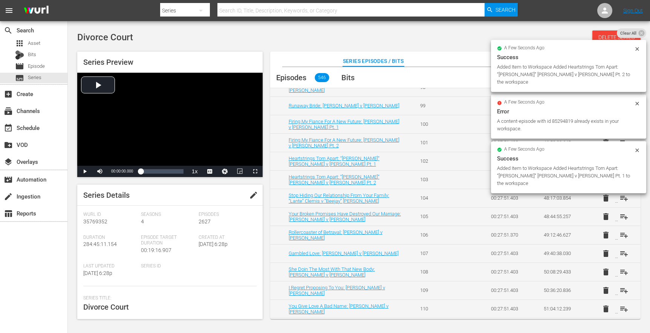
click at [621, 201] on span "playlist_add" at bounding box center [623, 198] width 9 height 9
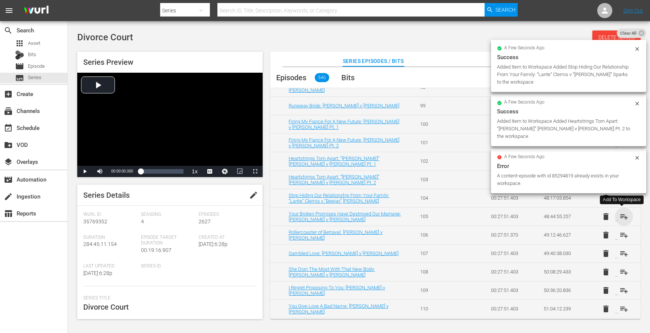
click at [621, 214] on span "playlist_add" at bounding box center [623, 216] width 9 height 9
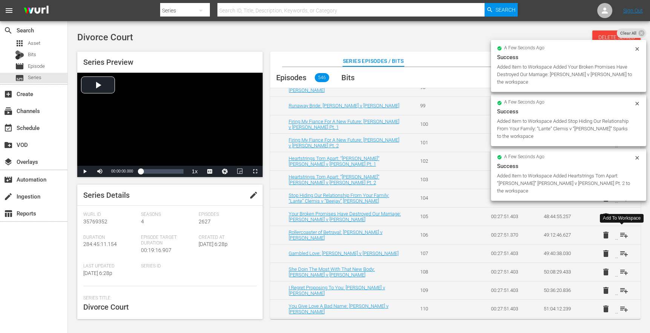
click at [623, 232] on span "playlist_add" at bounding box center [623, 234] width 9 height 9
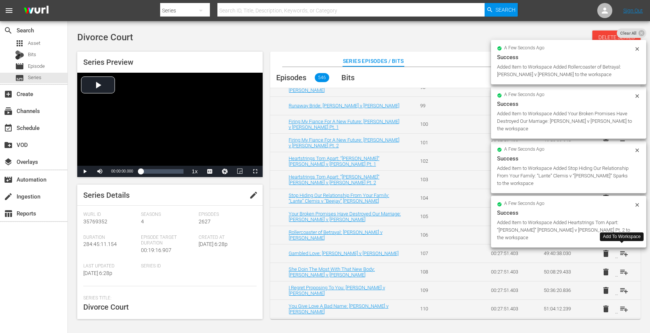
click at [621, 252] on span "playlist_add" at bounding box center [623, 253] width 9 height 9
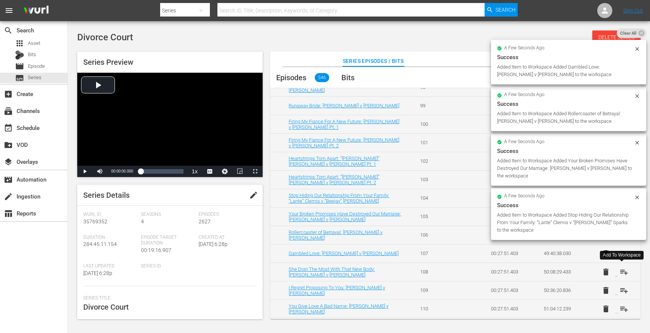
click at [619, 271] on span "playlist_add" at bounding box center [623, 271] width 9 height 9
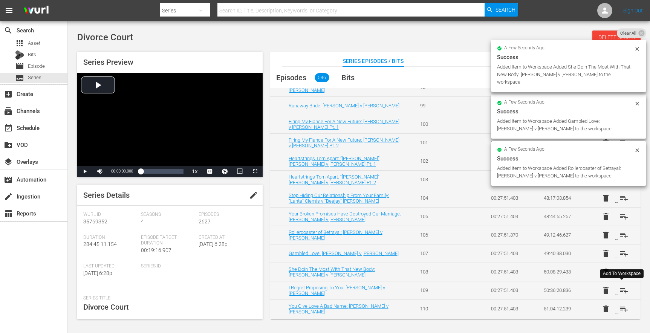
click at [619, 292] on span "playlist_add" at bounding box center [623, 290] width 9 height 9
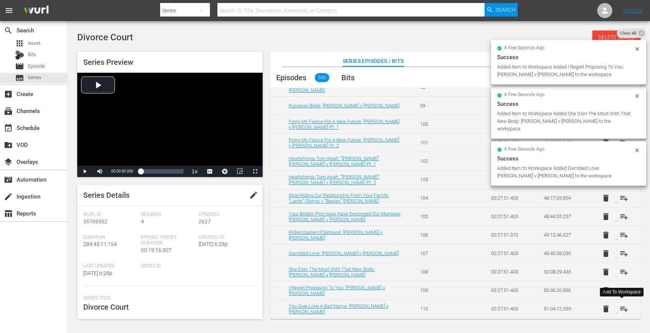
click at [622, 311] on span "playlist_add" at bounding box center [623, 308] width 9 height 9
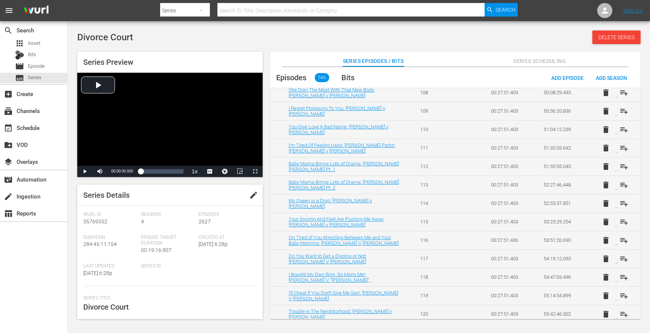
scroll to position [2020, 0]
click at [619, 93] on span "playlist_add" at bounding box center [623, 91] width 9 height 9
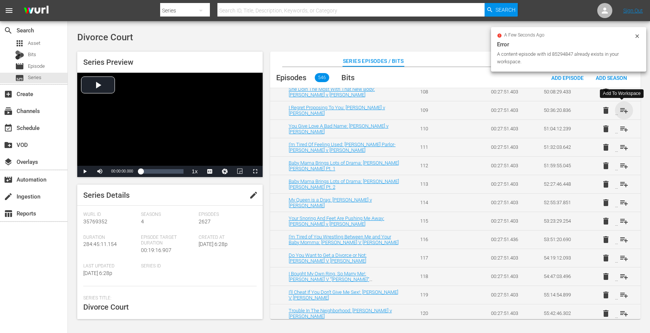
click at [622, 109] on span "playlist_add" at bounding box center [623, 110] width 9 height 9
click at [623, 132] on span "playlist_add" at bounding box center [623, 128] width 9 height 9
click at [622, 149] on span "playlist_add" at bounding box center [623, 147] width 9 height 9
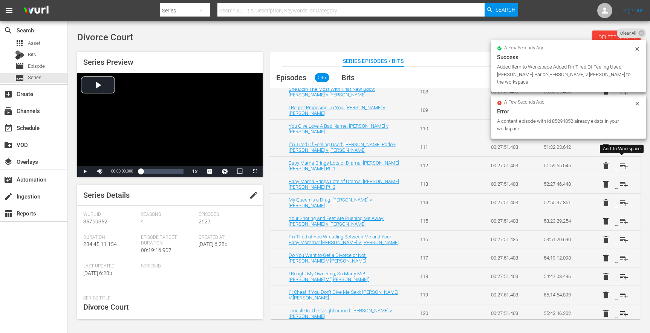
click at [622, 168] on span "playlist_add" at bounding box center [623, 165] width 9 height 9
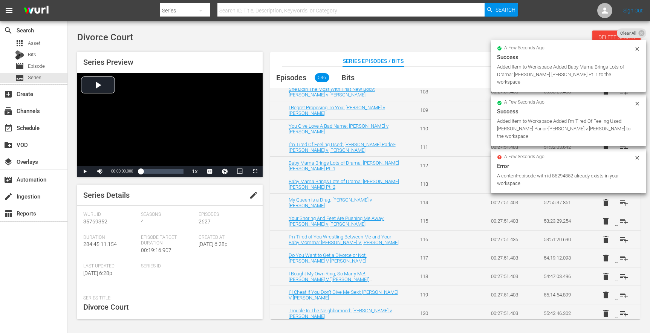
click at [624, 189] on td "delete playlist_add" at bounding box center [613, 184] width 53 height 18
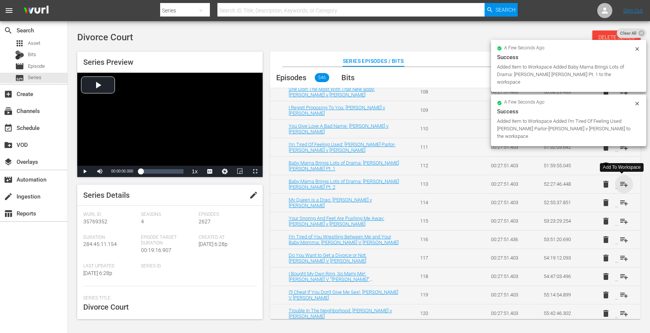
click at [623, 185] on span "playlist_add" at bounding box center [623, 184] width 9 height 9
click at [622, 201] on span "playlist_add" at bounding box center [623, 202] width 9 height 9
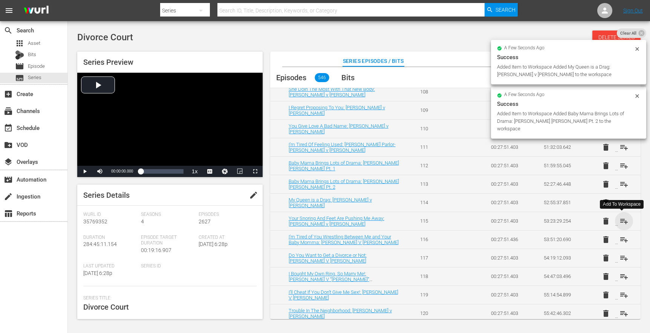
click at [623, 223] on span "playlist_add" at bounding box center [623, 221] width 9 height 9
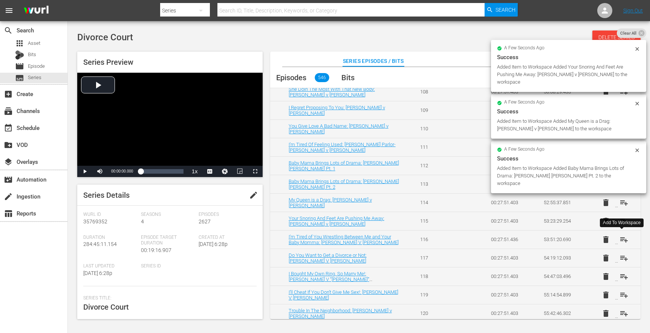
click at [619, 238] on span "playlist_add" at bounding box center [623, 239] width 9 height 9
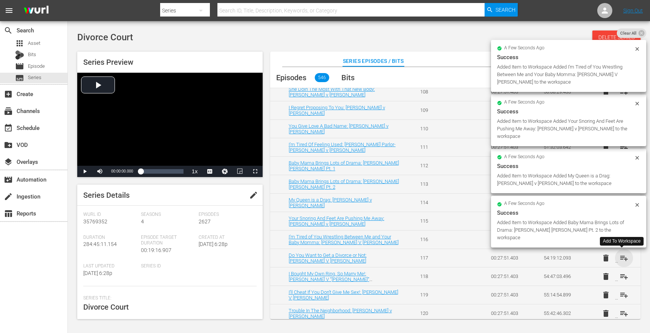
click at [623, 261] on span "playlist_add" at bounding box center [623, 257] width 9 height 9
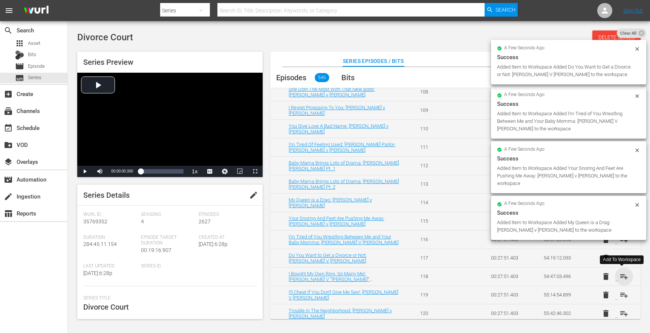
click at [622, 275] on span "playlist_add" at bounding box center [623, 276] width 9 height 9
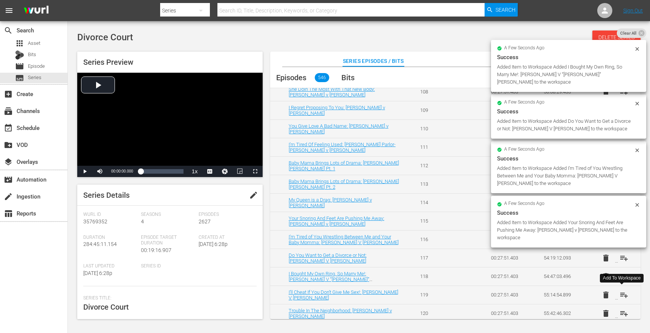
click at [619, 293] on span "playlist_add" at bounding box center [623, 294] width 9 height 9
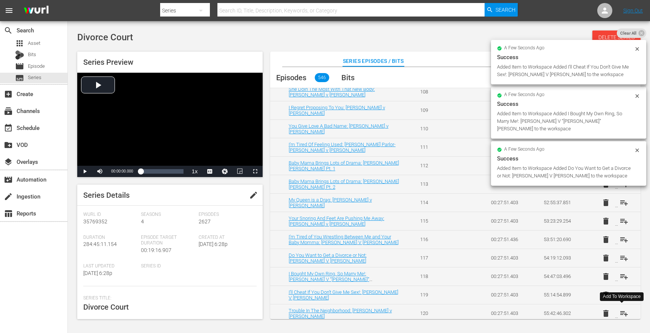
click at [623, 313] on span "playlist_add" at bounding box center [623, 313] width 9 height 9
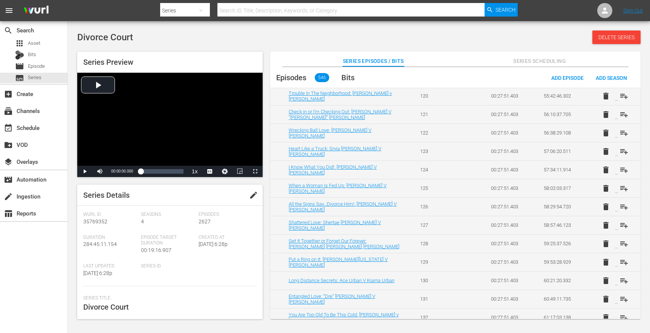
scroll to position [2237, 0]
click at [624, 112] on span "playlist_add" at bounding box center [623, 114] width 9 height 9
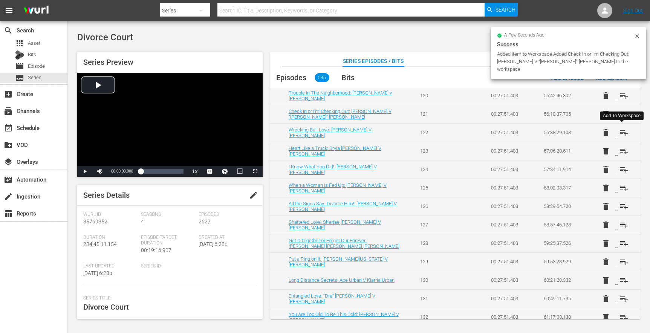
click at [622, 133] on span "playlist_add" at bounding box center [623, 132] width 9 height 9
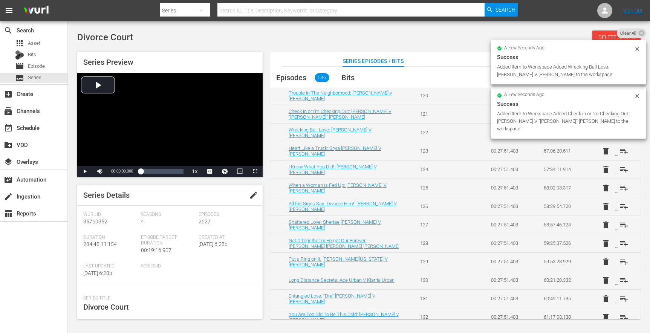
click at [621, 156] on td "delete playlist_add" at bounding box center [613, 151] width 53 height 18
click at [621, 153] on span "playlist_add" at bounding box center [623, 150] width 9 height 9
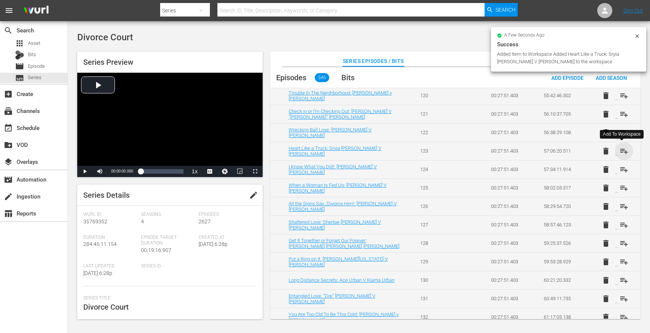
click at [620, 151] on span "playlist_add" at bounding box center [623, 150] width 9 height 9
click at [621, 168] on span "playlist_add" at bounding box center [623, 169] width 9 height 9
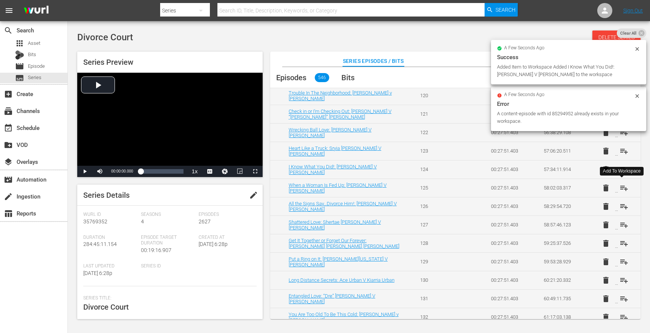
click at [621, 187] on span "playlist_add" at bounding box center [623, 187] width 9 height 9
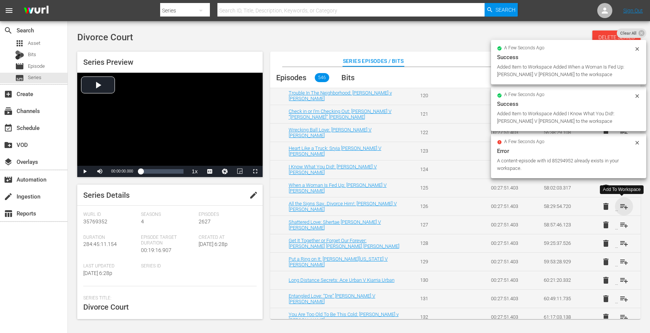
click at [623, 204] on span "playlist_add" at bounding box center [623, 206] width 9 height 9
click at [619, 227] on span "playlist_add" at bounding box center [623, 224] width 9 height 9
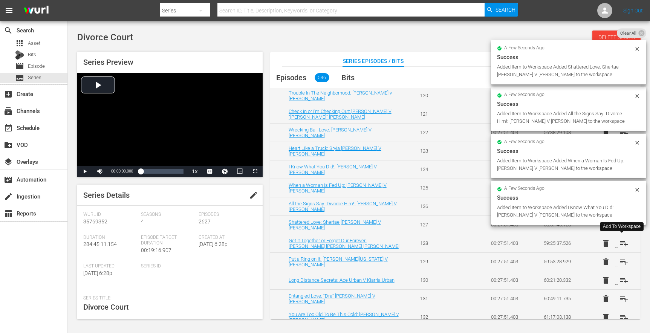
click at [619, 246] on span "playlist_add" at bounding box center [623, 243] width 9 height 9
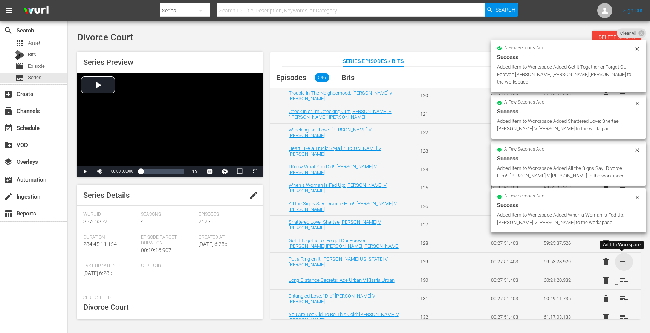
click at [622, 263] on span "playlist_add" at bounding box center [623, 261] width 9 height 9
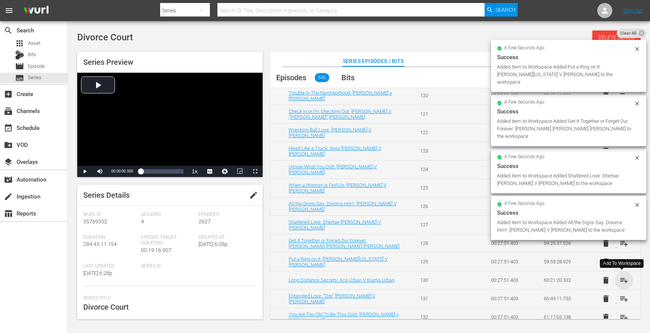
click at [622, 280] on span "playlist_add" at bounding box center [623, 280] width 9 height 9
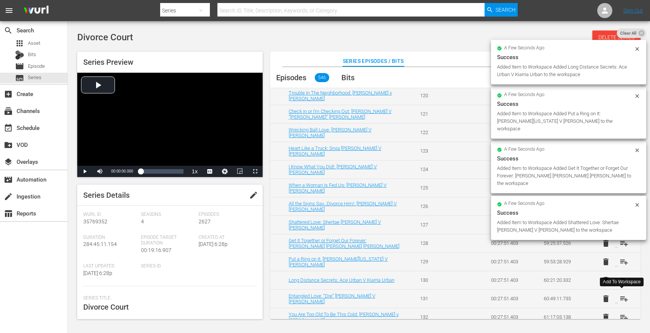
click at [623, 301] on span "playlist_add" at bounding box center [623, 298] width 9 height 9
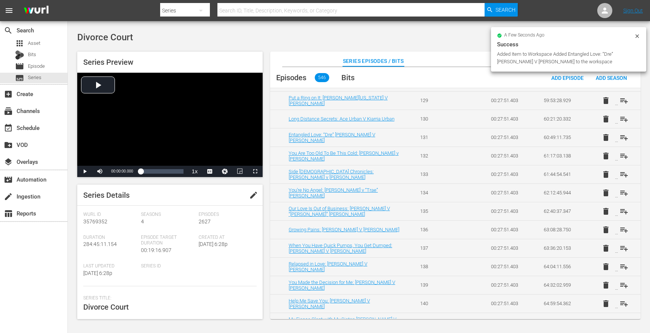
scroll to position [2401, 0]
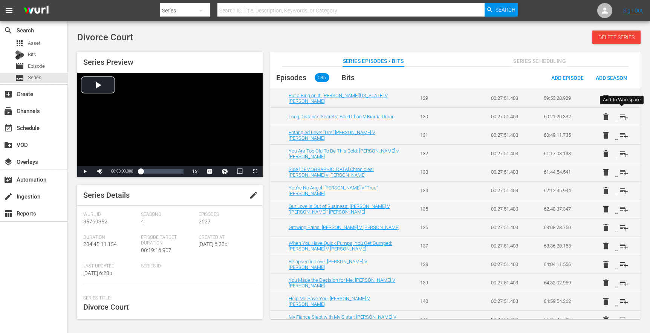
click at [622, 115] on span "playlist_add" at bounding box center [623, 116] width 9 height 9
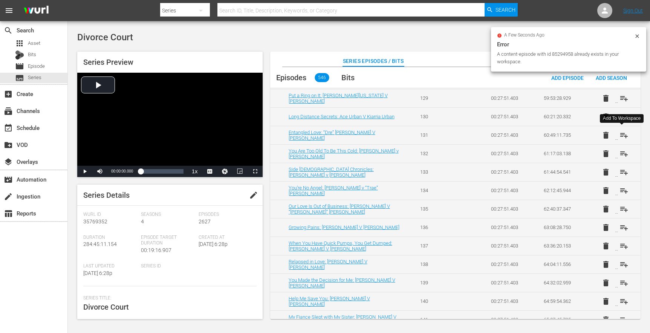
click at [622, 133] on span "playlist_add" at bounding box center [623, 135] width 9 height 9
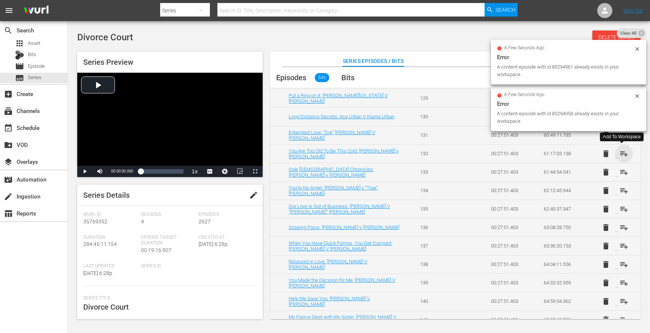
click at [621, 154] on span "playlist_add" at bounding box center [623, 153] width 9 height 9
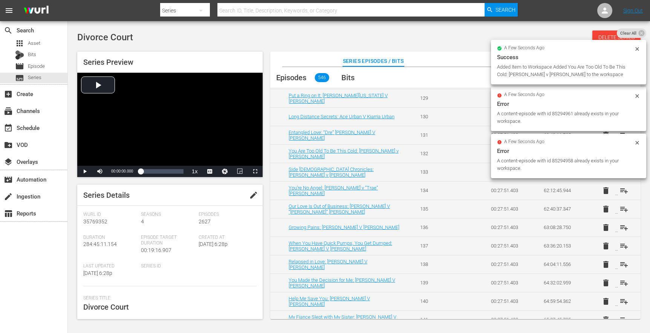
click at [622, 175] on div "a few seconds ago Error A content-episode with id 85294958 already exists in yo…" at bounding box center [568, 156] width 155 height 44
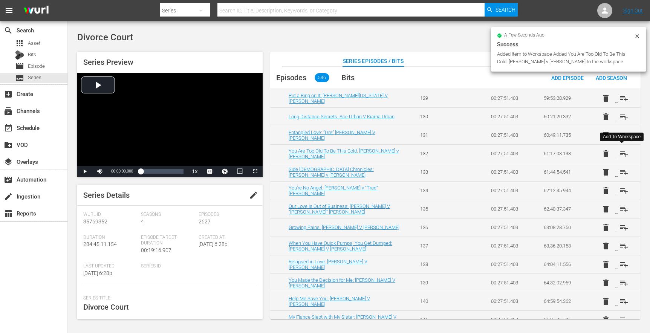
click at [621, 154] on span "playlist_add" at bounding box center [623, 153] width 9 height 9
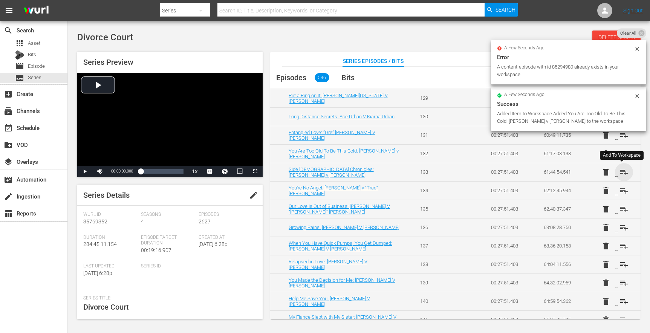
click at [621, 168] on span "playlist_add" at bounding box center [623, 172] width 9 height 9
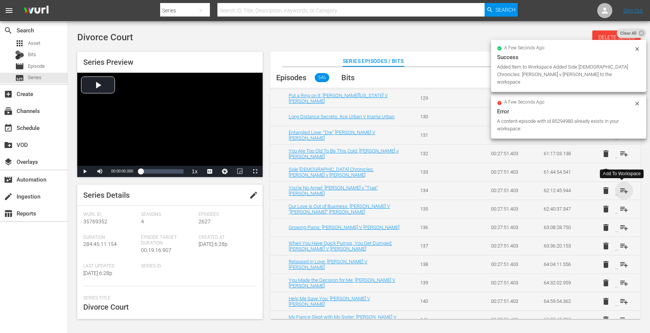
click at [619, 189] on span "playlist_add" at bounding box center [623, 190] width 9 height 9
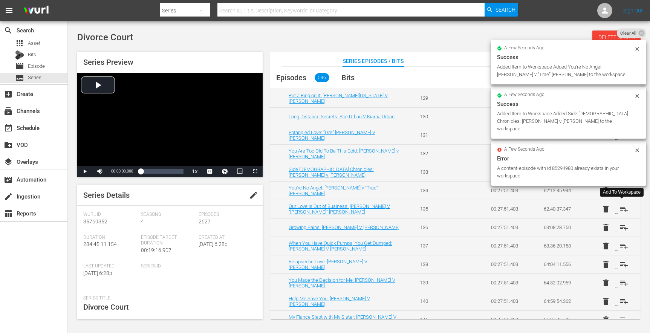
click at [619, 206] on span "playlist_add" at bounding box center [623, 208] width 9 height 9
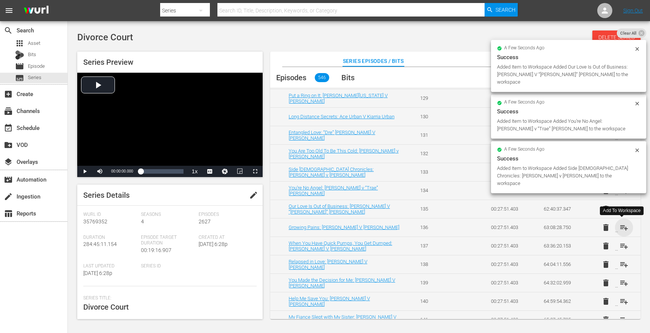
click at [624, 229] on span "playlist_add" at bounding box center [623, 227] width 9 height 9
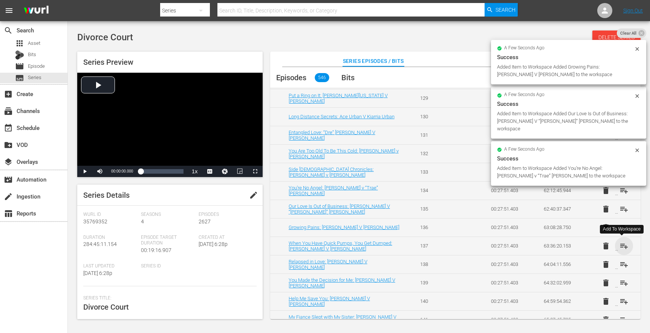
click at [621, 247] on span "playlist_add" at bounding box center [623, 245] width 9 height 9
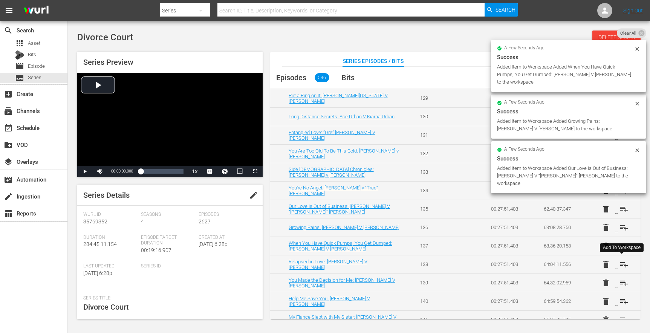
click at [620, 266] on span "playlist_add" at bounding box center [623, 264] width 9 height 9
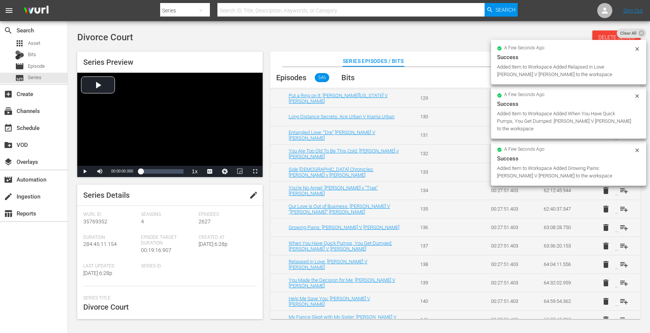
click at [622, 287] on td "delete playlist_add" at bounding box center [613, 282] width 53 height 18
click at [622, 284] on span "playlist_add" at bounding box center [623, 282] width 9 height 9
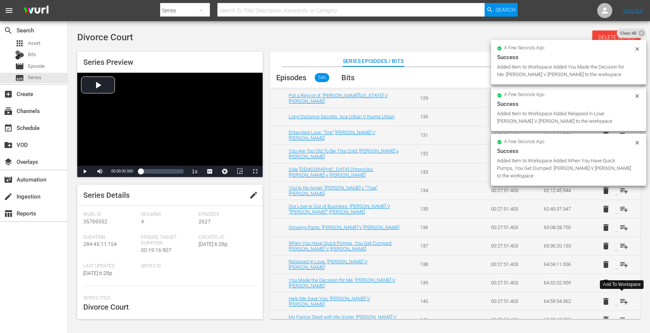
click at [621, 304] on span "playlist_add" at bounding box center [623, 301] width 9 height 9
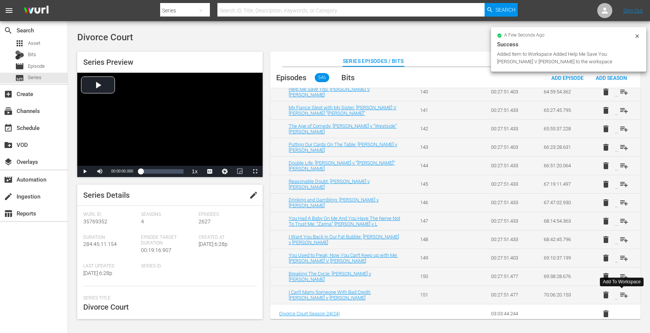
scroll to position [2615, 0]
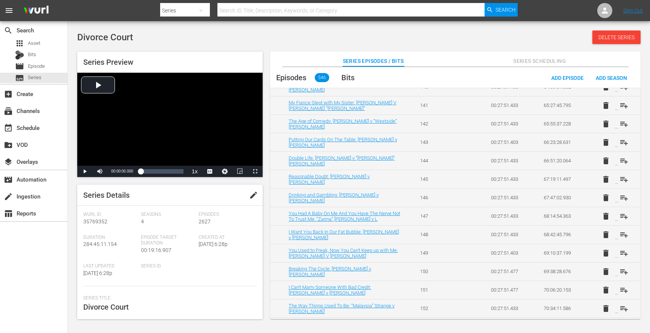
click at [619, 107] on span "playlist_add" at bounding box center [623, 105] width 9 height 9
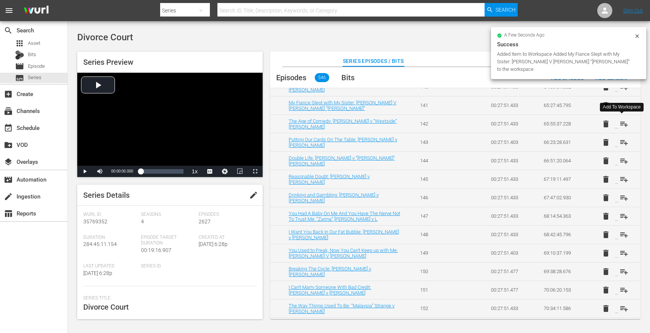
click at [622, 125] on span "playlist_add" at bounding box center [623, 123] width 9 height 9
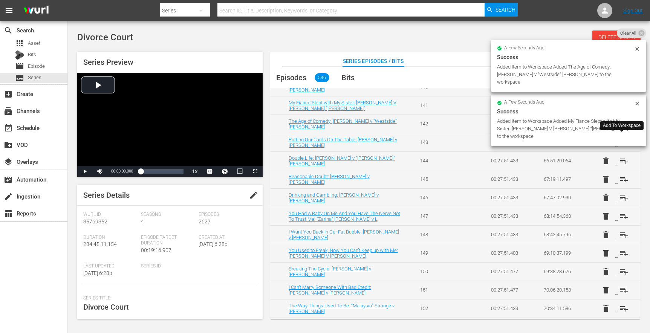
click at [623, 142] on span "playlist_add" at bounding box center [623, 142] width 9 height 9
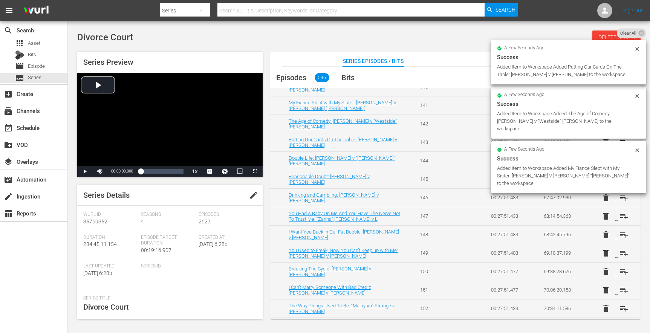
click at [623, 165] on div "Added Item to Workspace Added My Fiance Slept with My Sister: [PERSON_NAME] V […" at bounding box center [564, 176] width 135 height 23
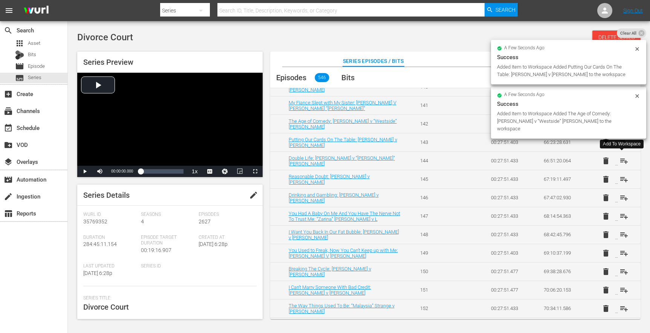
click at [621, 160] on span "playlist_add" at bounding box center [623, 160] width 9 height 9
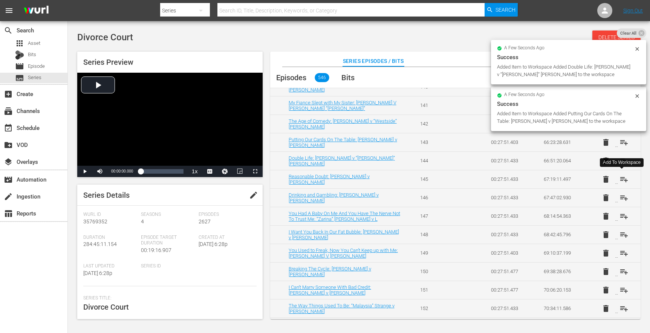
click at [622, 178] on span "playlist_add" at bounding box center [623, 179] width 9 height 9
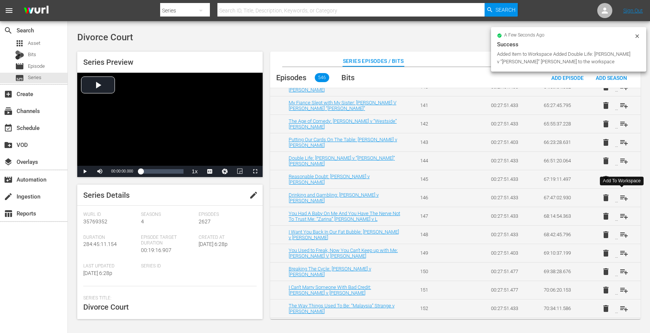
click at [621, 199] on span "playlist_add" at bounding box center [623, 197] width 9 height 9
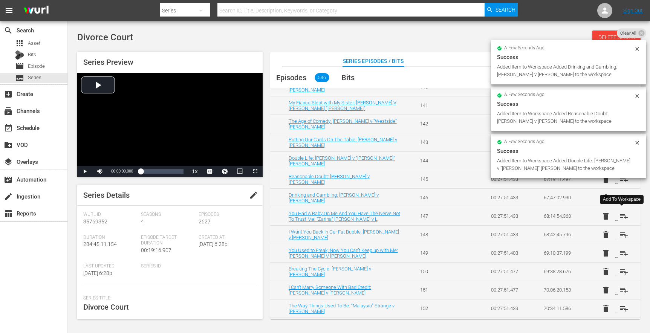
click at [623, 214] on span "playlist_add" at bounding box center [623, 216] width 9 height 9
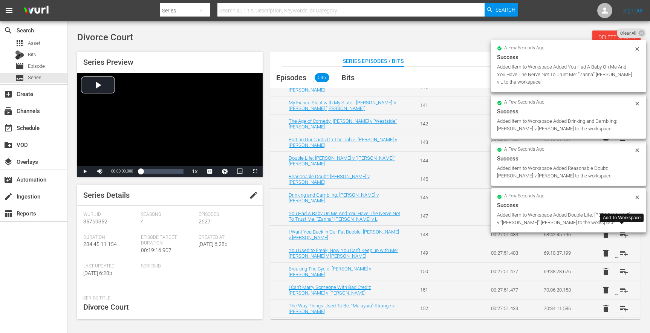
click at [619, 236] on span "playlist_add" at bounding box center [623, 234] width 9 height 9
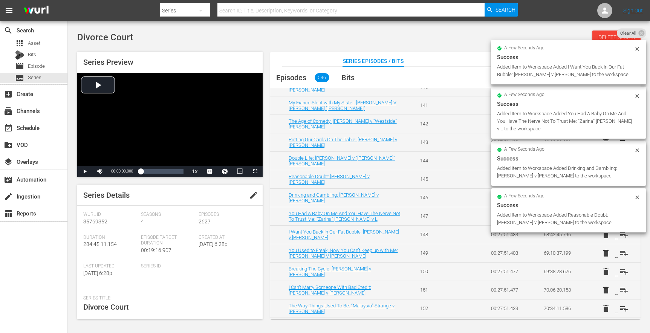
click at [623, 257] on td "delete playlist_add" at bounding box center [613, 253] width 53 height 18
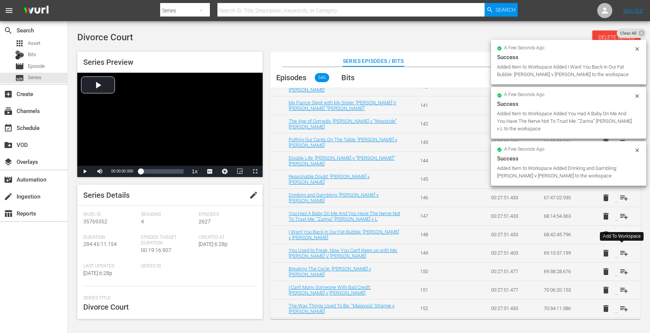
click at [621, 252] on span "playlist_add" at bounding box center [623, 253] width 9 height 9
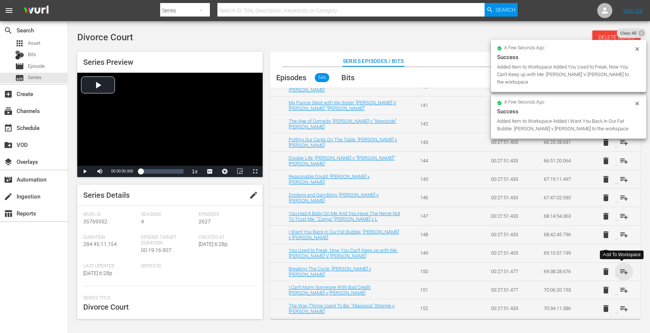
click at [623, 270] on span "playlist_add" at bounding box center [623, 271] width 9 height 9
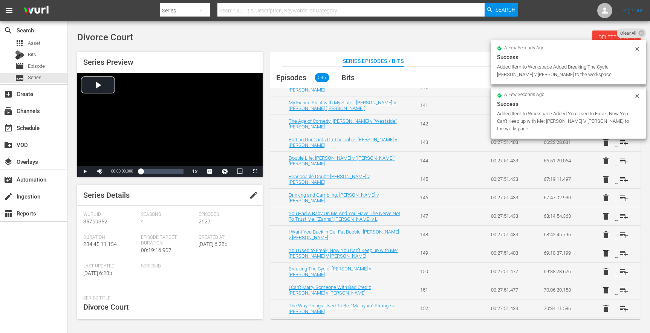
click at [620, 296] on td "delete playlist_add" at bounding box center [613, 290] width 53 height 18
click at [621, 310] on span "playlist_add" at bounding box center [623, 308] width 9 height 9
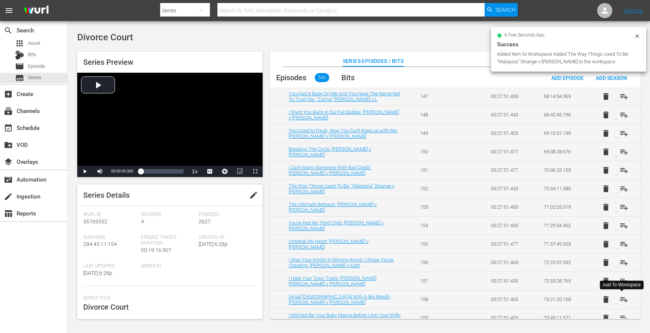
scroll to position [2743, 0]
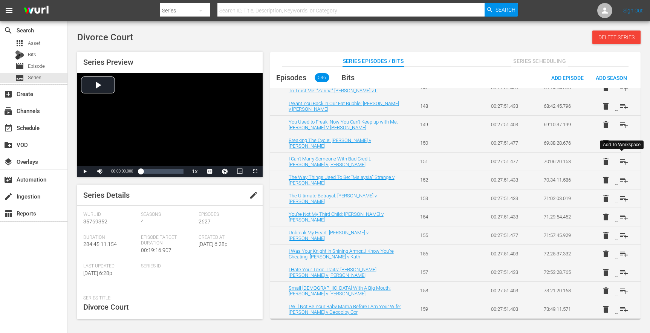
click at [621, 162] on span "playlist_add" at bounding box center [623, 161] width 9 height 9
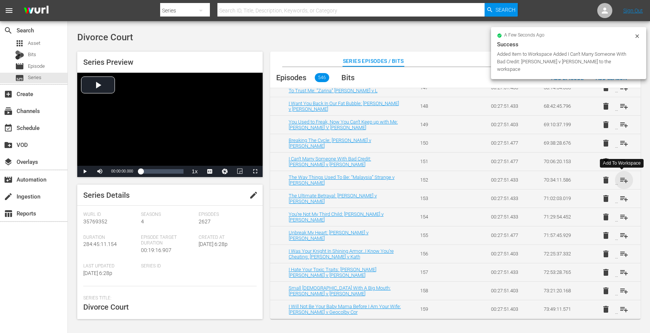
click at [622, 176] on span "playlist_add" at bounding box center [623, 179] width 9 height 9
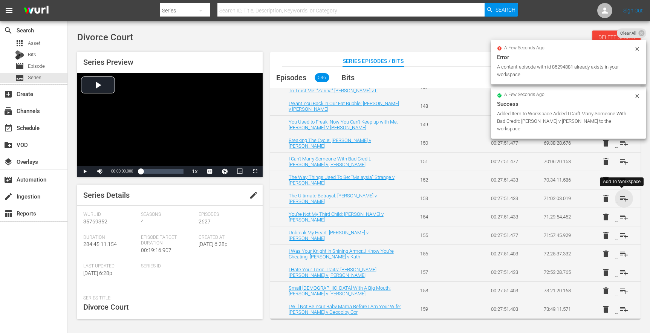
click at [623, 196] on span "playlist_add" at bounding box center [623, 198] width 9 height 9
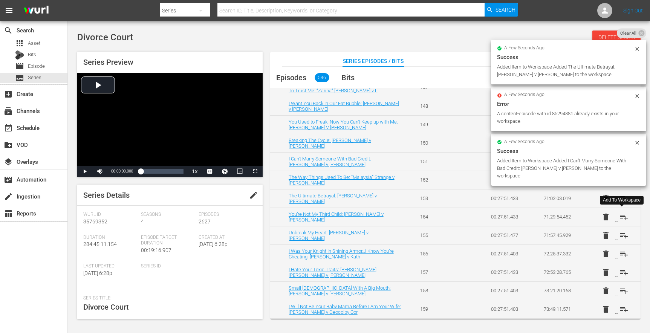
click at [622, 218] on span "playlist_add" at bounding box center [623, 216] width 9 height 9
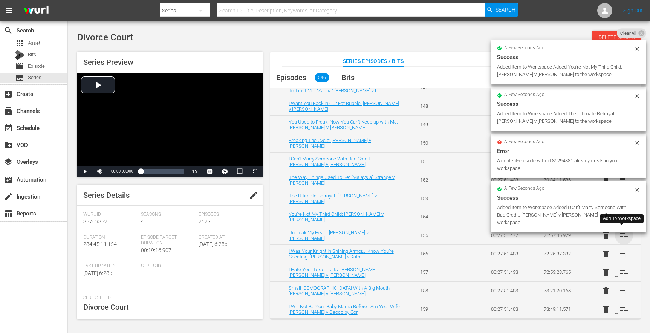
click at [621, 237] on span "playlist_add" at bounding box center [623, 235] width 9 height 9
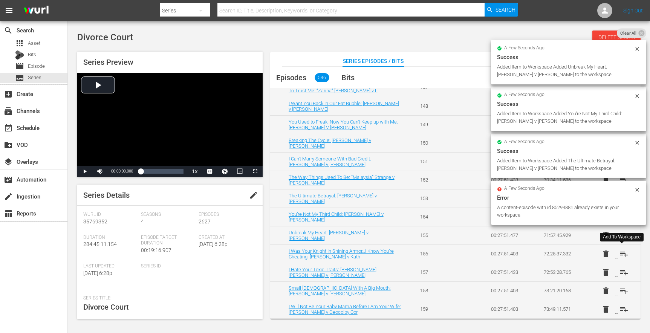
click at [621, 255] on span "playlist_add" at bounding box center [623, 253] width 9 height 9
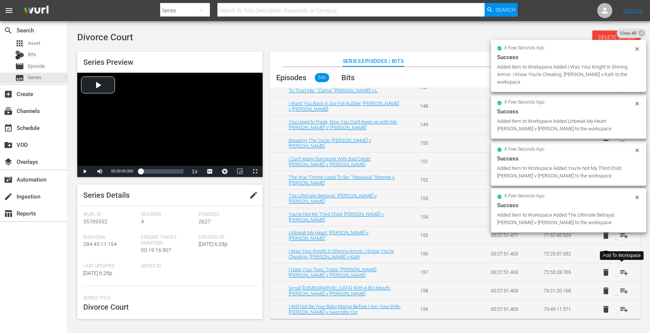
click at [621, 272] on span "playlist_add" at bounding box center [623, 272] width 9 height 9
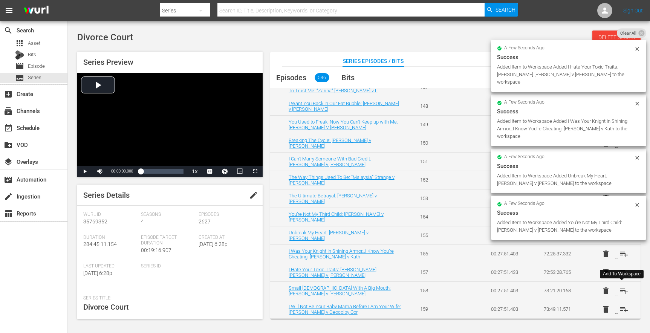
click at [621, 293] on span "playlist_add" at bounding box center [623, 290] width 9 height 9
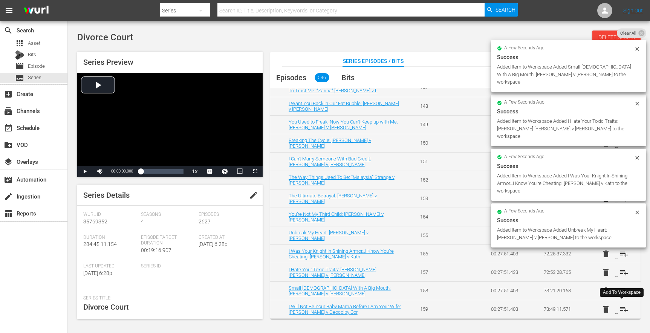
click at [621, 310] on span "playlist_add" at bounding box center [623, 309] width 9 height 9
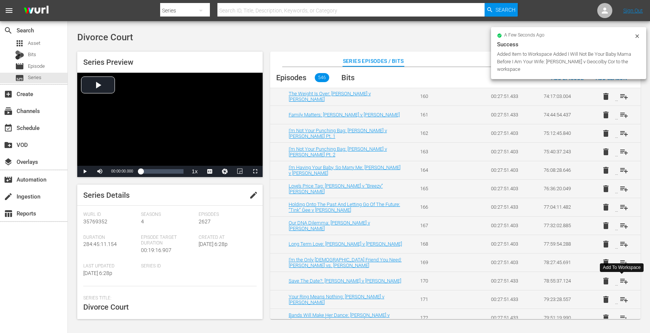
scroll to position [2983, 0]
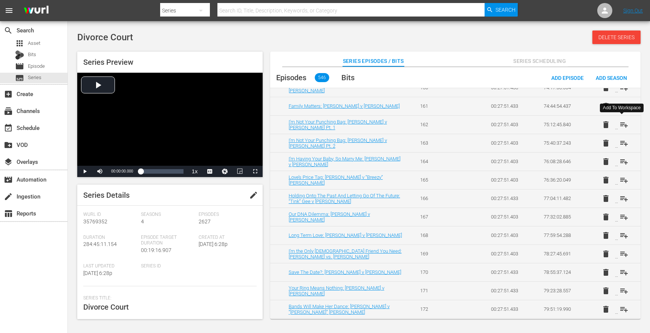
click at [622, 124] on span "playlist_add" at bounding box center [623, 124] width 9 height 9
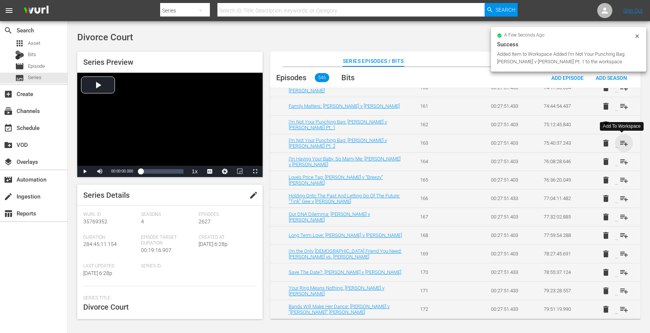
click at [622, 139] on span "playlist_add" at bounding box center [623, 143] width 9 height 9
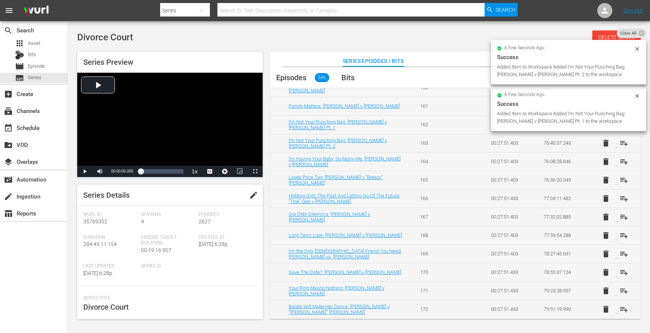
click at [622, 156] on td "delete playlist_add" at bounding box center [613, 161] width 53 height 18
click at [624, 163] on span "playlist_add" at bounding box center [623, 161] width 9 height 9
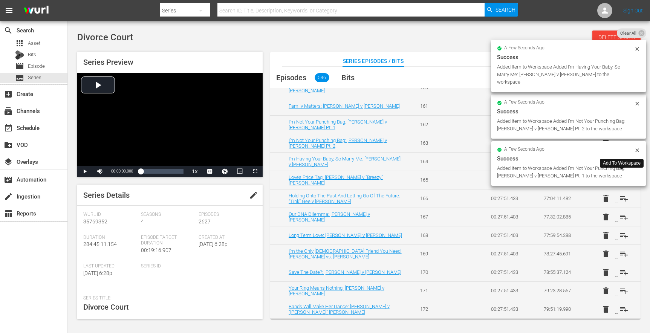
click at [625, 182] on span "playlist_add" at bounding box center [623, 179] width 9 height 9
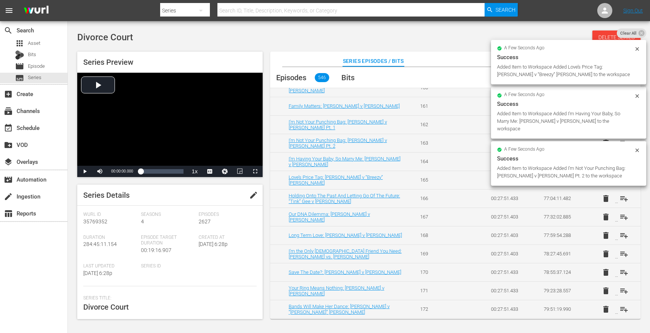
click at [618, 185] on td "delete playlist_add" at bounding box center [613, 180] width 53 height 18
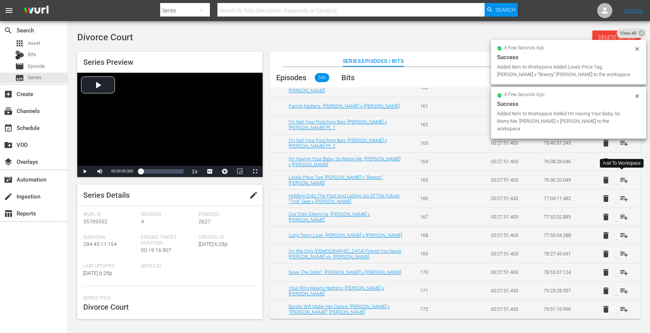
click at [620, 182] on span "playlist_add" at bounding box center [623, 179] width 9 height 9
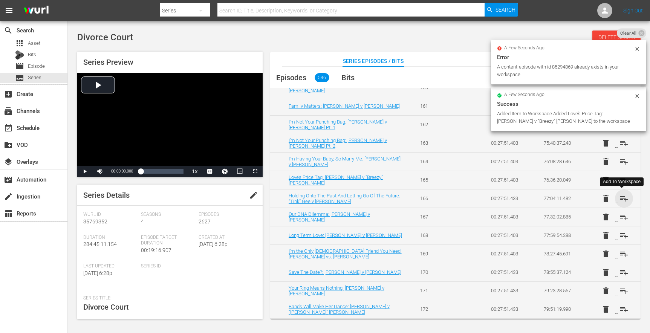
click at [621, 201] on span "playlist_add" at bounding box center [623, 198] width 9 height 9
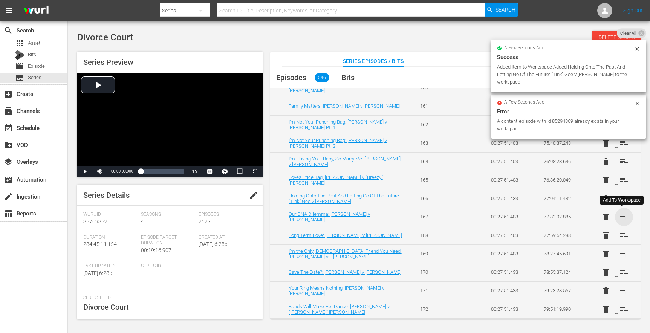
click at [622, 215] on span "playlist_add" at bounding box center [623, 216] width 9 height 9
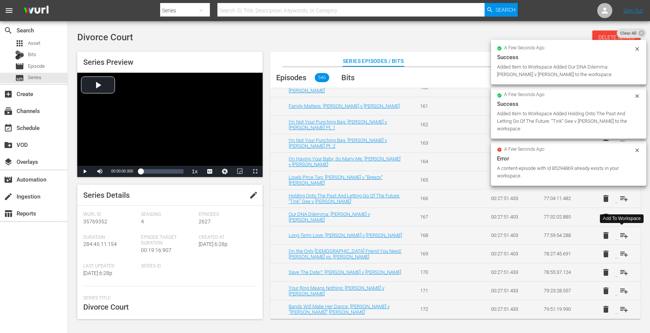
click at [621, 237] on span "playlist_add" at bounding box center [623, 235] width 9 height 9
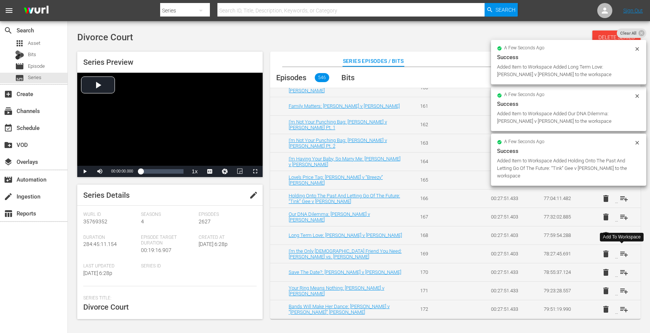
click at [621, 255] on span "playlist_add" at bounding box center [623, 253] width 9 height 9
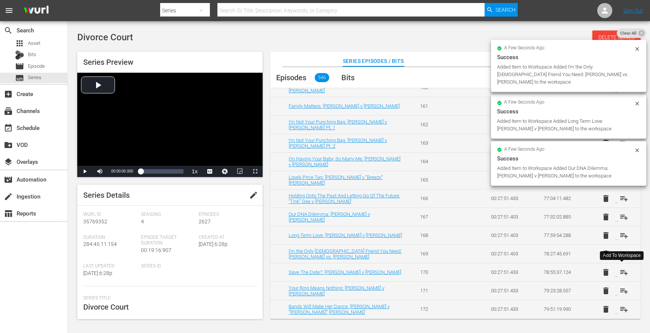
click at [620, 276] on span "playlist_add" at bounding box center [623, 272] width 9 height 9
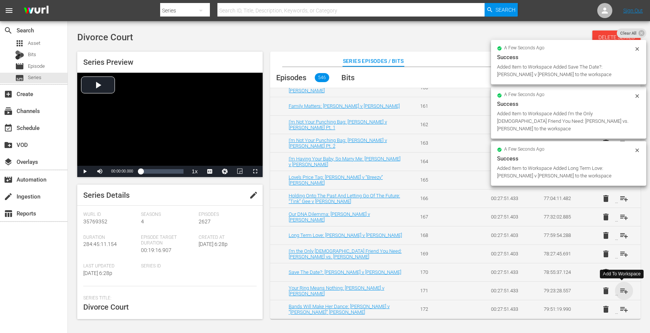
click at [622, 292] on span "playlist_add" at bounding box center [623, 290] width 9 height 9
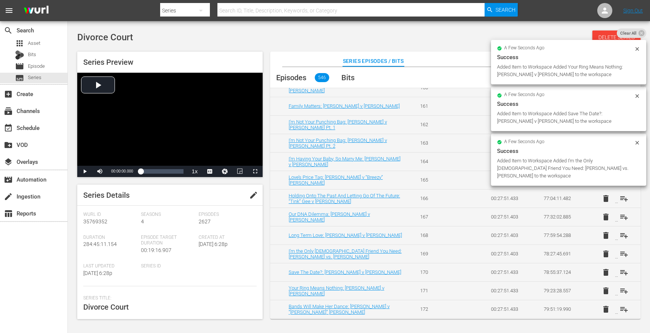
click at [621, 311] on span "playlist_add" at bounding box center [623, 309] width 9 height 9
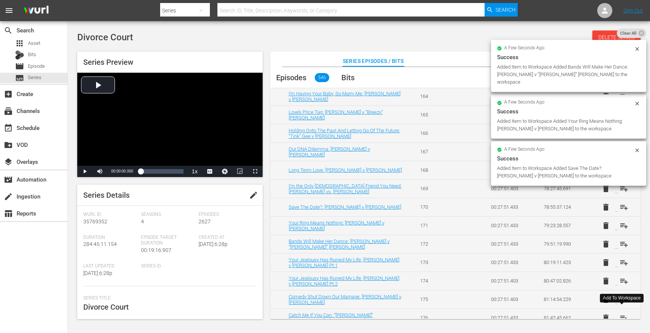
scroll to position [3052, 0]
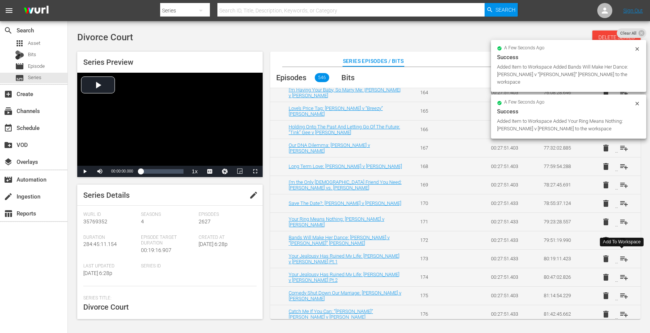
click at [621, 262] on span "playlist_add" at bounding box center [623, 258] width 9 height 9
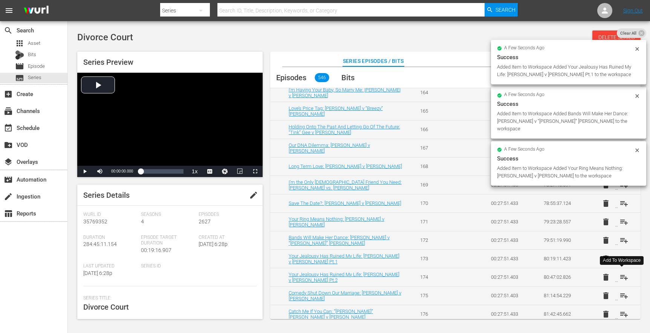
click at [622, 281] on span "playlist_add" at bounding box center [623, 277] width 9 height 9
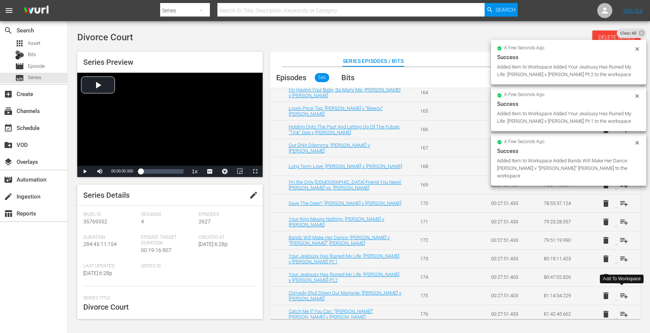
click at [624, 296] on span "playlist_add" at bounding box center [623, 295] width 9 height 9
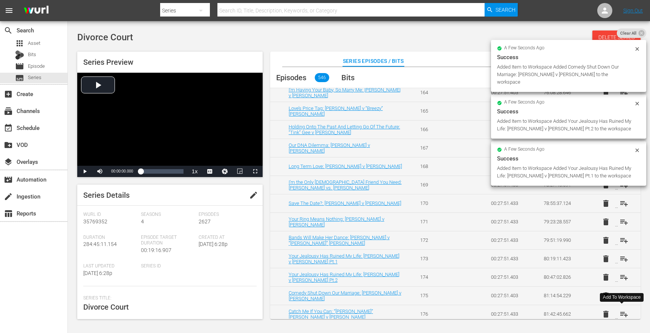
click at [622, 312] on span "playlist_add" at bounding box center [623, 314] width 9 height 9
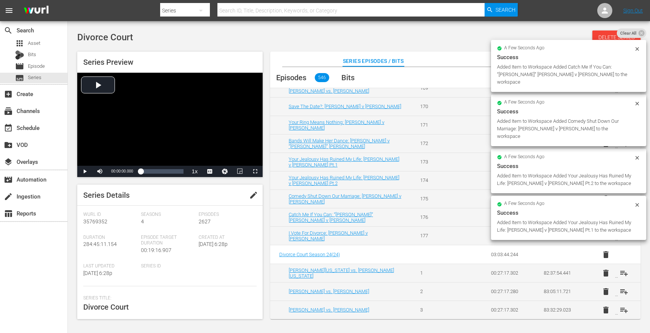
scroll to position [3173, 0]
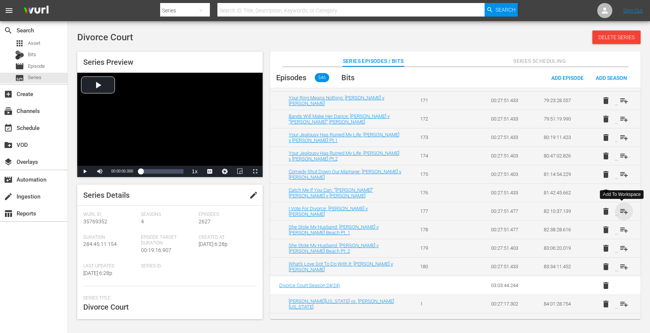
click at [621, 214] on span "playlist_add" at bounding box center [623, 211] width 9 height 9
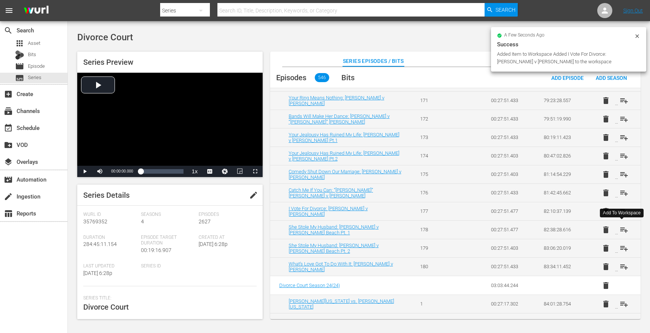
click at [622, 227] on span "playlist_add" at bounding box center [623, 229] width 9 height 9
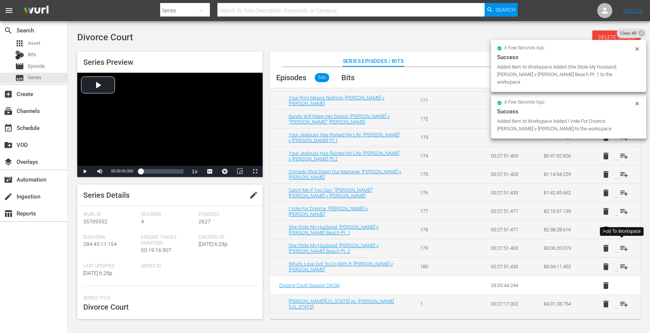
click at [622, 247] on span "playlist_add" at bounding box center [623, 248] width 9 height 9
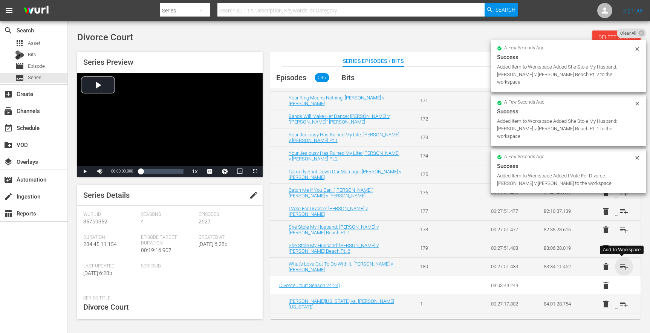
click at [620, 264] on span "playlist_add" at bounding box center [623, 266] width 9 height 9
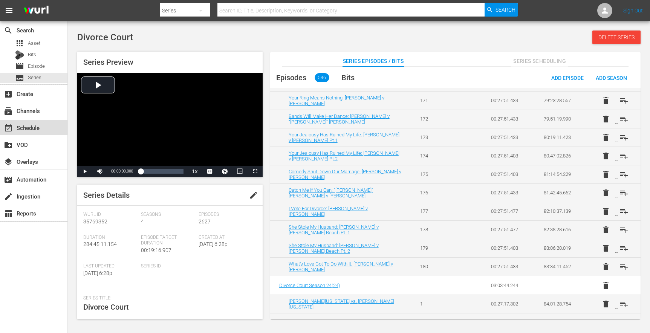
click at [25, 127] on div "event_available Schedule" at bounding box center [21, 126] width 42 height 7
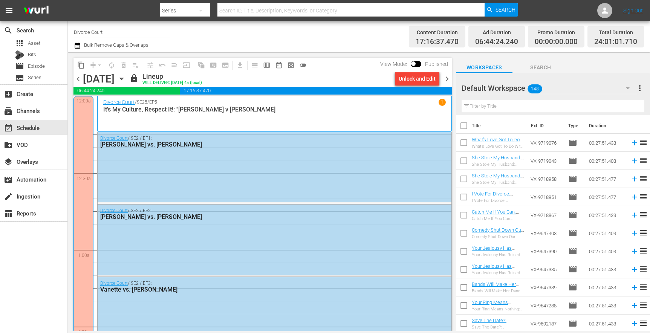
click at [448, 75] on span "chevron_right" at bounding box center [446, 78] width 9 height 9
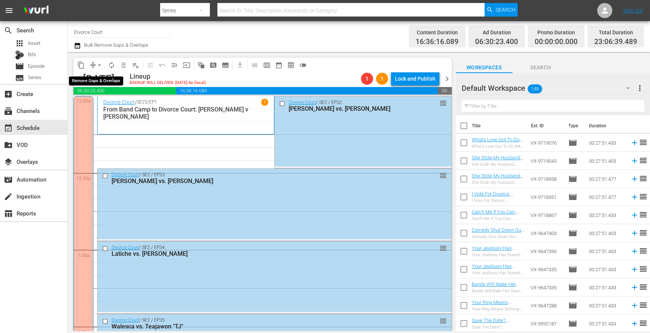
click at [97, 64] on span "arrow_drop_down" at bounding box center [100, 65] width 8 height 8
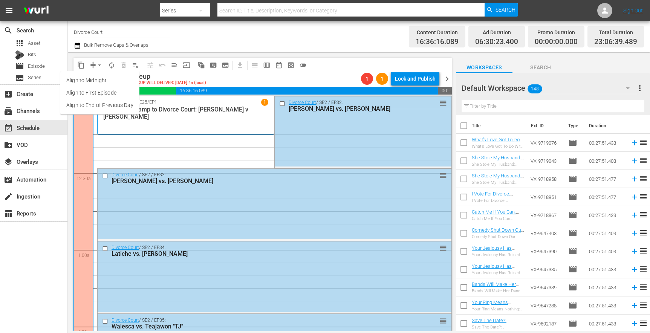
click at [93, 102] on li "Align to End of Previous Day" at bounding box center [99, 105] width 79 height 12
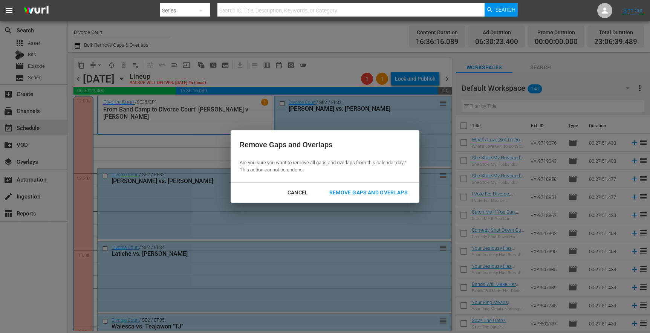
click at [343, 192] on div "Remove Gaps and Overlaps" at bounding box center [368, 192] width 90 height 9
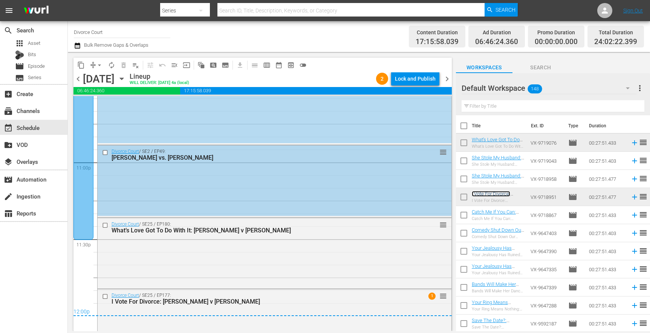
scroll to position [3468, 0]
click at [407, 81] on div "Lock and Publish" at bounding box center [415, 79] width 41 height 14
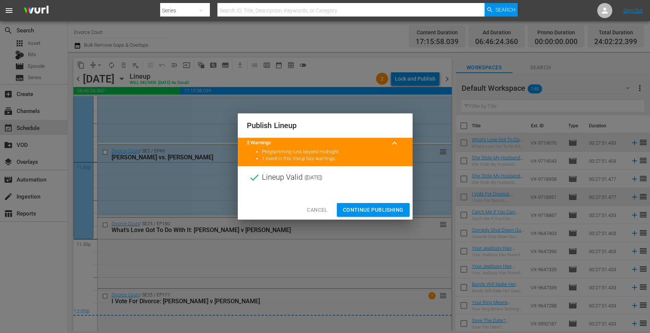
click at [378, 210] on span "Continue Publishing" at bounding box center [373, 209] width 61 height 9
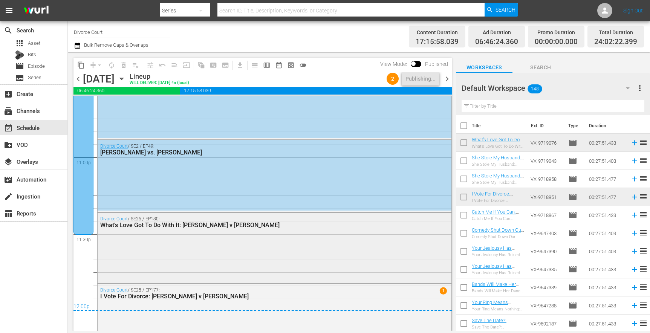
scroll to position [3497, 0]
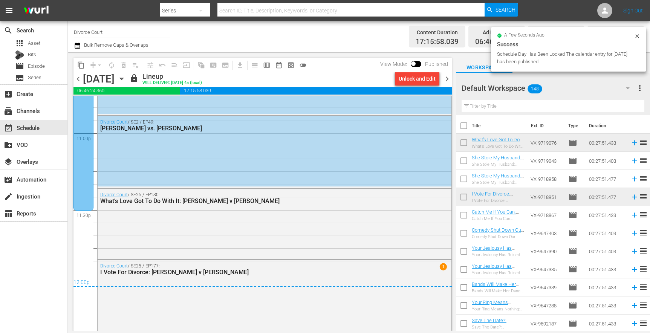
click at [447, 77] on span "chevron_right" at bounding box center [446, 78] width 9 height 9
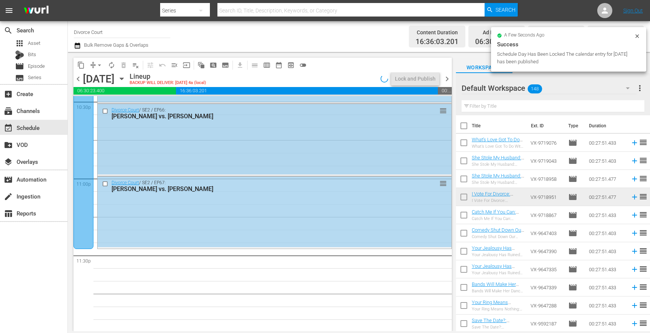
scroll to position [3453, 0]
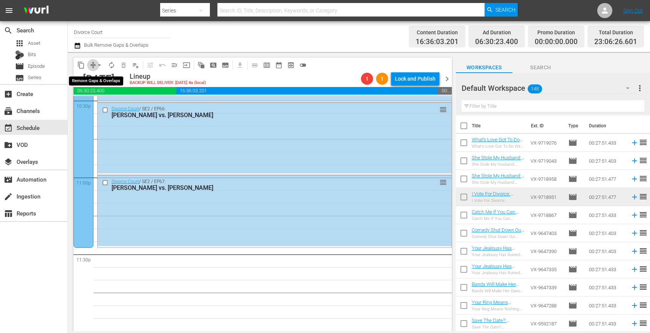
click at [92, 66] on span "compress" at bounding box center [93, 65] width 8 height 8
click at [98, 66] on span "arrow_drop_down" at bounding box center [100, 65] width 8 height 8
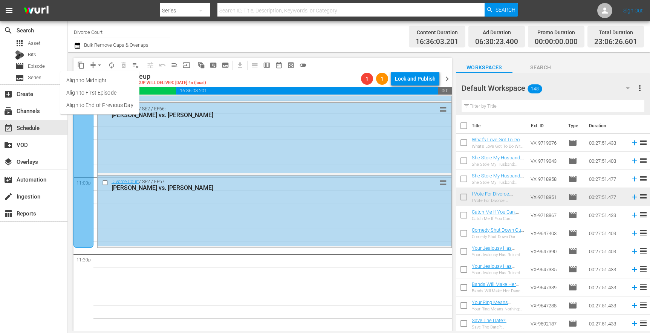
click at [99, 102] on li "Align to End of Previous Day" at bounding box center [99, 105] width 79 height 12
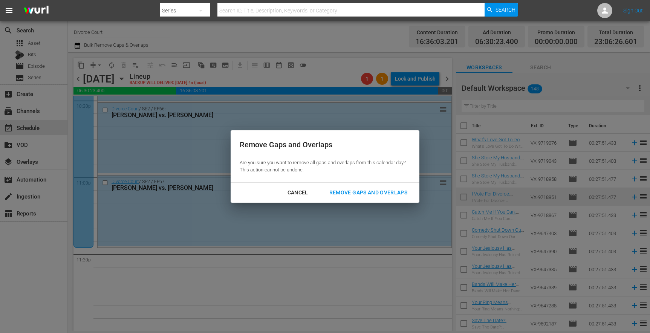
click at [385, 188] on div "Remove Gaps and Overlaps" at bounding box center [368, 192] width 90 height 9
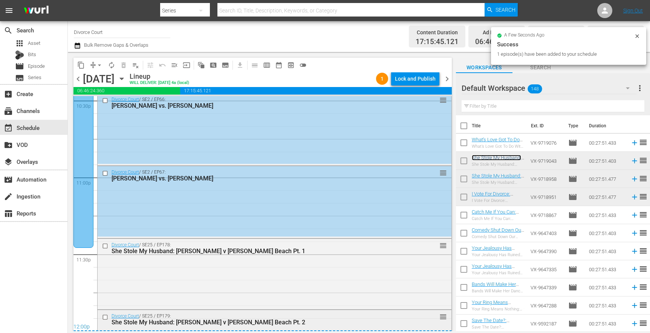
scroll to position [3497, 0]
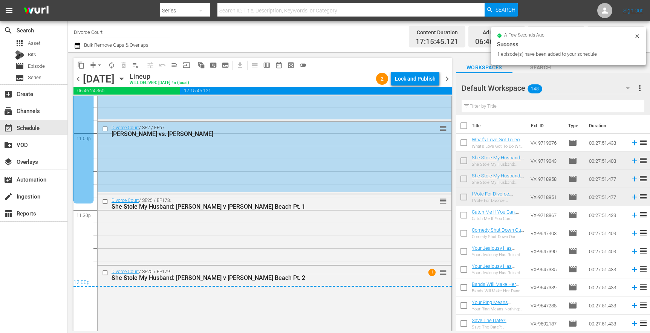
click at [417, 82] on div "Lock and Publish" at bounding box center [415, 79] width 41 height 14
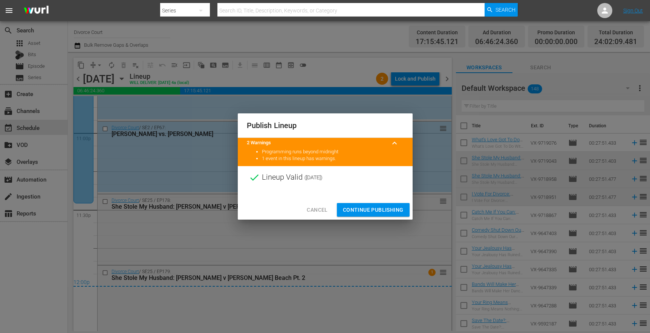
click at [377, 208] on span "Continue Publishing" at bounding box center [373, 209] width 61 height 9
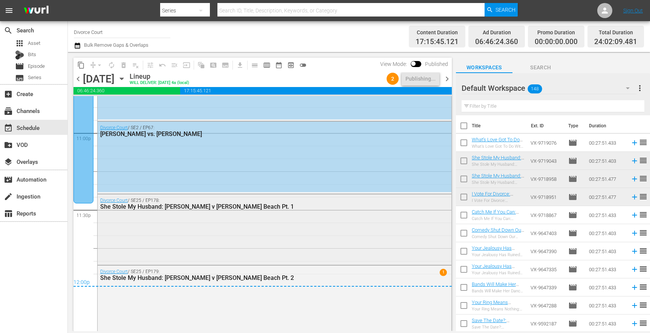
scroll to position [3503, 0]
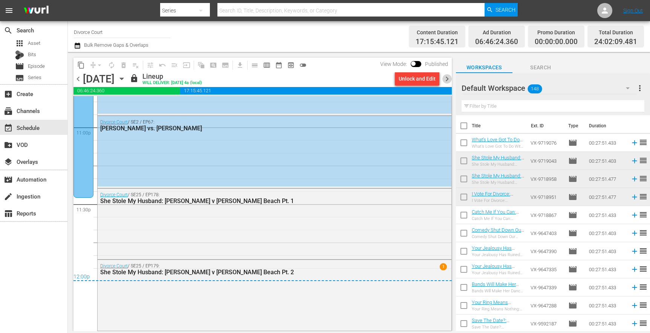
click at [444, 79] on span "chevron_right" at bounding box center [446, 78] width 9 height 9
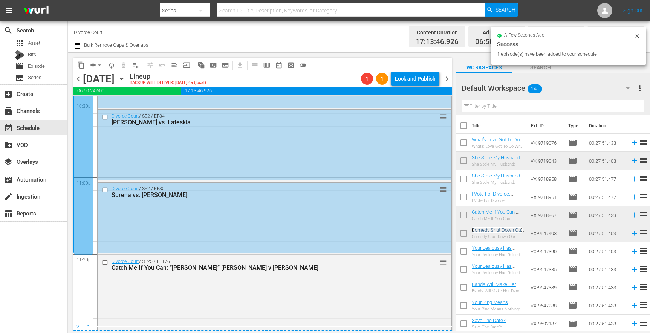
scroll to position [3503, 0]
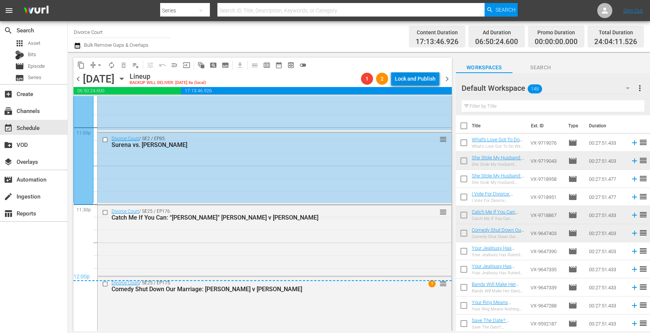
click at [415, 81] on div "Lock and Publish" at bounding box center [415, 79] width 41 height 14
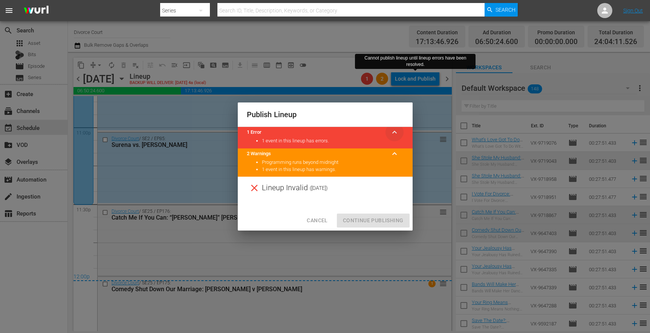
click at [395, 131] on span "keyboard_arrow_up" at bounding box center [394, 132] width 9 height 9
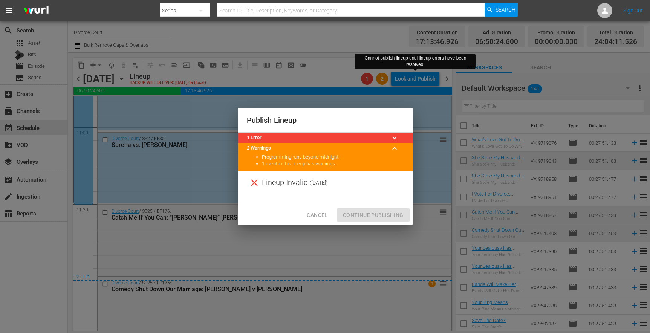
click at [395, 133] on span "keyboard_arrow_down" at bounding box center [394, 137] width 9 height 9
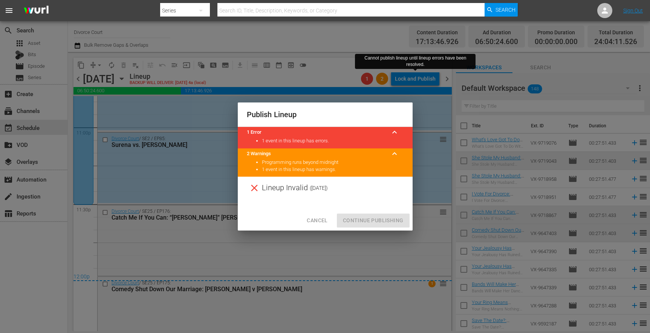
click at [345, 147] on ul "1 event in this lineup has errors." at bounding box center [325, 142] width 157 height 11
click at [332, 247] on div "Publish Lineup 1 Error keyboard_arrow_up 1 event in this lineup has errors. 2 W…" at bounding box center [325, 166] width 650 height 333
click at [322, 223] on span "Cancel" at bounding box center [317, 220] width 21 height 9
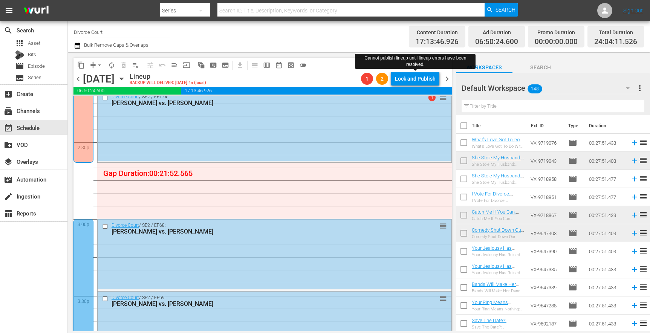
scroll to position [2192, 0]
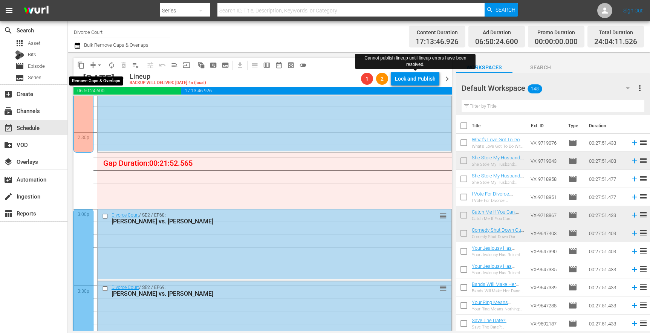
click at [93, 66] on button "arrow_drop_down" at bounding box center [99, 65] width 12 height 12
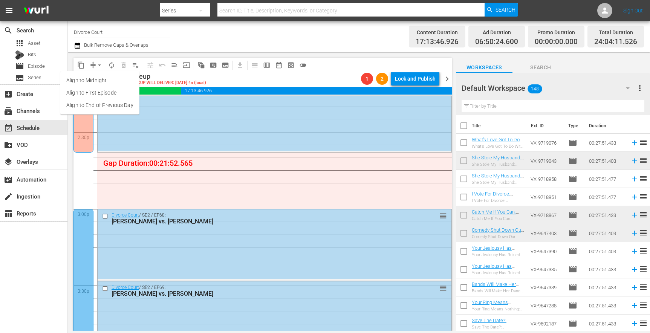
click at [110, 105] on li "Align to End of Previous Day" at bounding box center [99, 105] width 79 height 12
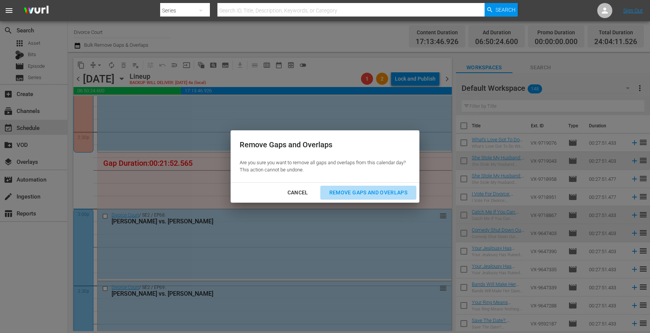
click at [388, 187] on button "Remove Gaps and Overlaps" at bounding box center [368, 193] width 96 height 14
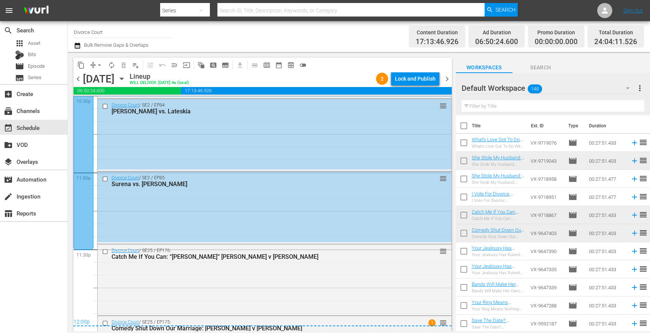
scroll to position [3513, 0]
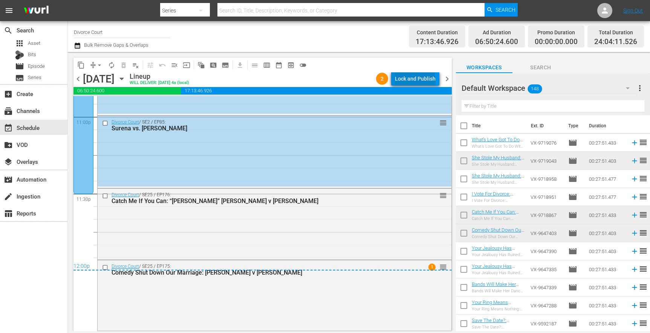
click at [417, 80] on div "Lock and Publish" at bounding box center [415, 79] width 41 height 14
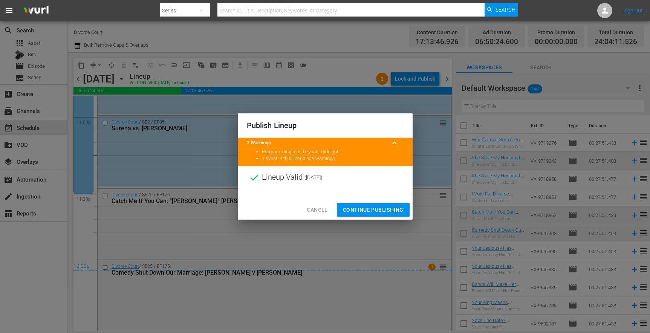
click at [393, 211] on span "Continue Publishing" at bounding box center [373, 209] width 61 height 9
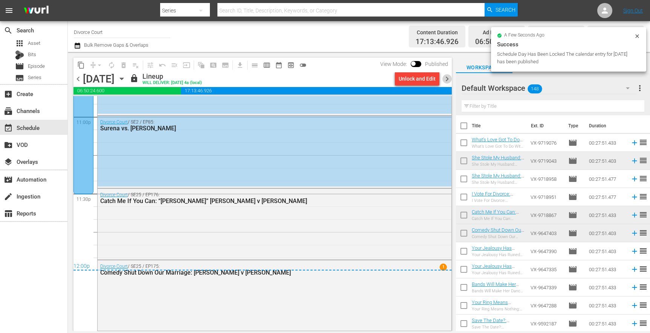
click at [445, 81] on span "chevron_right" at bounding box center [446, 78] width 9 height 9
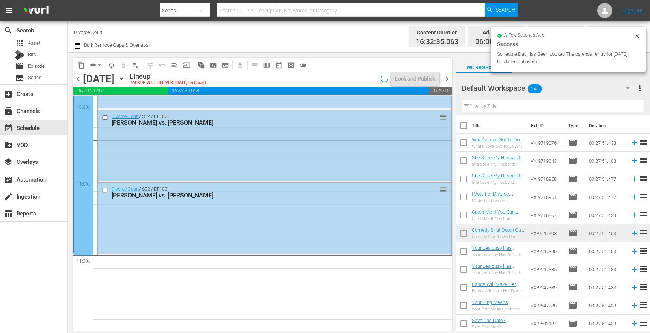
scroll to position [3453, 0]
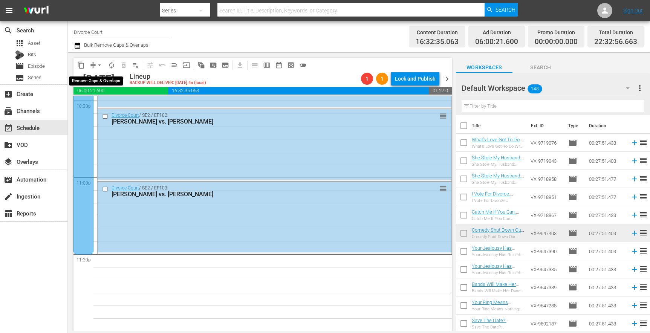
click at [99, 65] on span "arrow_drop_down" at bounding box center [100, 65] width 8 height 8
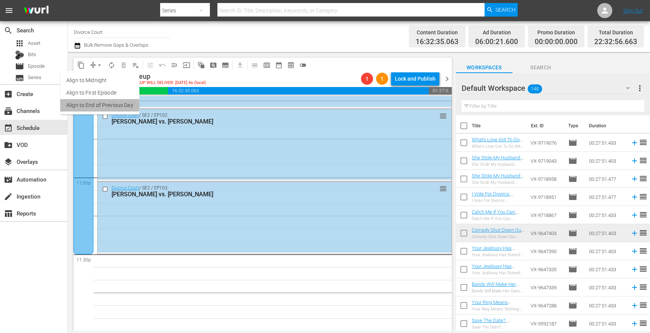
click at [96, 105] on li "Align to End of Previous Day" at bounding box center [99, 105] width 79 height 12
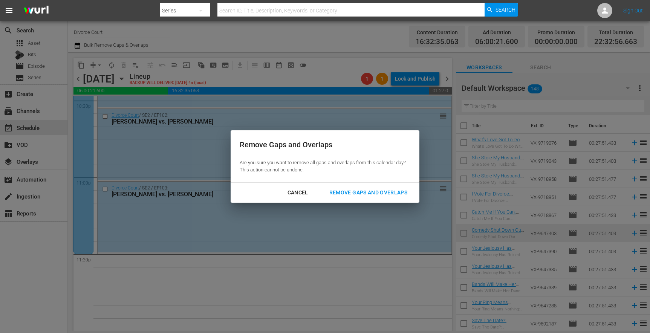
click at [356, 189] on div "Remove Gaps and Overlaps" at bounding box center [368, 192] width 90 height 9
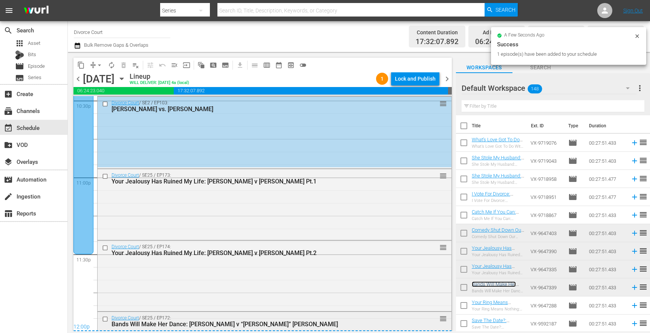
scroll to position [3505, 0]
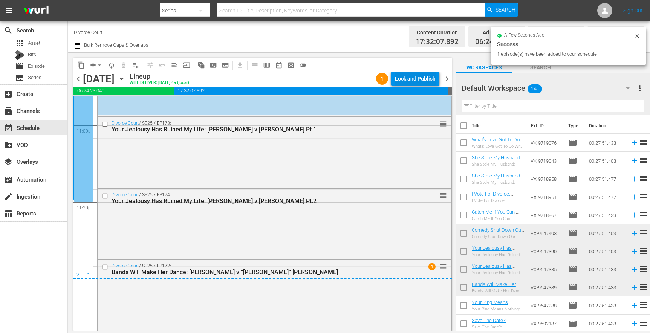
click at [403, 78] on div "Lock and Publish" at bounding box center [415, 79] width 41 height 14
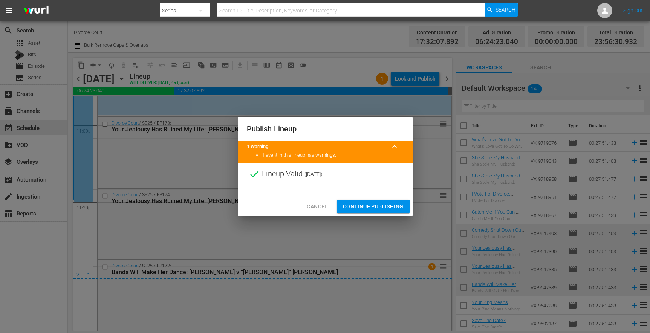
click at [363, 209] on span "Continue Publishing" at bounding box center [373, 206] width 61 height 9
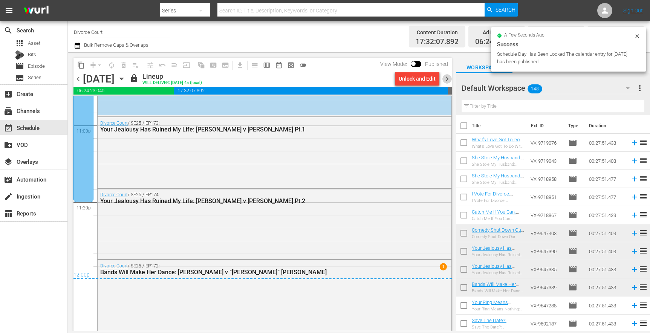
click at [444, 79] on span "chevron_right" at bounding box center [446, 78] width 9 height 9
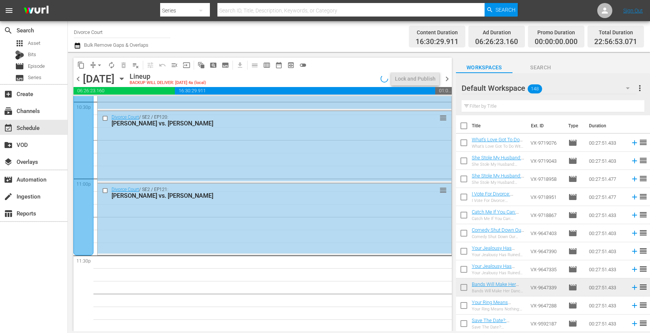
scroll to position [3453, 0]
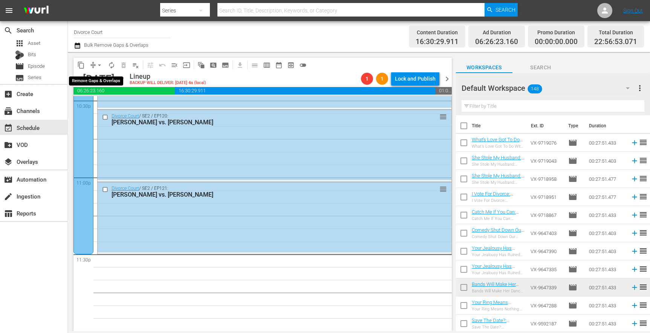
click at [99, 66] on span "arrow_drop_down" at bounding box center [100, 65] width 8 height 8
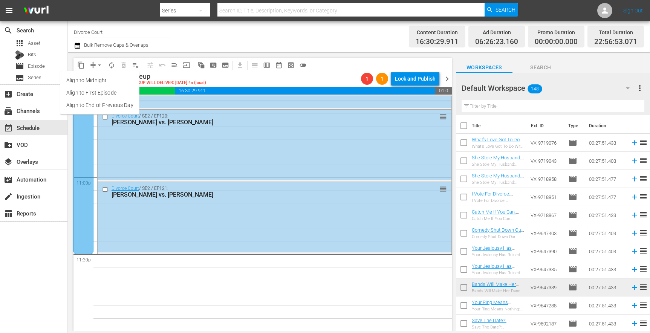
click at [104, 104] on li "Align to End of Previous Day" at bounding box center [99, 105] width 79 height 12
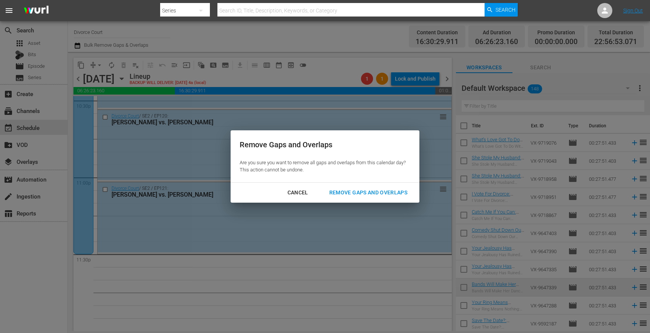
click at [347, 188] on div "Remove Gaps and Overlaps" at bounding box center [368, 192] width 90 height 9
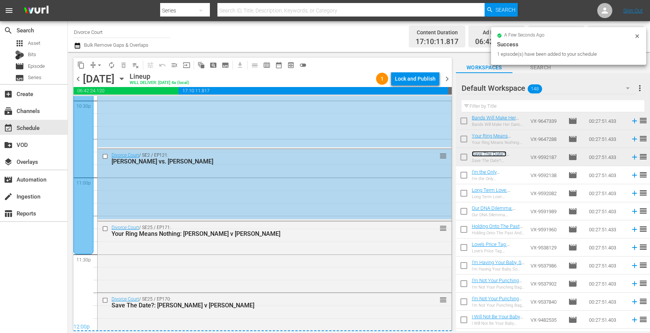
scroll to position [3485, 0]
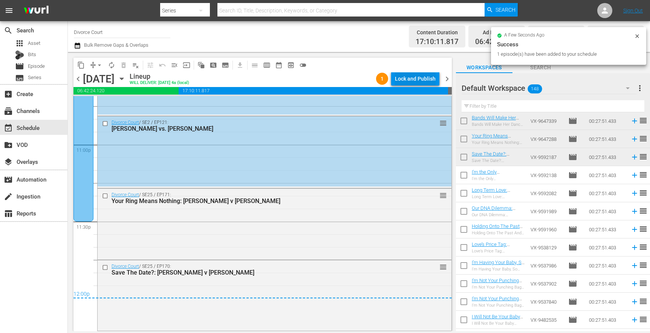
click at [404, 75] on div "Lock and Publish" at bounding box center [415, 79] width 41 height 14
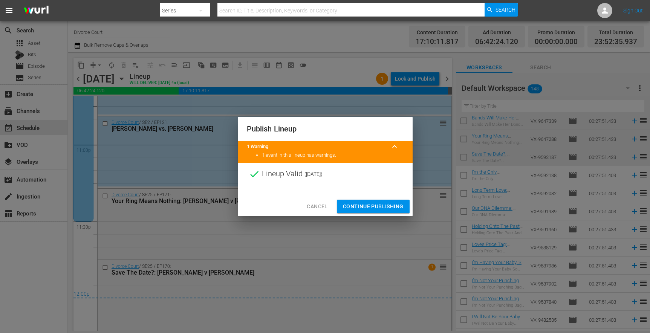
click at [379, 206] on span "Continue Publishing" at bounding box center [373, 206] width 61 height 9
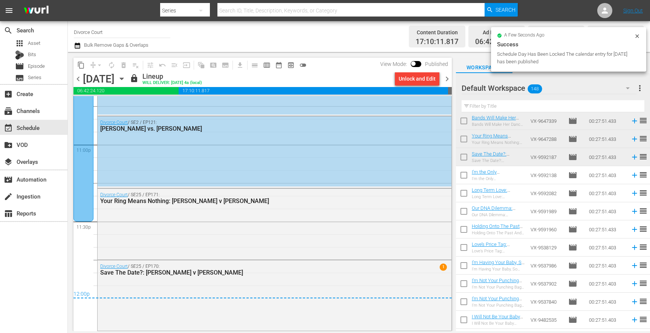
click at [445, 79] on span "chevron_right" at bounding box center [446, 78] width 9 height 9
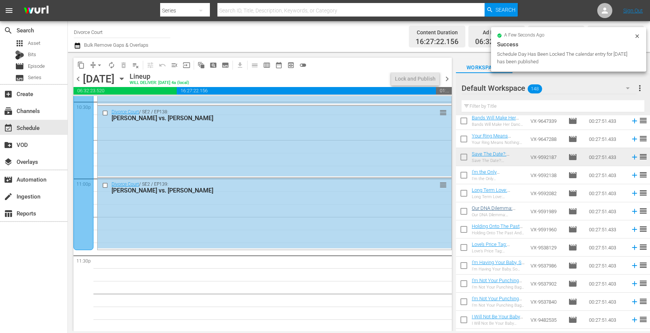
scroll to position [3453, 0]
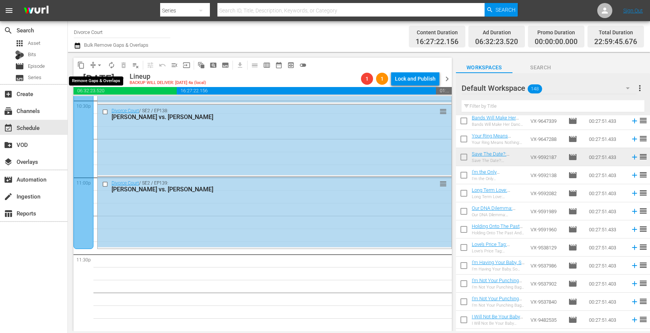
click at [97, 65] on span "arrow_drop_down" at bounding box center [100, 65] width 8 height 8
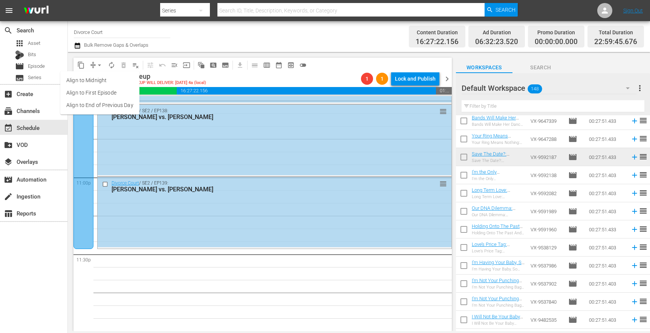
click at [105, 105] on li "Align to End of Previous Day" at bounding box center [99, 105] width 79 height 12
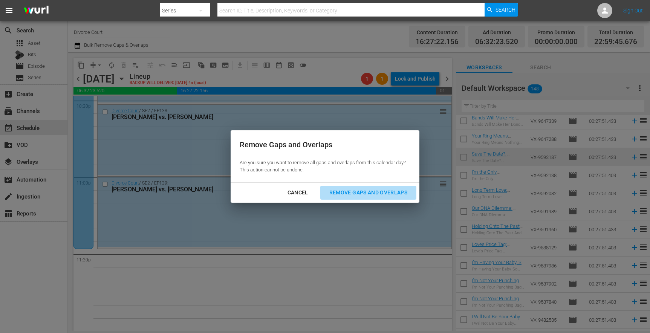
click at [342, 193] on div "Remove Gaps and Overlaps" at bounding box center [368, 192] width 90 height 9
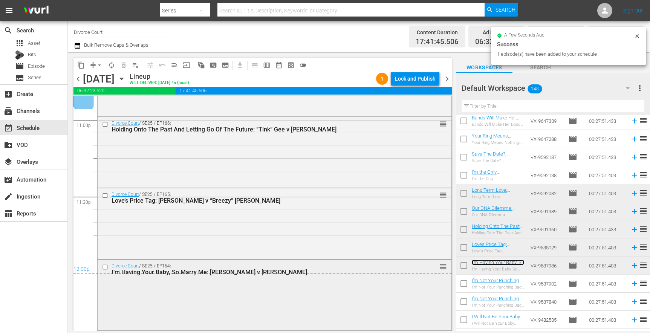
scroll to position [3510, 0]
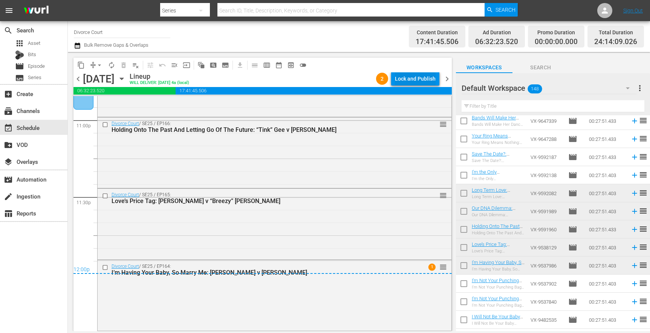
click at [416, 79] on div "Lock and Publish" at bounding box center [415, 79] width 41 height 14
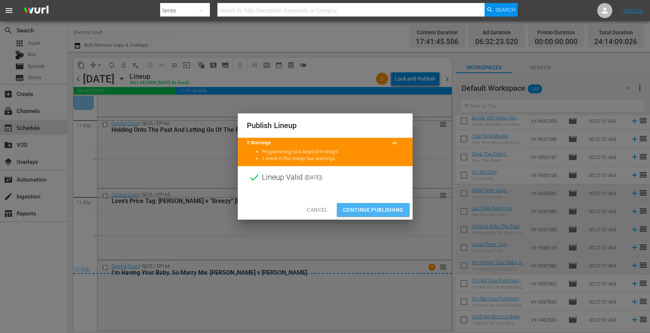
click at [381, 206] on span "Continue Publishing" at bounding box center [373, 209] width 61 height 9
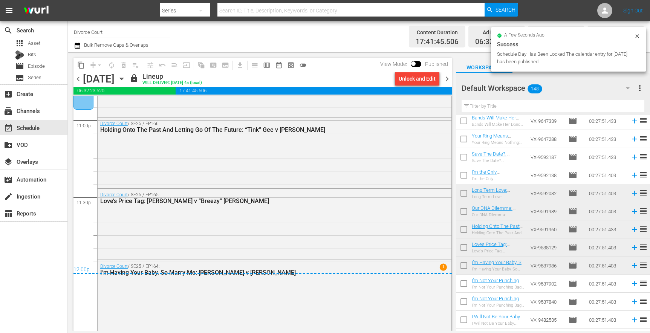
click at [446, 77] on span "chevron_right" at bounding box center [446, 78] width 9 height 9
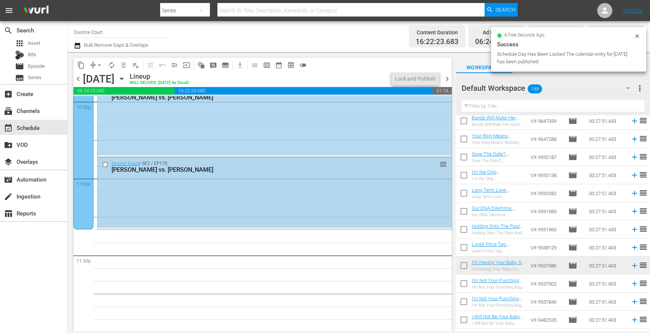
scroll to position [3453, 0]
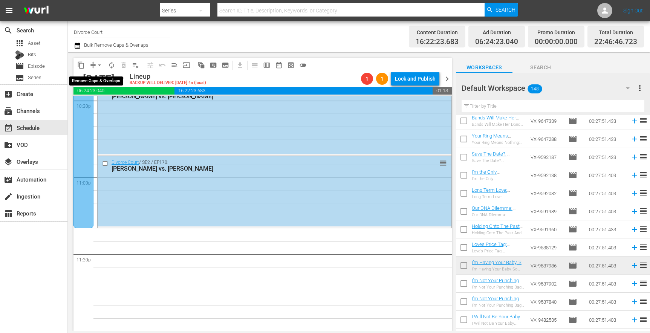
click at [93, 65] on span "compress" at bounding box center [93, 65] width 8 height 8
click at [96, 65] on span "arrow_drop_down" at bounding box center [100, 65] width 8 height 8
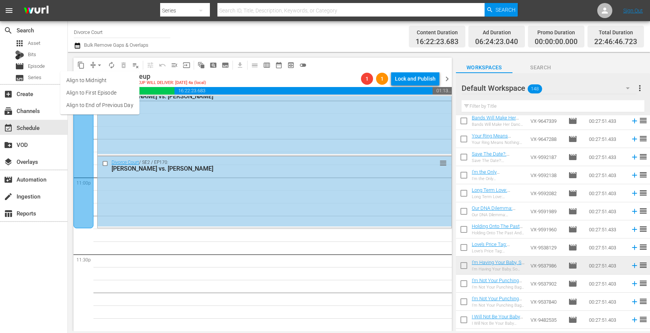
click at [101, 104] on li "Align to End of Previous Day" at bounding box center [99, 105] width 79 height 12
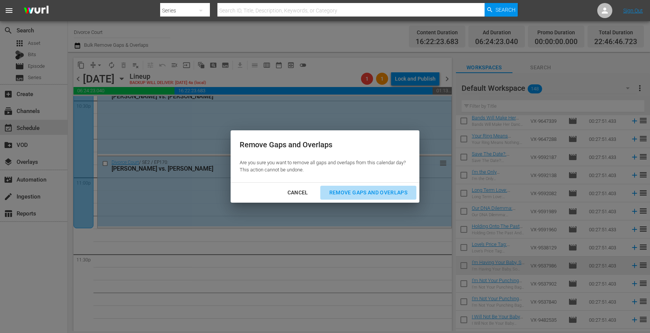
click at [394, 191] on div "Remove Gaps and Overlaps" at bounding box center [368, 192] width 90 height 9
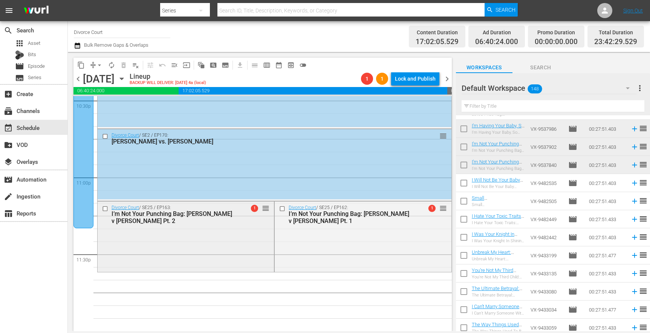
drag, startPoint x: 223, startPoint y: 224, endPoint x: 254, endPoint y: 272, distance: 56.1
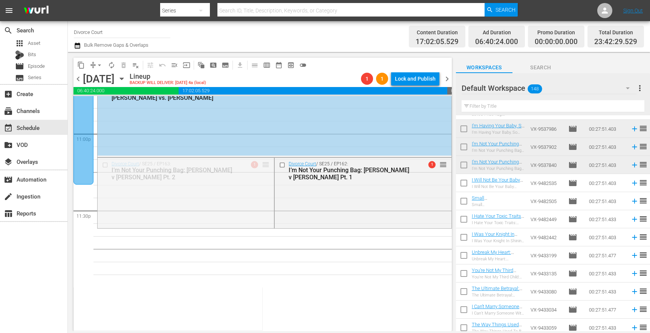
drag, startPoint x: 264, startPoint y: 208, endPoint x: 304, endPoint y: 257, distance: 63.2
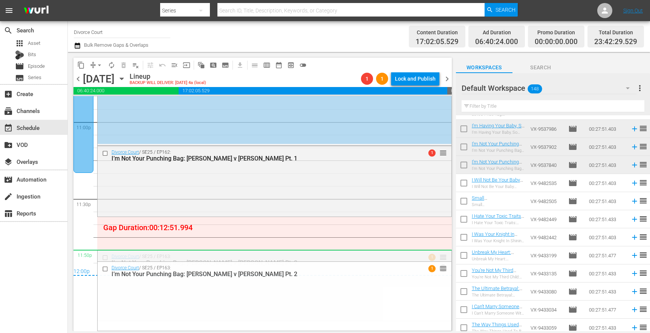
scroll to position [3498, 0]
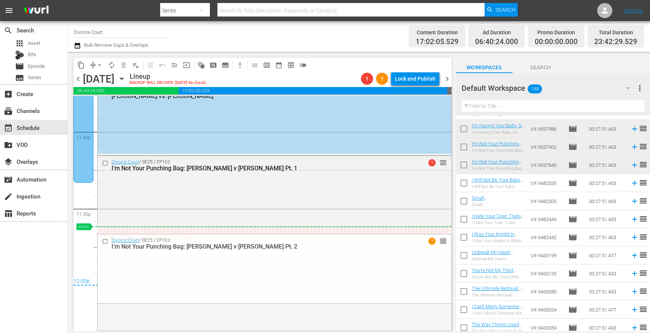
drag, startPoint x: 438, startPoint y: 266, endPoint x: 423, endPoint y: 232, distance: 37.6
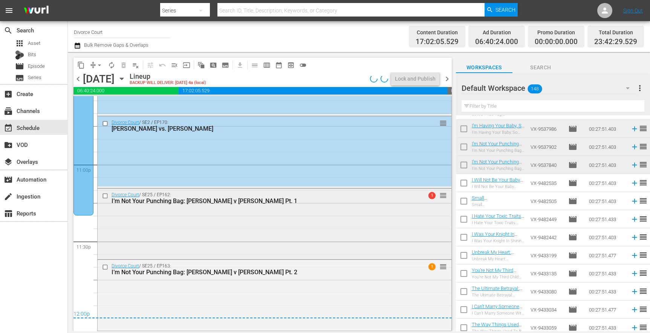
scroll to position [3465, 0]
click at [409, 78] on div "Lock and Publish" at bounding box center [415, 79] width 41 height 14
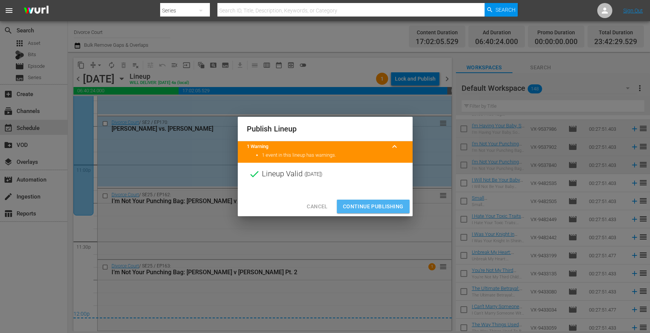
click at [390, 206] on span "Continue Publishing" at bounding box center [373, 206] width 61 height 9
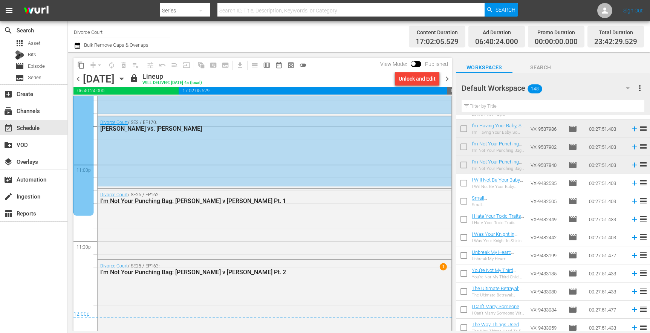
click at [443, 78] on span "chevron_right" at bounding box center [446, 78] width 9 height 9
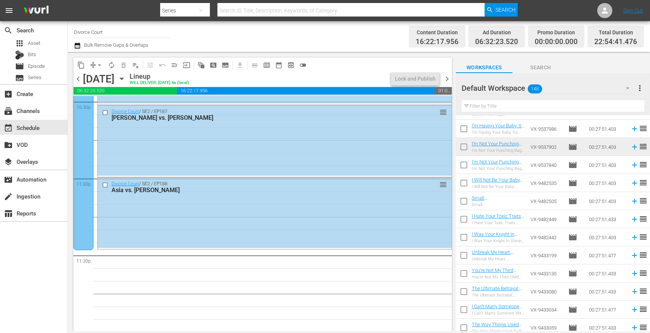
scroll to position [3453, 0]
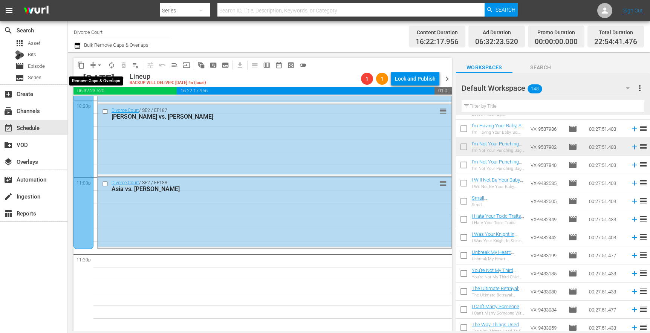
click at [99, 64] on span "arrow_drop_down" at bounding box center [100, 65] width 8 height 8
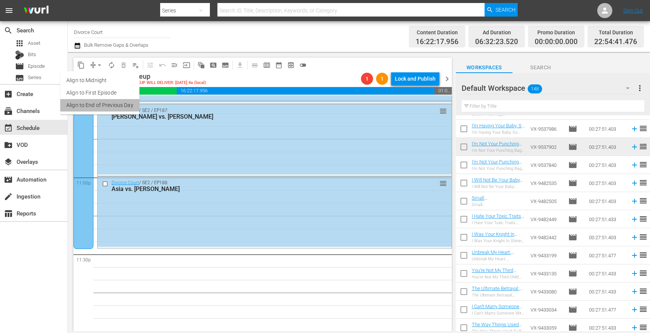
click at [105, 106] on li "Align to End of Previous Day" at bounding box center [99, 105] width 79 height 12
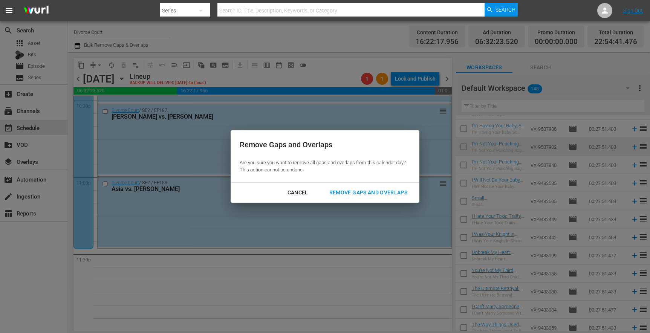
click at [350, 191] on div "Remove Gaps and Overlaps" at bounding box center [368, 192] width 90 height 9
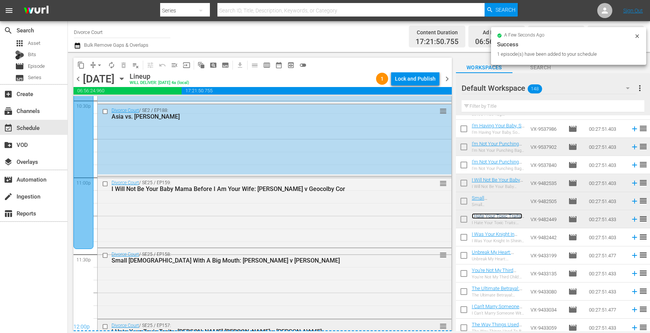
scroll to position [3510, 0]
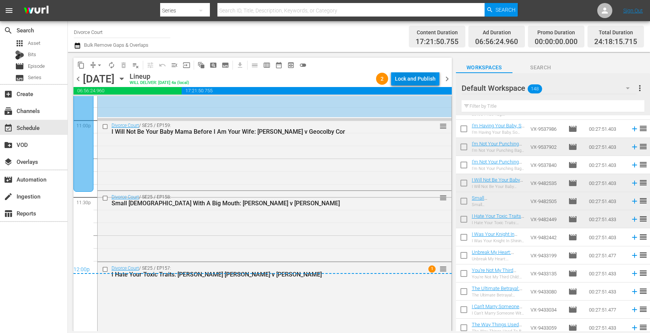
click at [422, 80] on div "Lock and Publish" at bounding box center [415, 79] width 41 height 14
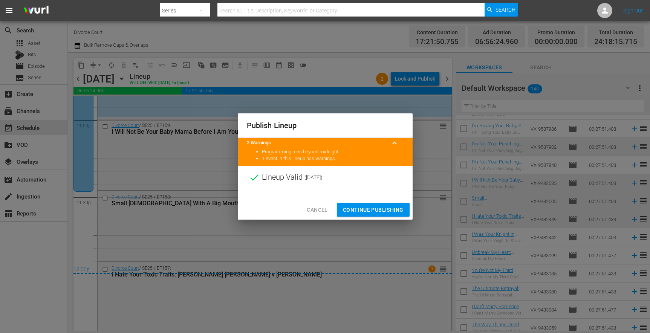
click at [383, 204] on button "Continue Publishing" at bounding box center [373, 210] width 73 height 14
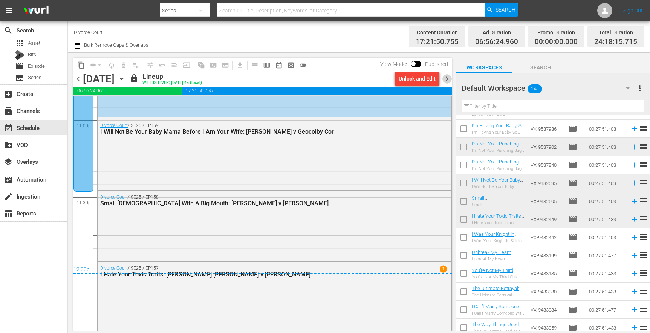
click at [443, 79] on span "chevron_right" at bounding box center [446, 78] width 9 height 9
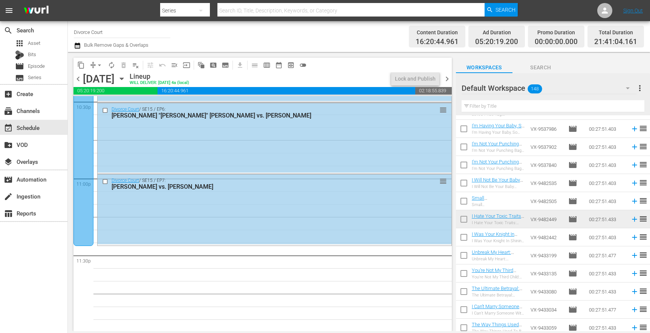
scroll to position [3453, 0]
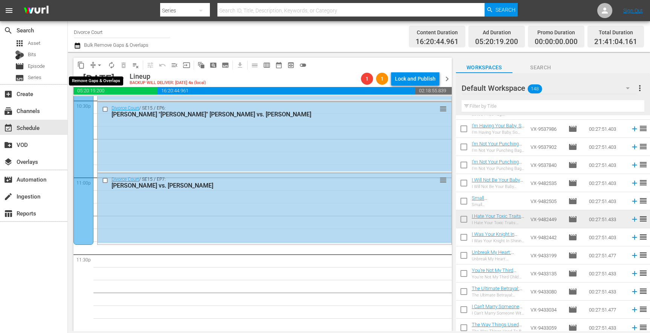
click at [95, 65] on button "arrow_drop_down" at bounding box center [99, 65] width 12 height 12
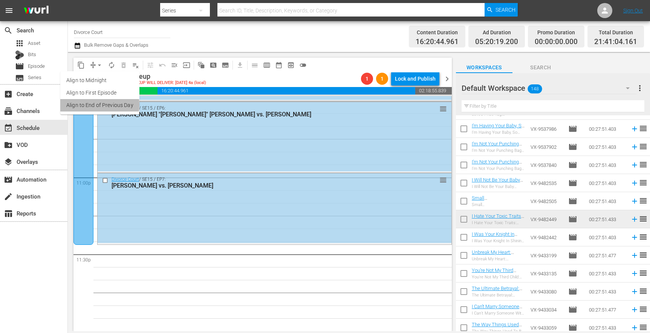
click at [96, 105] on li "Align to End of Previous Day" at bounding box center [99, 105] width 79 height 12
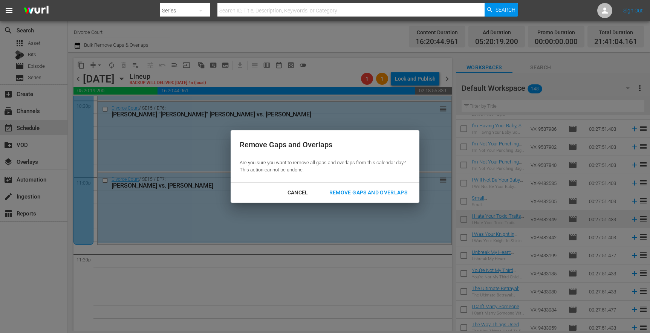
click at [363, 196] on div "Remove Gaps and Overlaps" at bounding box center [368, 192] width 90 height 9
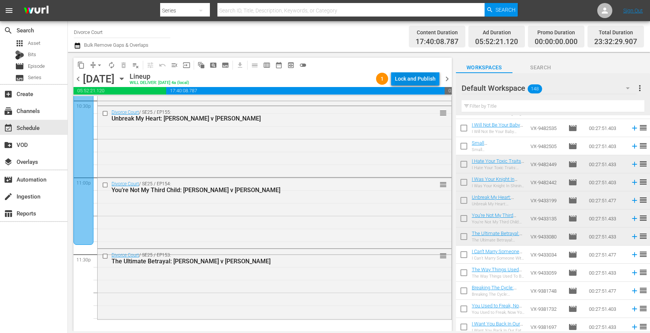
click at [408, 81] on div "Lock and Publish" at bounding box center [415, 79] width 41 height 14
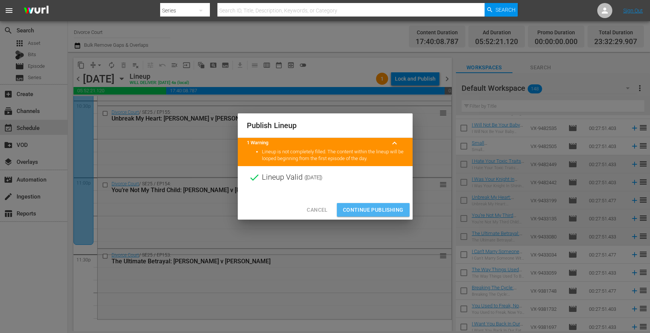
click at [375, 211] on span "Continue Publishing" at bounding box center [373, 209] width 61 height 9
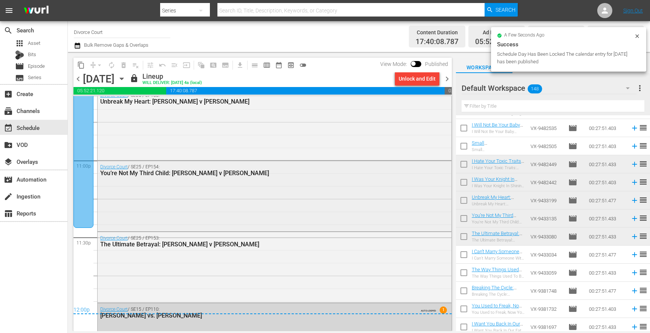
scroll to position [3513, 0]
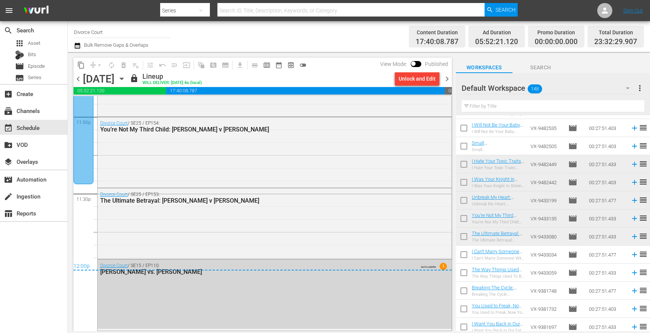
click at [446, 79] on span "chevron_right" at bounding box center [446, 78] width 9 height 9
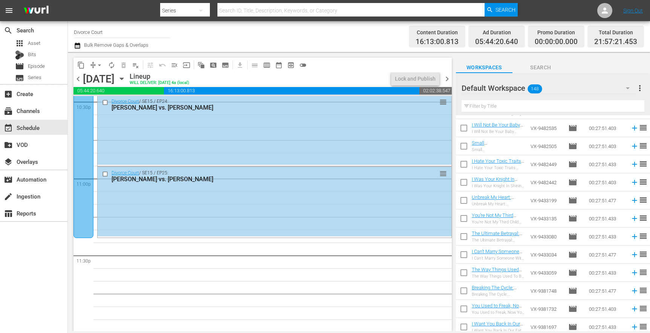
scroll to position [3453, 0]
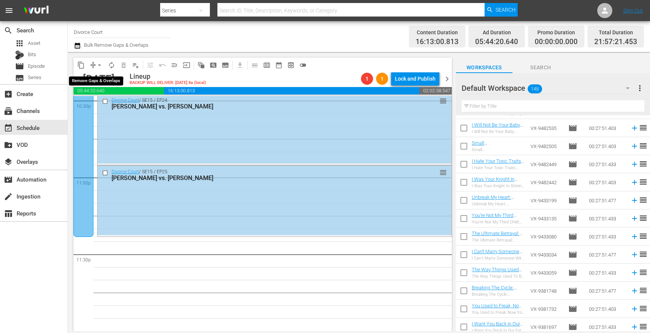
click at [96, 65] on span "arrow_drop_down" at bounding box center [100, 65] width 8 height 8
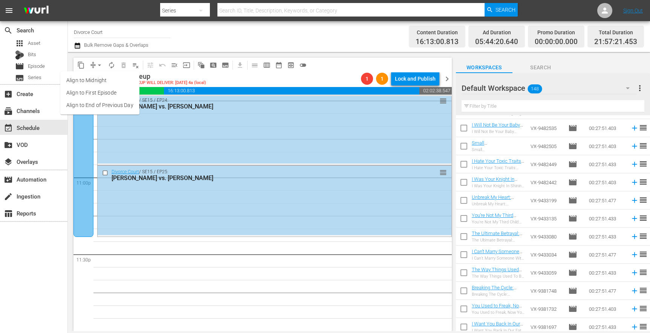
click at [91, 104] on li "Align to End of Previous Day" at bounding box center [99, 105] width 79 height 12
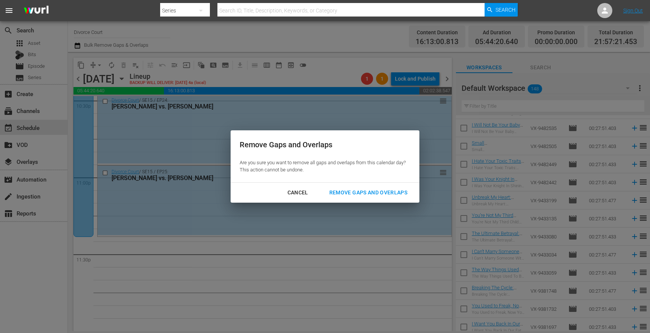
click at [353, 193] on div "Remove Gaps and Overlaps" at bounding box center [368, 192] width 90 height 9
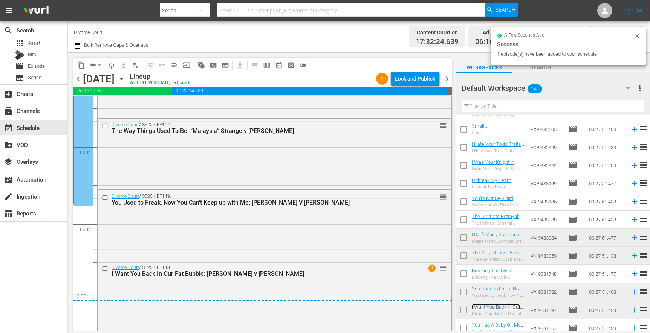
scroll to position [3485, 0]
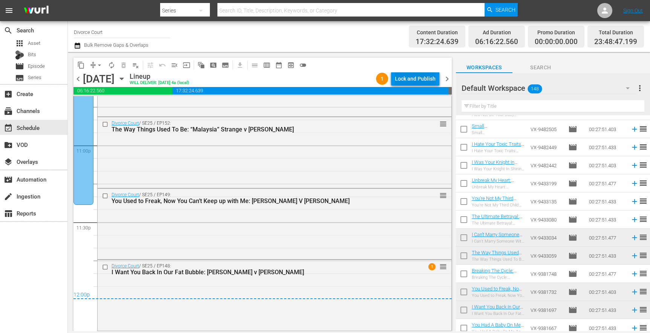
click at [413, 76] on div "Lock and Publish" at bounding box center [415, 79] width 41 height 14
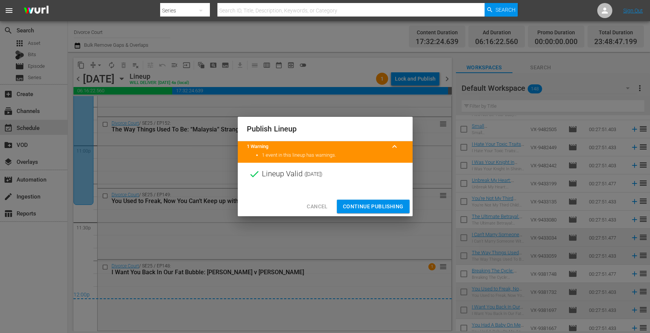
click at [386, 206] on span "Continue Publishing" at bounding box center [373, 206] width 61 height 9
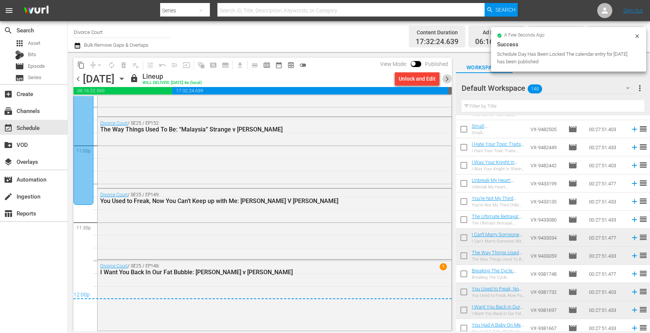
click at [445, 79] on span "chevron_right" at bounding box center [446, 78] width 9 height 9
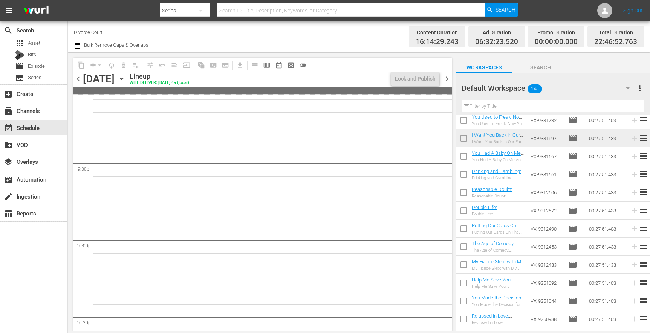
scroll to position [3263, 0]
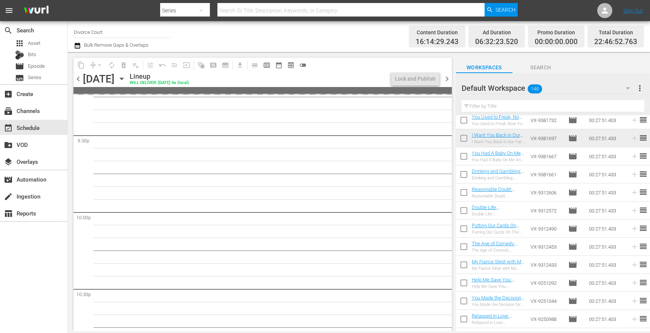
click at [81, 79] on span "chevron_left" at bounding box center [77, 78] width 9 height 9
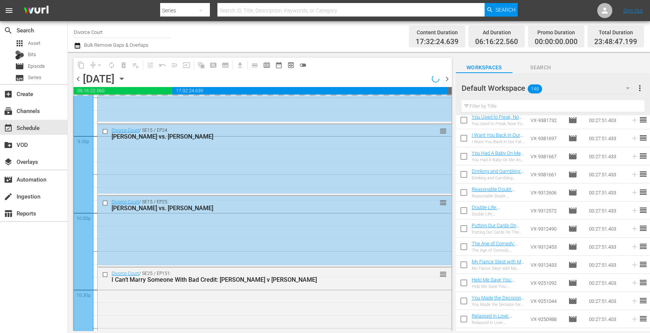
scroll to position [2917, 0]
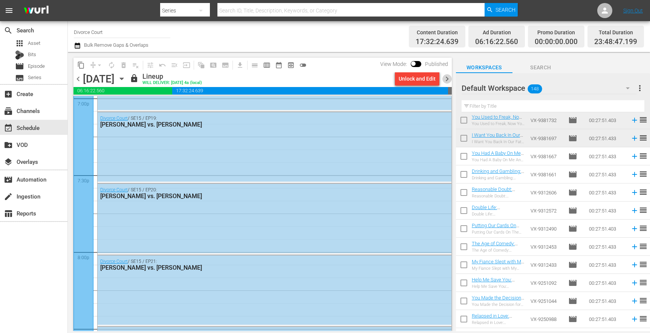
click at [444, 78] on span "chevron_right" at bounding box center [446, 78] width 9 height 9
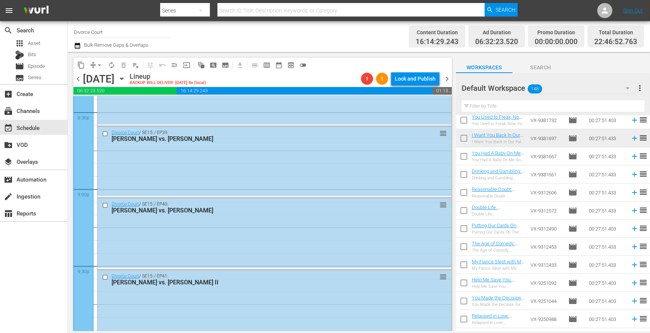
scroll to position [2687, 0]
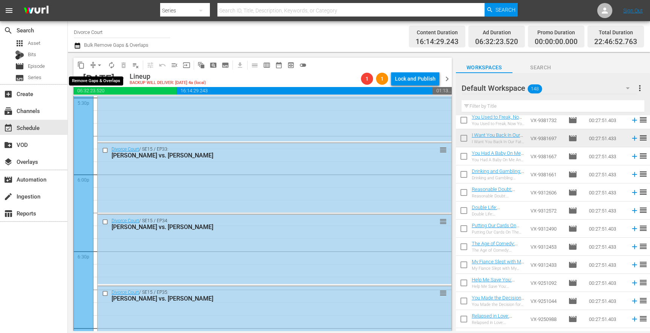
click at [95, 64] on button "arrow_drop_down" at bounding box center [99, 65] width 12 height 12
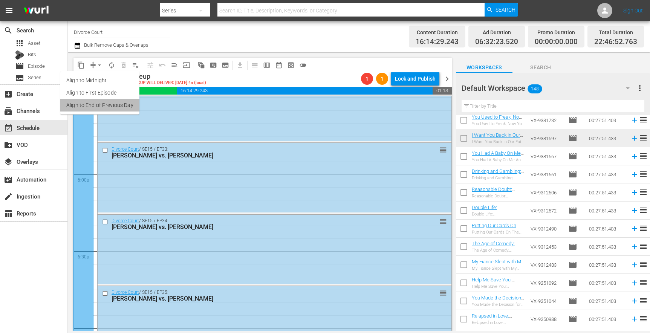
click at [103, 104] on li "Align to End of Previous Day" at bounding box center [99, 105] width 79 height 12
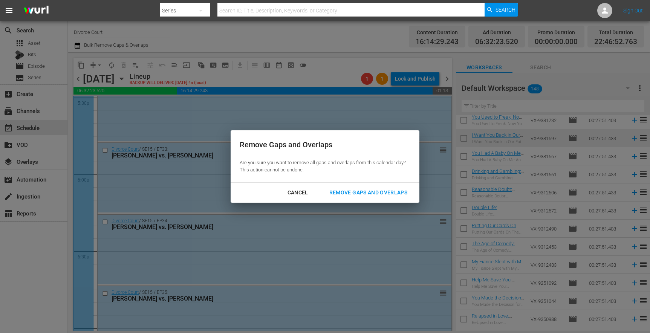
click at [360, 197] on div "Remove Gaps and Overlaps" at bounding box center [368, 192] width 90 height 9
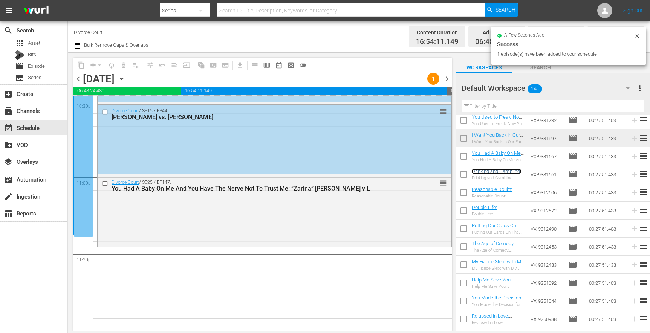
scroll to position [3453, 0]
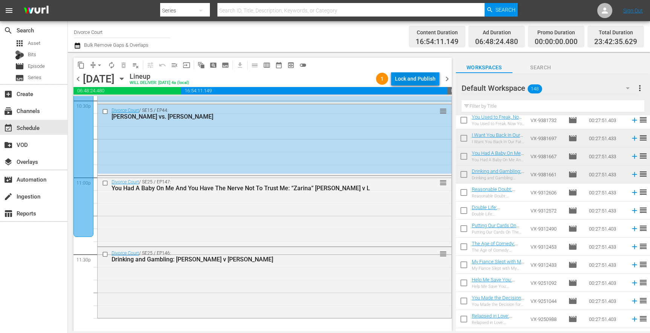
click at [409, 79] on div "Lock and Publish" at bounding box center [415, 79] width 41 height 14
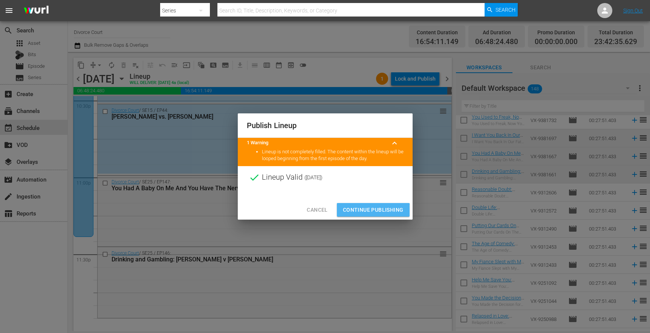
click at [367, 211] on span "Continue Publishing" at bounding box center [373, 209] width 61 height 9
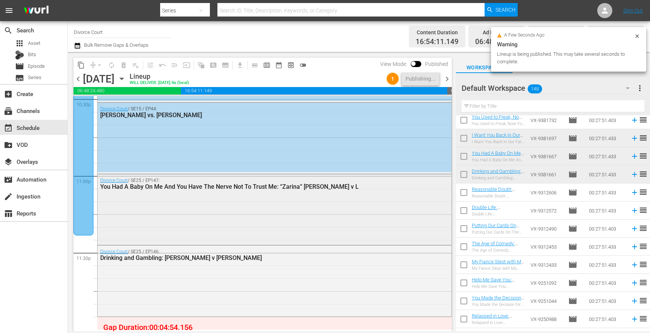
scroll to position [3455, 0]
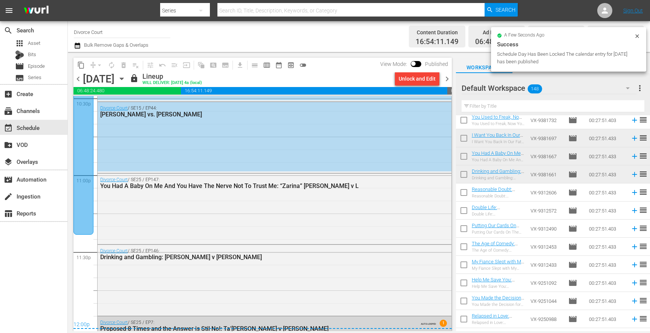
click at [446, 80] on span "chevron_right" at bounding box center [446, 78] width 9 height 9
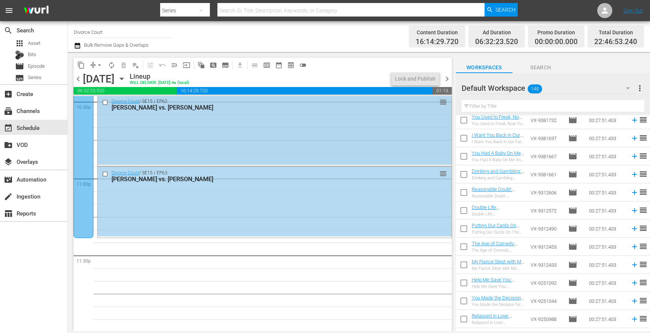
scroll to position [3453, 0]
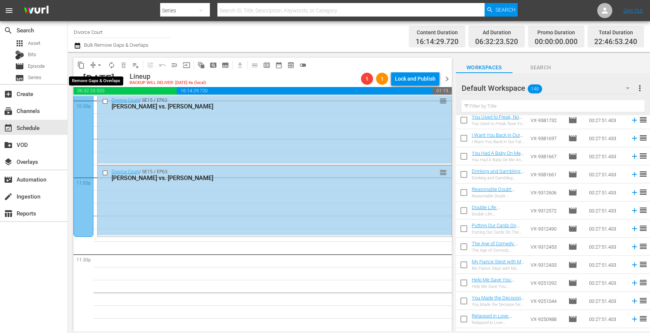
click at [95, 66] on button "arrow_drop_down" at bounding box center [99, 65] width 12 height 12
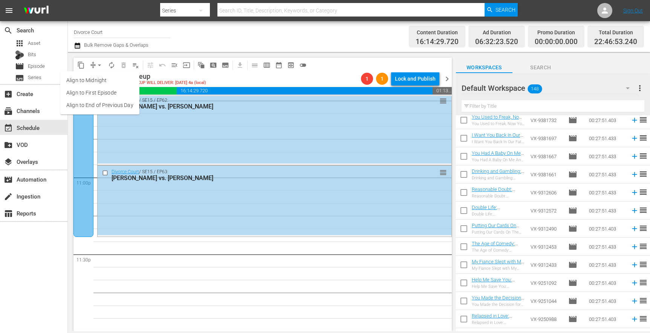
click at [98, 106] on li "Align to End of Previous Day" at bounding box center [99, 105] width 79 height 12
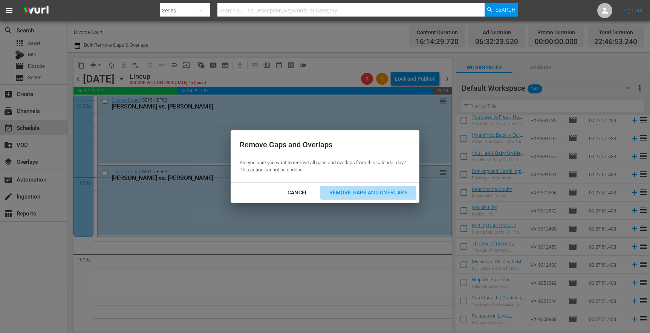
click at [350, 189] on div "Remove Gaps and Overlaps" at bounding box center [368, 192] width 90 height 9
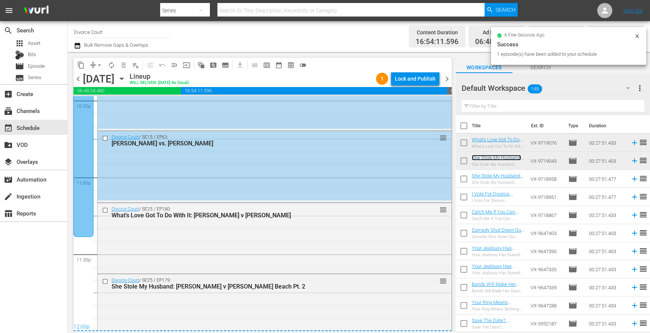
scroll to position [3455, 0]
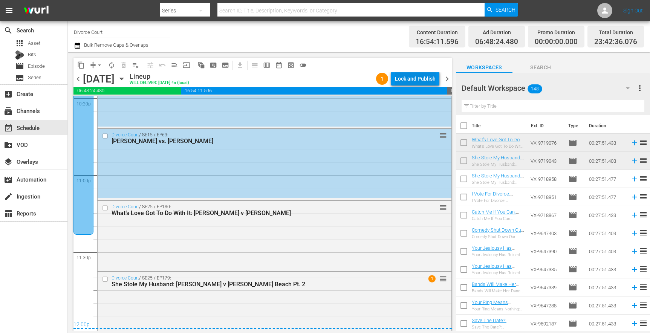
click at [414, 79] on div "Lock and Publish" at bounding box center [415, 79] width 41 height 14
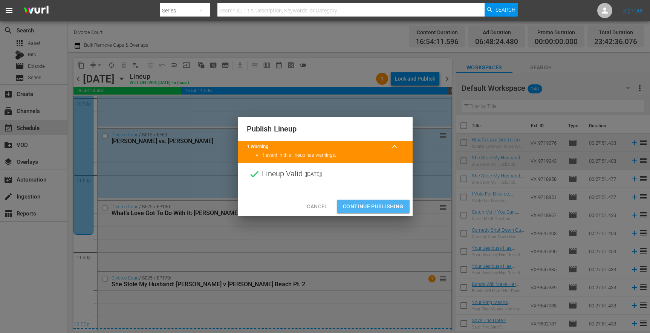
click at [370, 203] on span "Continue Publishing" at bounding box center [373, 206] width 61 height 9
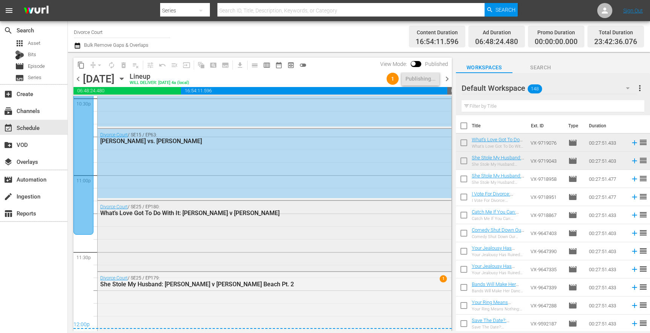
scroll to position [3467, 0]
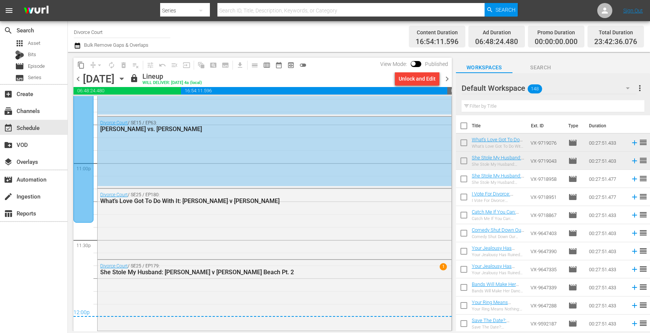
click at [445, 81] on span "chevron_right" at bounding box center [446, 78] width 9 height 9
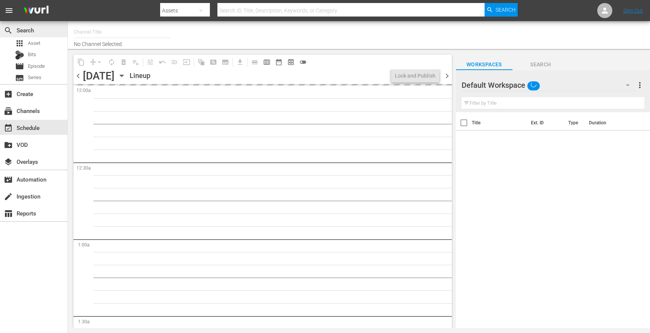
type input "Divorce Court (1590)"
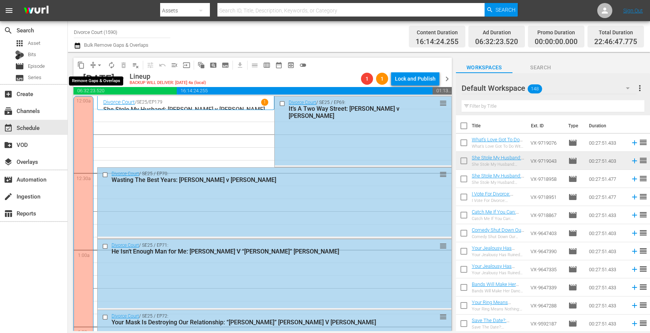
click at [95, 67] on button "arrow_drop_down" at bounding box center [99, 65] width 12 height 12
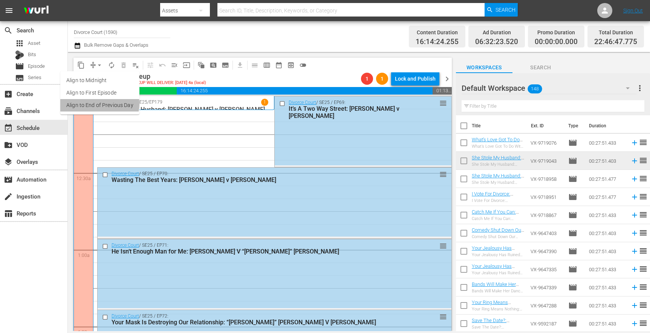
click at [96, 104] on li "Align to End of Previous Day" at bounding box center [99, 105] width 79 height 12
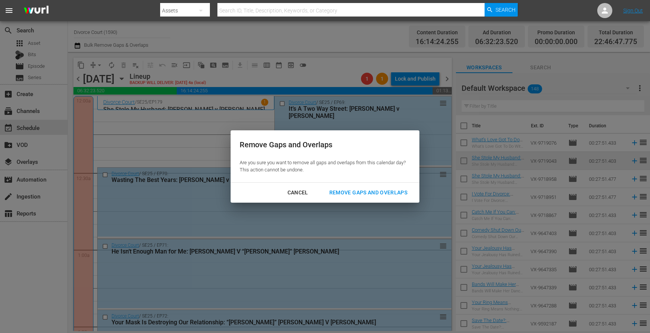
click at [341, 191] on div "Remove Gaps and Overlaps" at bounding box center [368, 192] width 90 height 9
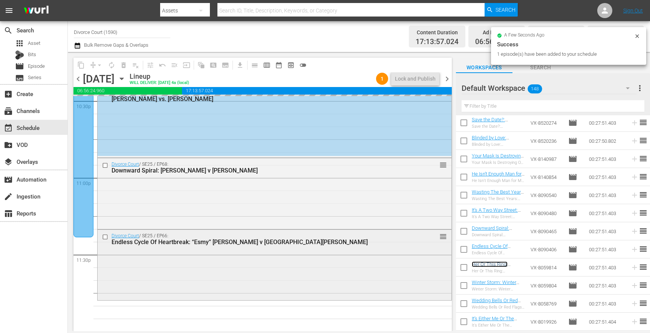
scroll to position [3453, 0]
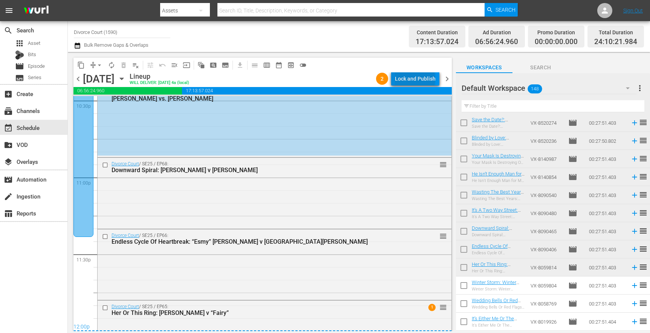
click at [417, 79] on div "Lock and Publish" at bounding box center [415, 79] width 41 height 14
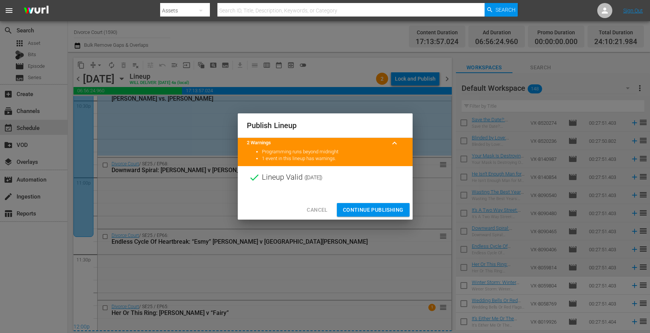
click at [359, 207] on span "Continue Publishing" at bounding box center [373, 209] width 61 height 9
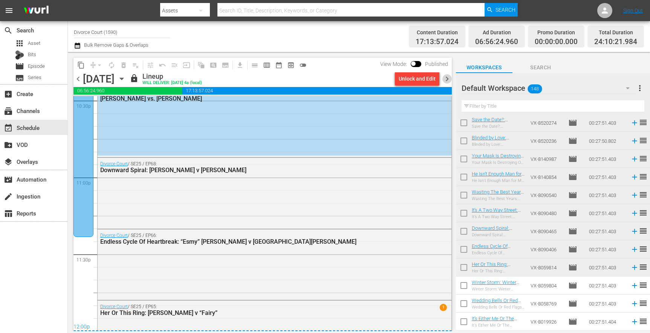
click at [448, 79] on span "chevron_right" at bounding box center [446, 78] width 9 height 9
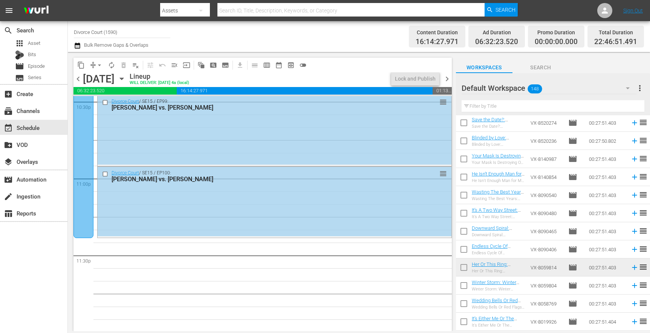
scroll to position [3453, 0]
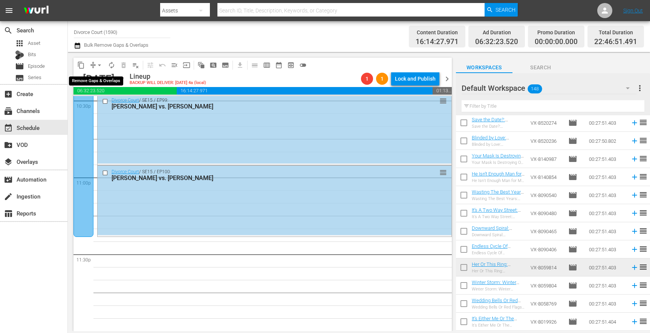
click at [94, 67] on button "arrow_drop_down" at bounding box center [99, 65] width 12 height 12
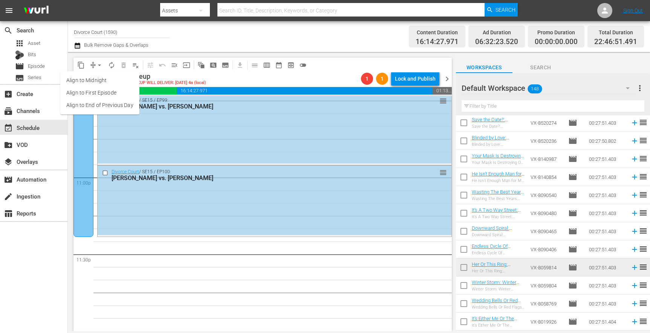
click at [102, 107] on li "Align to End of Previous Day" at bounding box center [99, 105] width 79 height 12
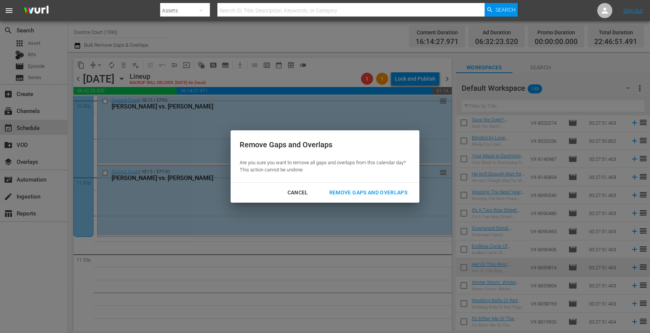
click at [348, 191] on div "Remove Gaps and Overlaps" at bounding box center [368, 192] width 90 height 9
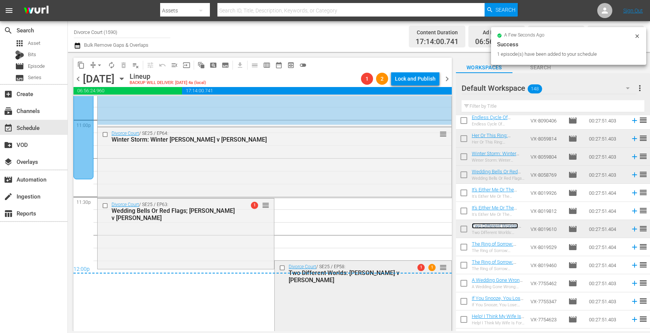
scroll to position [3511, 0]
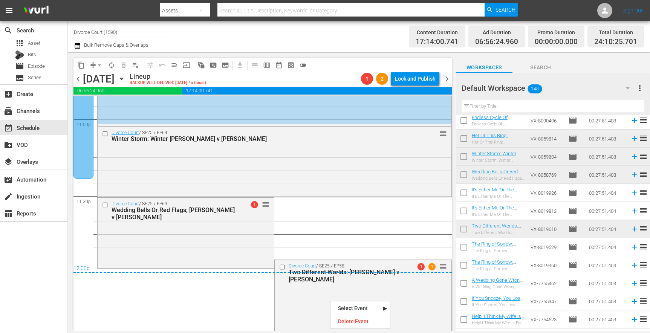
drag, startPoint x: 330, startPoint y: 300, endPoint x: 301, endPoint y: 302, distance: 29.1
click at [301, 308] on div "Divorce Court / SE25 / EP58: Two Different Worlds: [PERSON_NAME] v [PERSON_NAME…" at bounding box center [363, 294] width 176 height 69
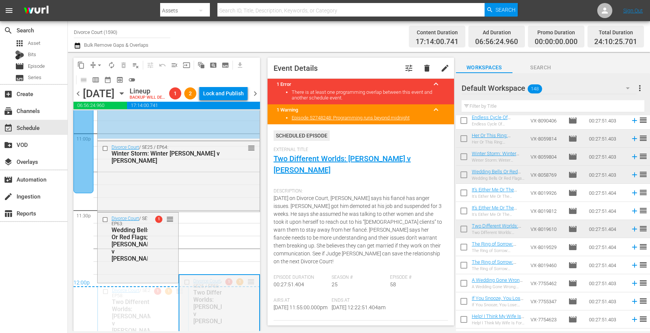
drag, startPoint x: 247, startPoint y: 293, endPoint x: 228, endPoint y: 304, distance: 22.5
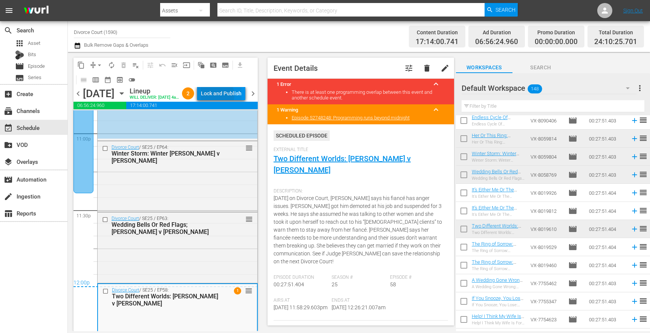
click at [223, 96] on div "Lock and Publish" at bounding box center [221, 94] width 41 height 14
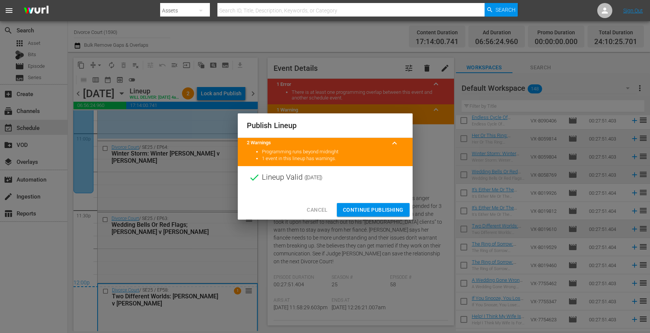
click at [385, 209] on span "Continue Publishing" at bounding box center [373, 209] width 61 height 9
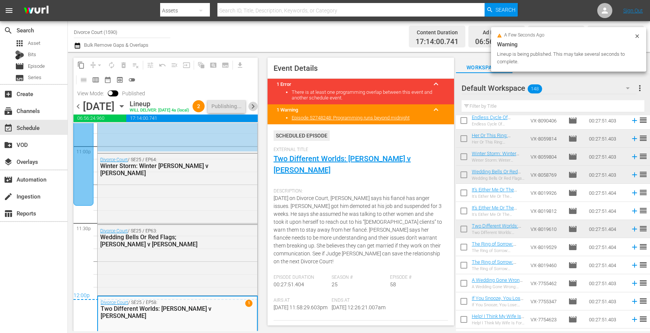
click at [255, 107] on span "chevron_right" at bounding box center [252, 106] width 9 height 9
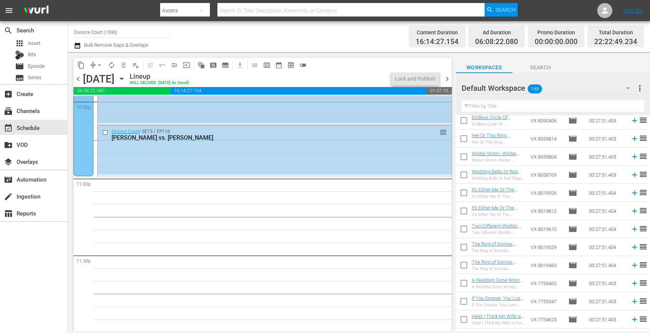
scroll to position [3453, 0]
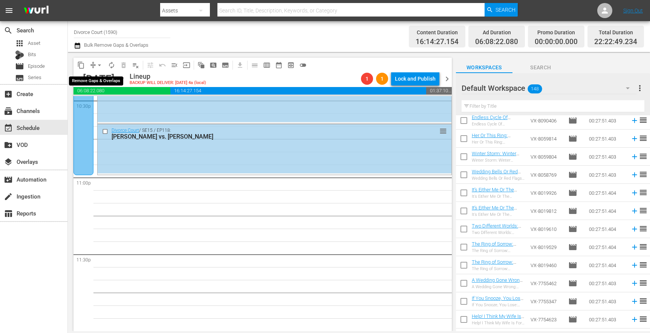
click at [95, 66] on button "arrow_drop_down" at bounding box center [99, 65] width 12 height 12
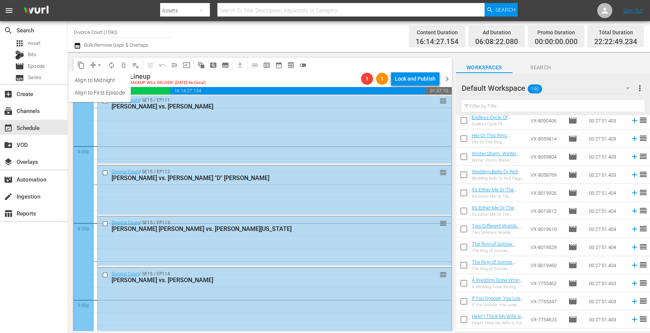
scroll to position [3018, 0]
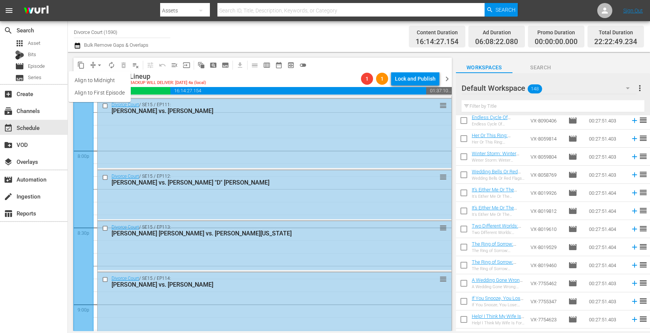
click at [254, 43] on div "Channel Title Divorce Court (1590) Bulk Remove Gaps & Overlaps" at bounding box center [229, 36] width 311 height 27
click at [79, 79] on span "chevron_left" at bounding box center [77, 78] width 9 height 9
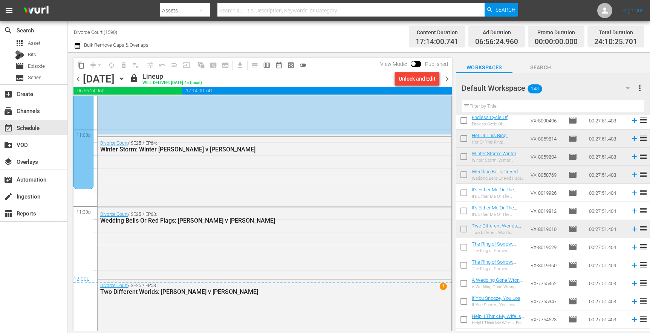
scroll to position [3520, 0]
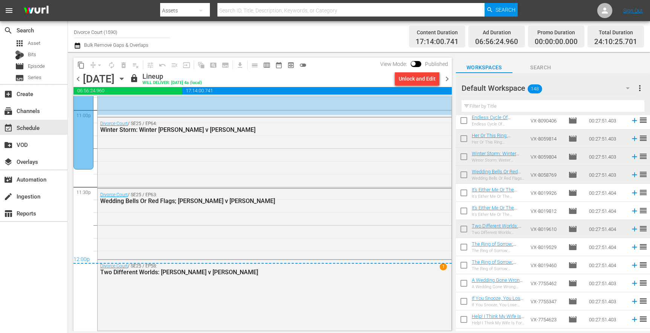
click at [447, 80] on span "chevron_right" at bounding box center [446, 78] width 9 height 9
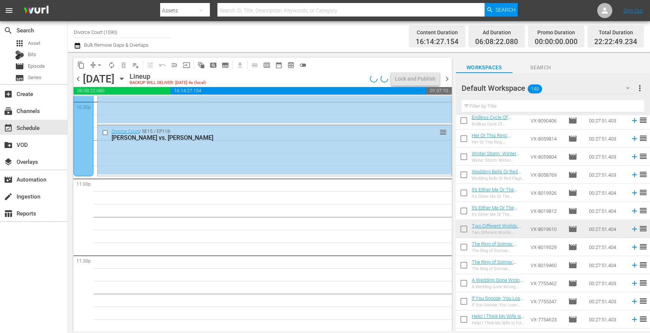
scroll to position [3453, 0]
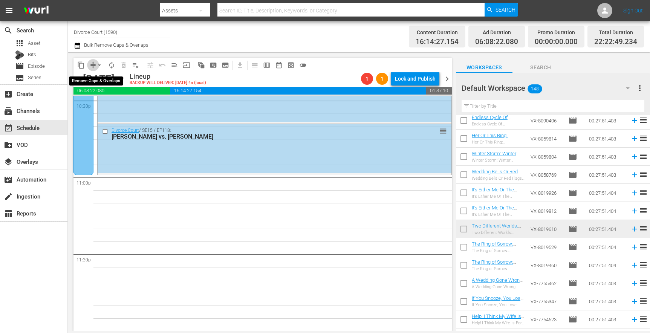
click at [90, 67] on span "compress" at bounding box center [93, 65] width 8 height 8
click at [96, 66] on span "arrow_drop_down" at bounding box center [100, 65] width 8 height 8
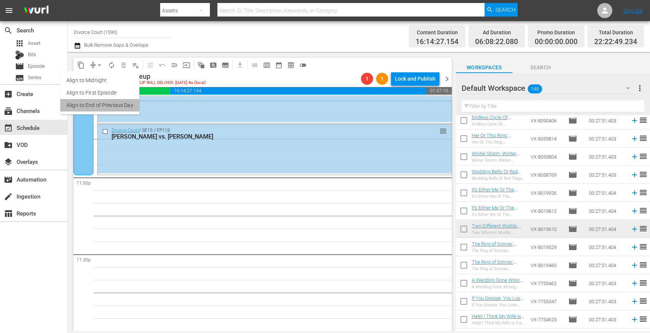
click at [99, 106] on li "Align to End of Previous Day" at bounding box center [99, 105] width 79 height 12
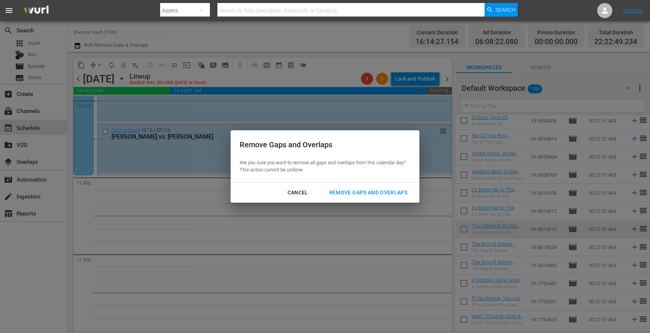
click at [354, 194] on div "Remove Gaps and Overlaps" at bounding box center [368, 192] width 90 height 9
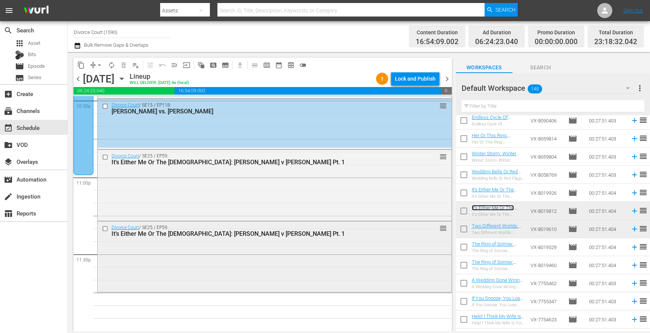
click at [439, 228] on span "reorder" at bounding box center [443, 228] width 8 height 8
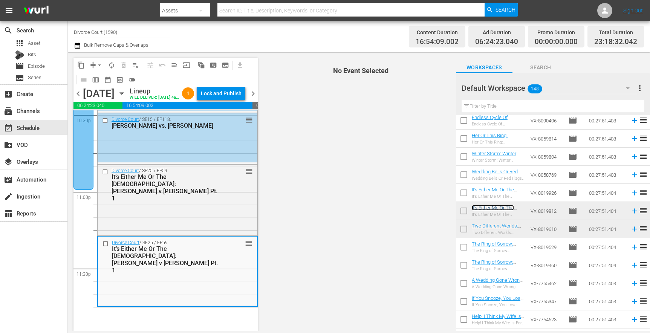
scroll to position [3479, 0]
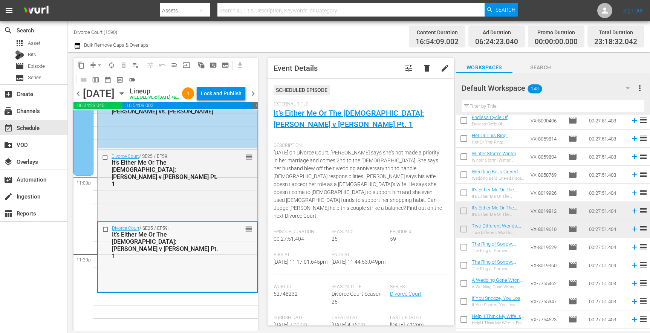
click at [106, 229] on input "checkbox" at bounding box center [106, 229] width 8 height 6
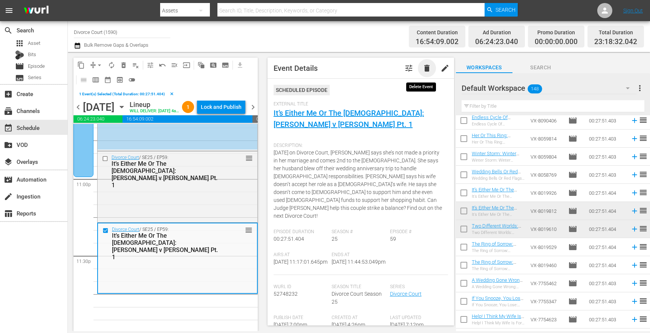
click at [422, 71] on span "delete" at bounding box center [426, 68] width 9 height 9
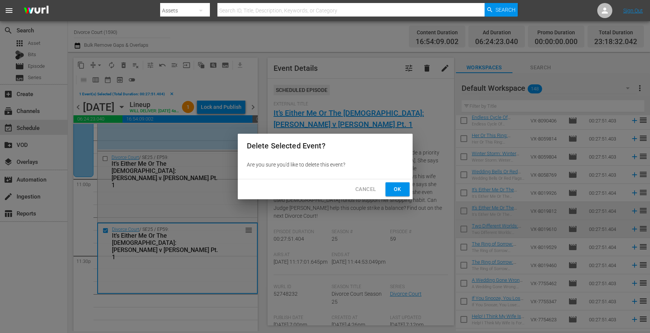
click at [403, 188] on span "Ok" at bounding box center [397, 189] width 12 height 9
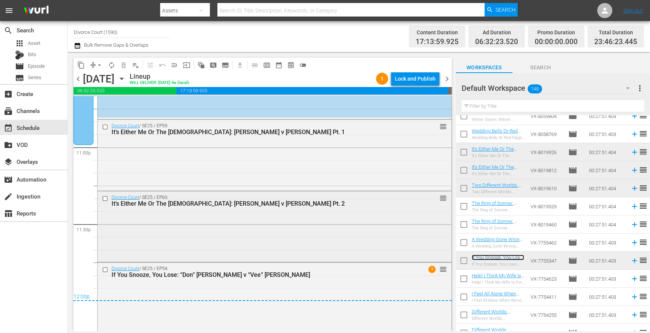
scroll to position [3485, 0]
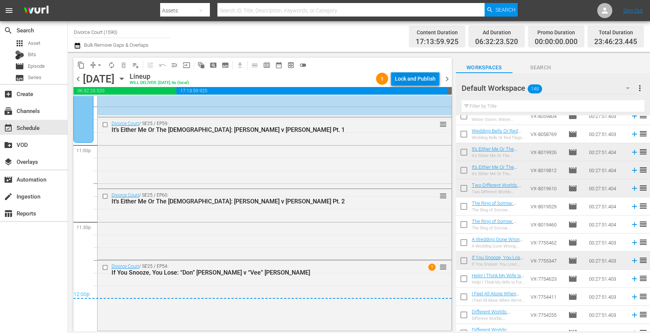
click at [416, 80] on div "Lock and Publish" at bounding box center [415, 79] width 41 height 14
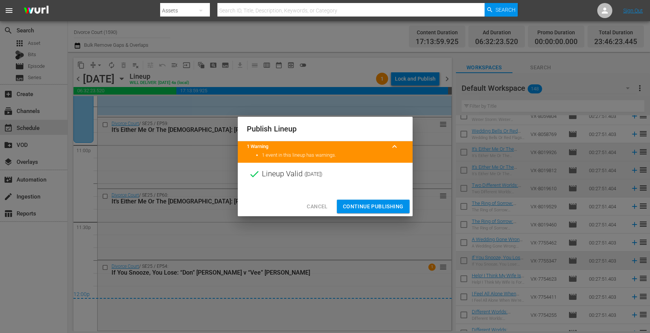
click at [378, 203] on span "Continue Publishing" at bounding box center [373, 206] width 61 height 9
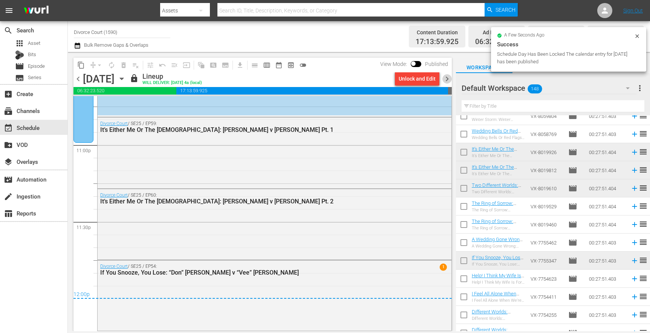
click at [448, 81] on span "chevron_right" at bounding box center [446, 78] width 9 height 9
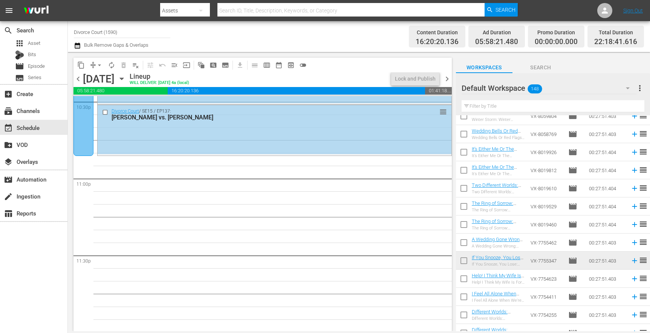
scroll to position [3453, 0]
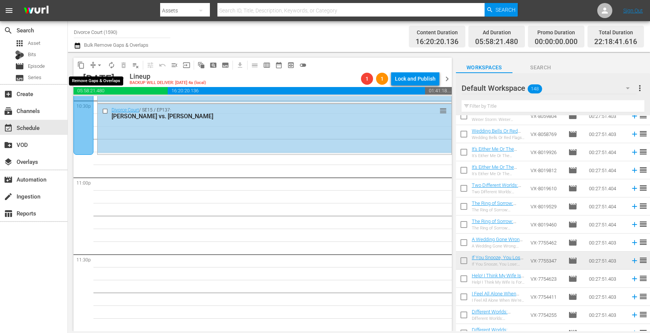
click at [92, 66] on span "compress" at bounding box center [93, 65] width 8 height 8
click at [99, 65] on span "arrow_drop_down" at bounding box center [100, 65] width 8 height 8
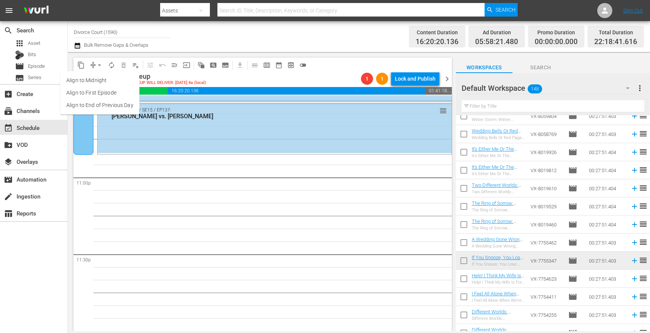
click at [98, 106] on li "Align to End of Previous Day" at bounding box center [99, 105] width 79 height 12
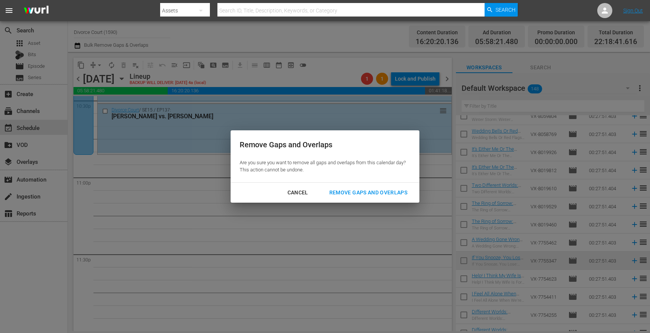
click at [340, 189] on div "Remove Gaps and Overlaps" at bounding box center [368, 192] width 90 height 9
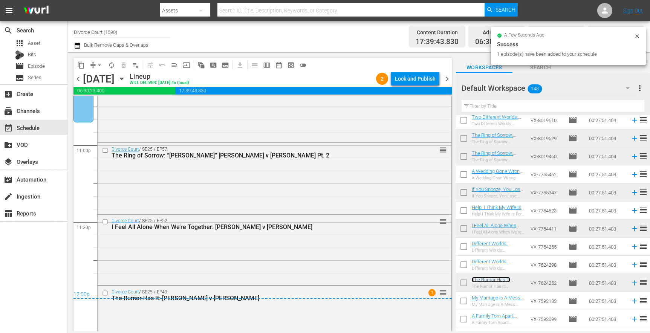
scroll to position [3511, 0]
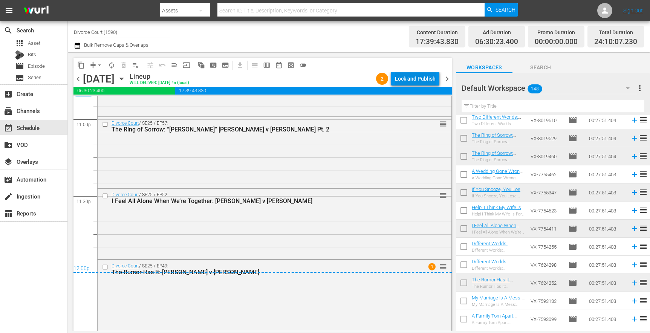
click at [415, 79] on div "Lock and Publish" at bounding box center [415, 79] width 41 height 14
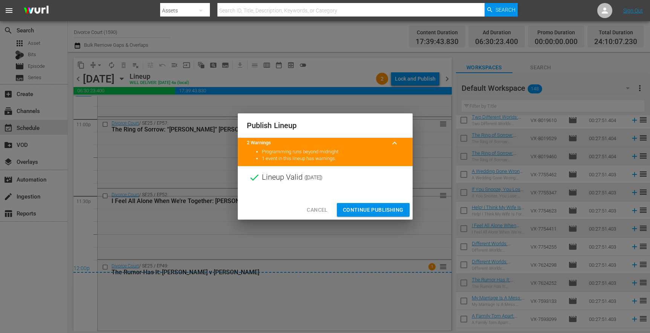
click at [374, 207] on span "Continue Publishing" at bounding box center [373, 209] width 61 height 9
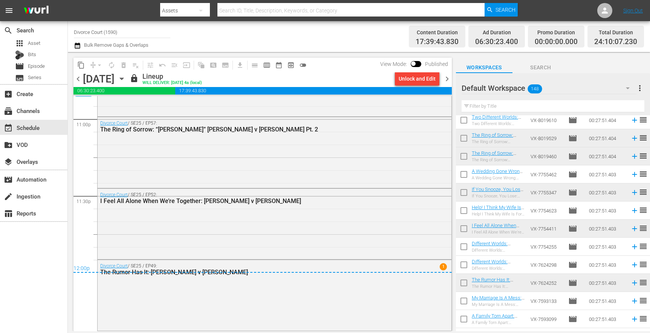
click at [444, 80] on span "chevron_right" at bounding box center [446, 78] width 9 height 9
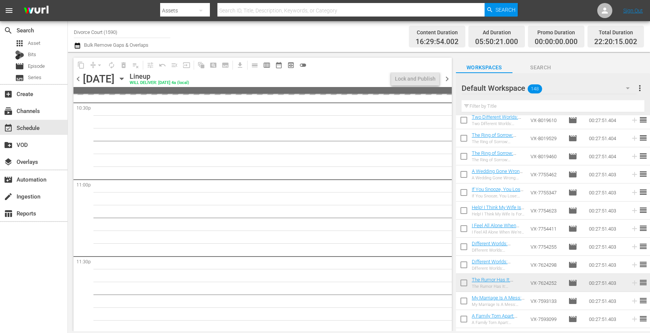
scroll to position [3451, 0]
click at [79, 79] on span "chevron_left" at bounding box center [77, 78] width 9 height 9
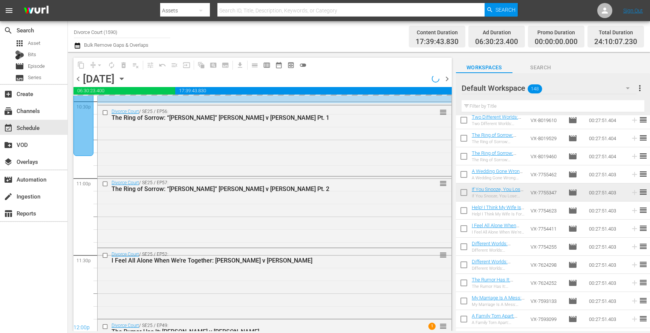
scroll to position [3118, 0]
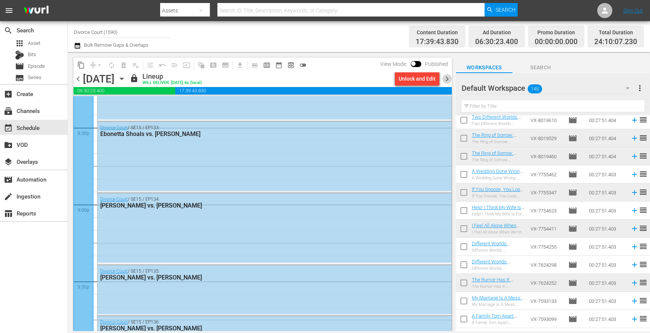
click at [445, 78] on span "chevron_right" at bounding box center [446, 78] width 9 height 9
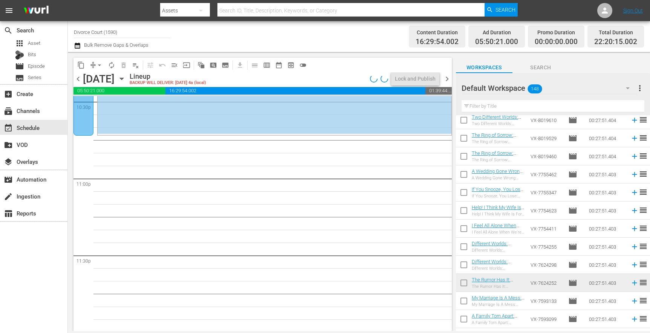
scroll to position [3067, 0]
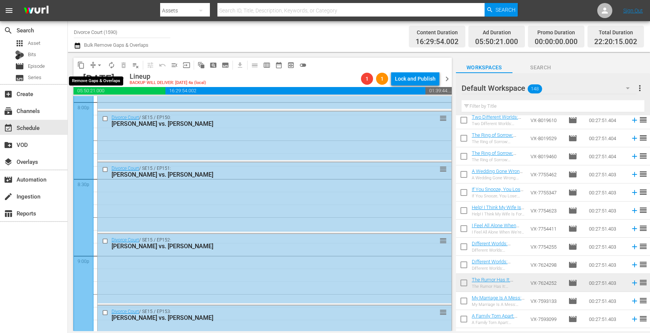
click at [93, 63] on button "arrow_drop_down" at bounding box center [99, 65] width 12 height 12
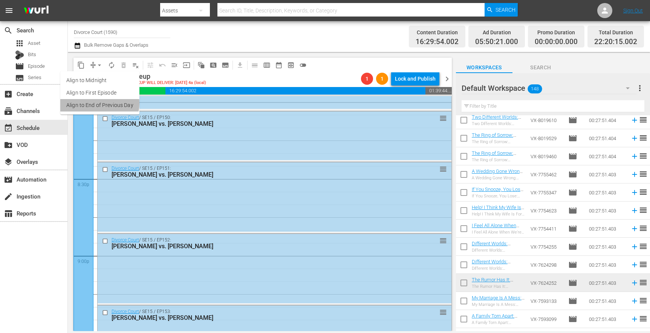
click at [98, 103] on li "Align to End of Previous Day" at bounding box center [99, 105] width 79 height 12
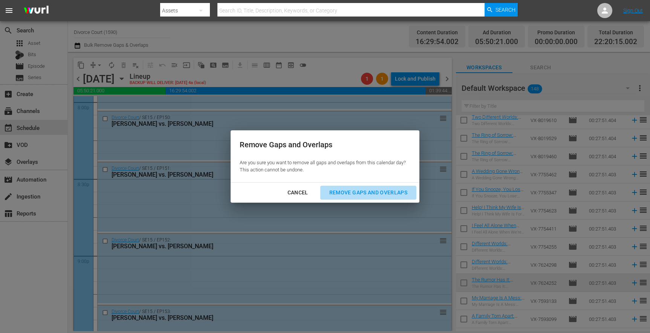
click at [345, 192] on div "Remove Gaps and Overlaps" at bounding box center [368, 192] width 90 height 9
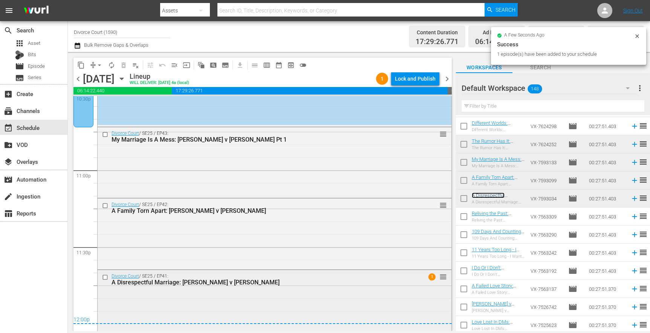
scroll to position [3469, 0]
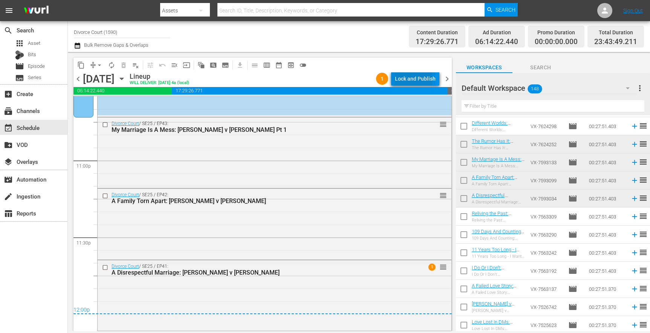
click at [411, 79] on div "Lock and Publish" at bounding box center [415, 79] width 41 height 14
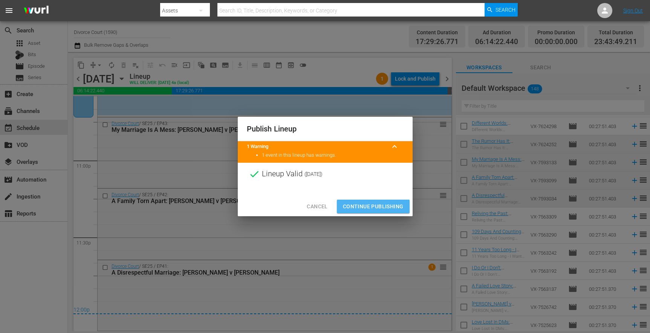
click at [369, 202] on span "Continue Publishing" at bounding box center [373, 206] width 61 height 9
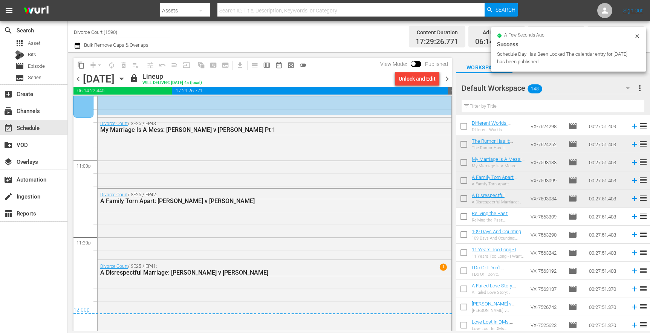
click at [448, 78] on span "chevron_right" at bounding box center [446, 78] width 9 height 9
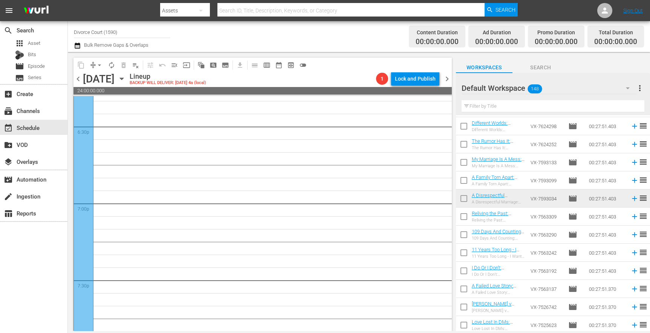
scroll to position [2448, 0]
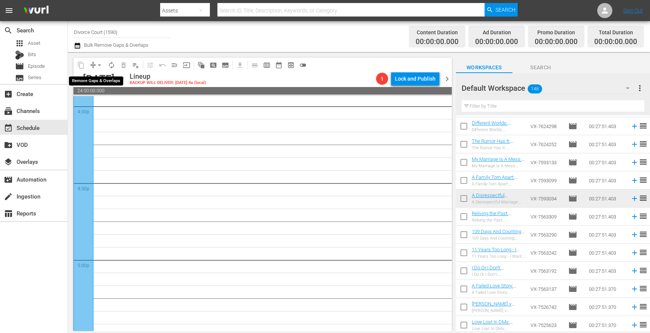
click at [99, 64] on span "arrow_drop_down" at bounding box center [100, 65] width 8 height 8
click at [102, 103] on li "Align to End of Previous Day" at bounding box center [99, 105] width 79 height 12
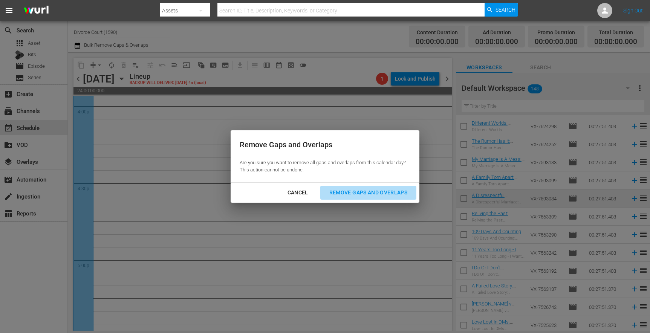
click at [380, 191] on div "Remove Gaps and Overlaps" at bounding box center [368, 192] width 90 height 9
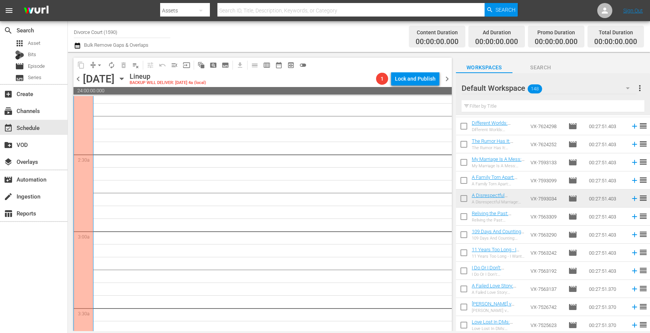
scroll to position [0, 0]
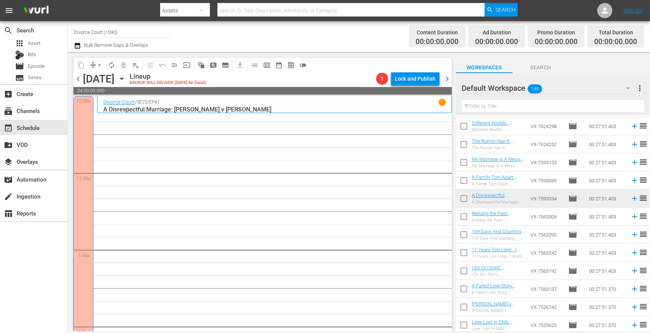
click at [80, 78] on span "chevron_left" at bounding box center [77, 78] width 9 height 9
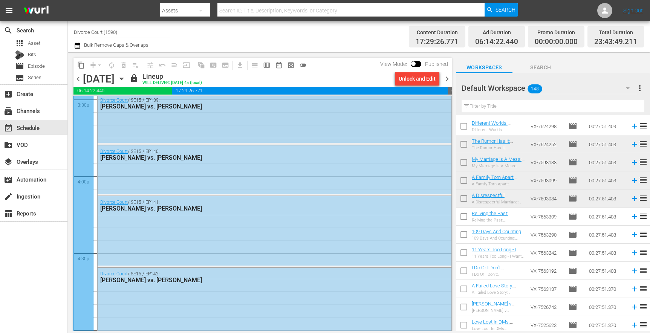
scroll to position [2377, 0]
